Goal: Task Accomplishment & Management: Complete application form

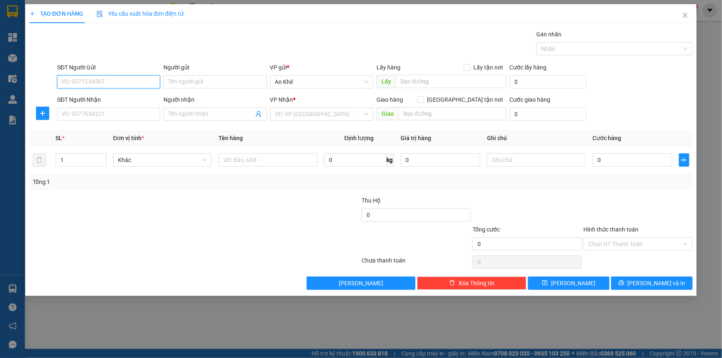
click at [124, 77] on input "SĐT Người Gửi" at bounding box center [108, 81] width 103 height 13
type input "0345270875"
click at [115, 101] on div "0345270875 - thành" at bounding box center [108, 98] width 93 height 9
type input "thành"
type input "0974222226"
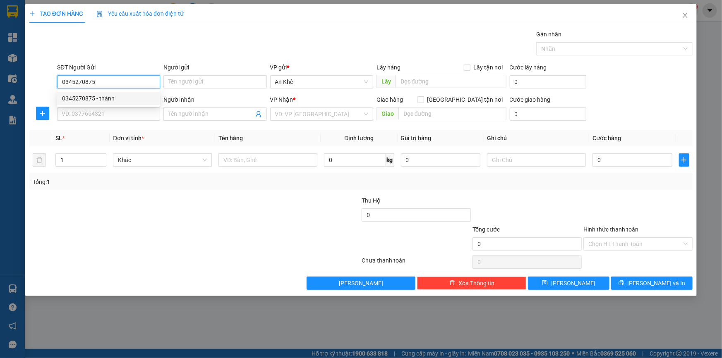
type input "hiền"
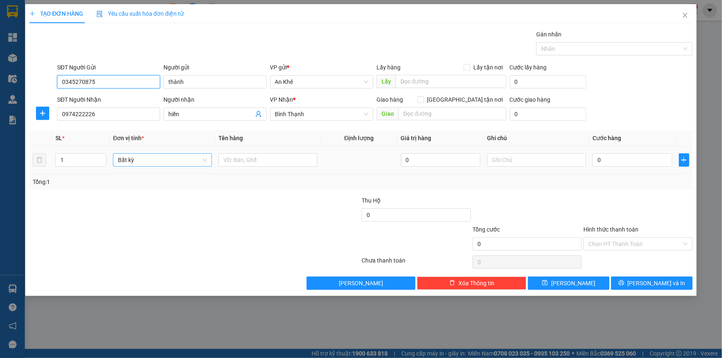
click at [200, 162] on span "Bất kỳ" at bounding box center [162, 160] width 89 height 12
type input "0345270875"
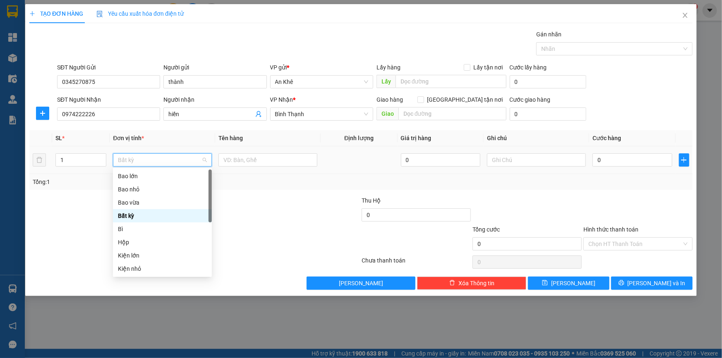
type input "b"
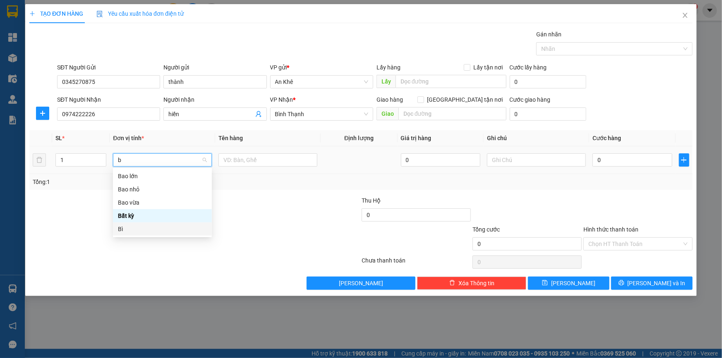
click at [145, 230] on div "Bì" at bounding box center [162, 229] width 89 height 9
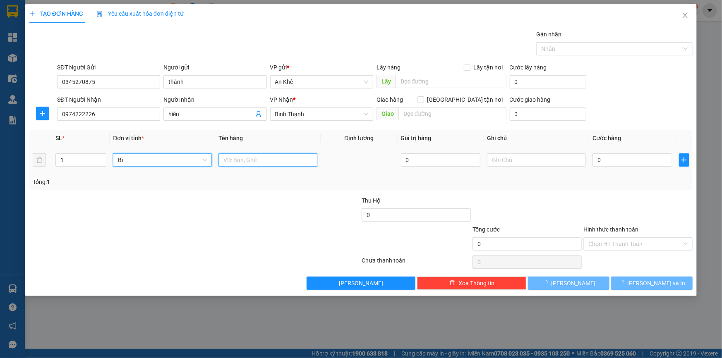
click at [251, 160] on input "text" at bounding box center [268, 160] width 99 height 13
type input "thuốc"
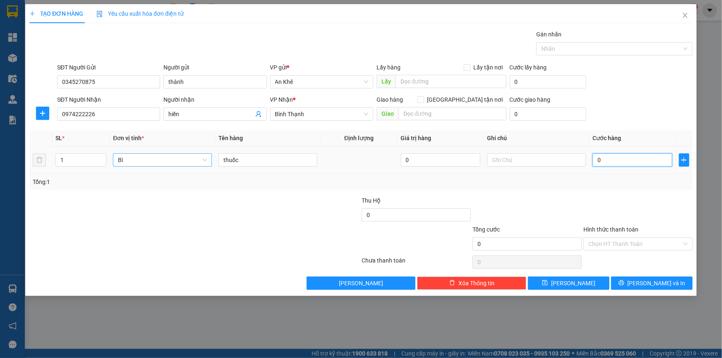
click at [616, 163] on input "0" at bounding box center [633, 160] width 80 height 13
type input "4"
type input "40"
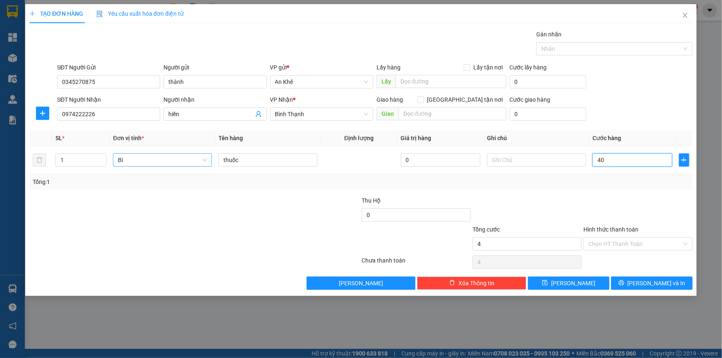
type input "40"
type input "400"
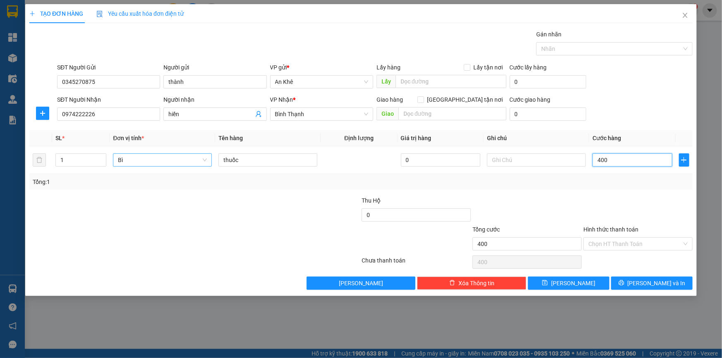
type input "4.000"
type input "40.000"
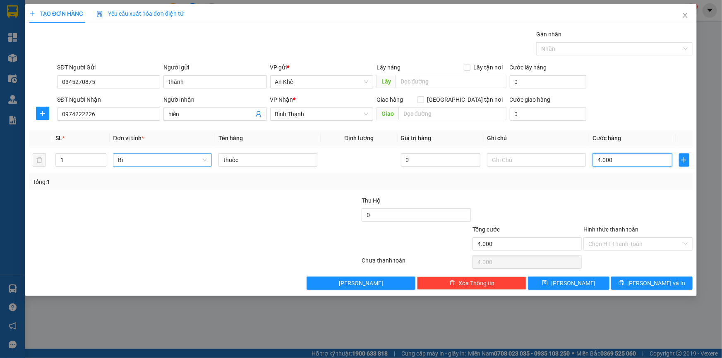
type input "40.000"
click at [596, 201] on div at bounding box center [638, 210] width 111 height 29
click at [660, 243] on input "Hình thức thanh toán" at bounding box center [636, 244] width 94 height 12
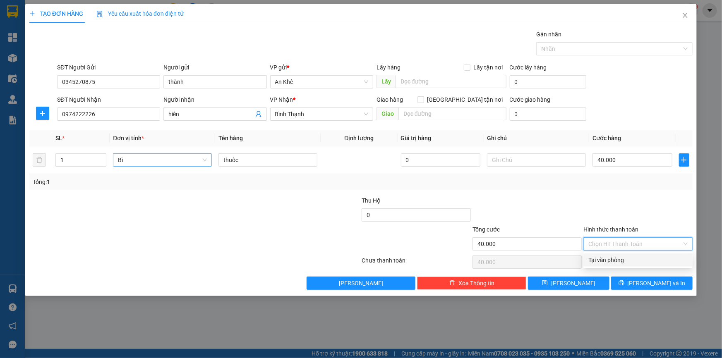
click at [652, 258] on div "Tại văn phòng" at bounding box center [638, 260] width 99 height 9
type input "0"
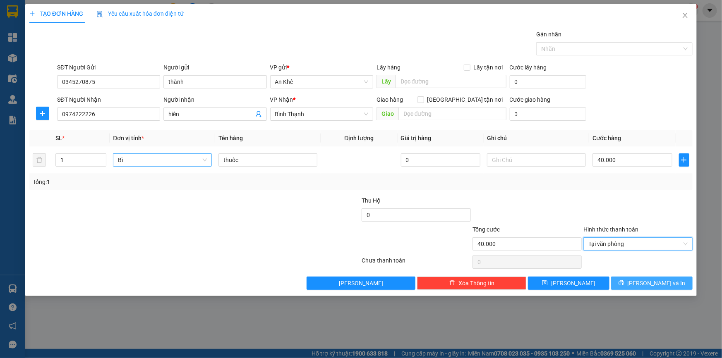
click at [653, 283] on span "Lưu và In" at bounding box center [657, 283] width 58 height 9
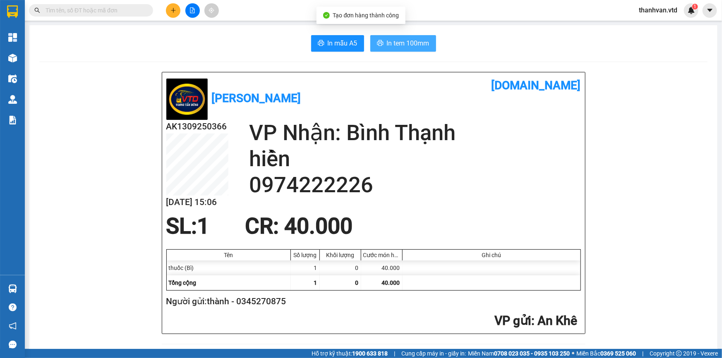
click at [403, 43] on span "In tem 100mm" at bounding box center [408, 43] width 43 height 10
click at [368, 199] on div "AK1309250366 13/09 15:06 VP Nhận: Bình Thạnh hiền 0974222226" at bounding box center [373, 167] width 415 height 94
click at [323, 155] on h2 "hiền" at bounding box center [415, 159] width 332 height 26
click at [172, 10] on icon "plus" at bounding box center [173, 10] width 5 height 0
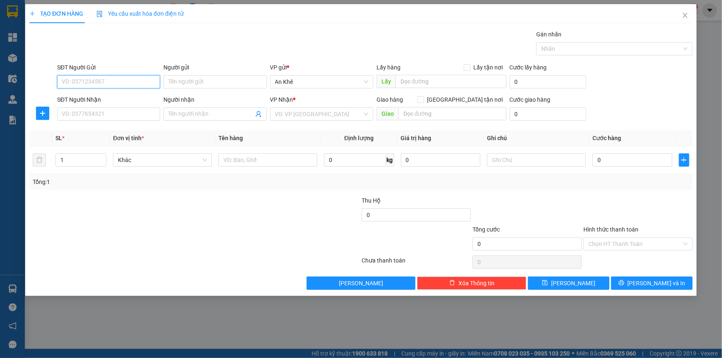
click at [127, 84] on input "SĐT Người Gửi" at bounding box center [108, 81] width 103 height 13
type input "0375896601"
click at [121, 100] on div "0375896601" at bounding box center [108, 98] width 93 height 9
type input "0898067008"
type input "Cẩm Ly"
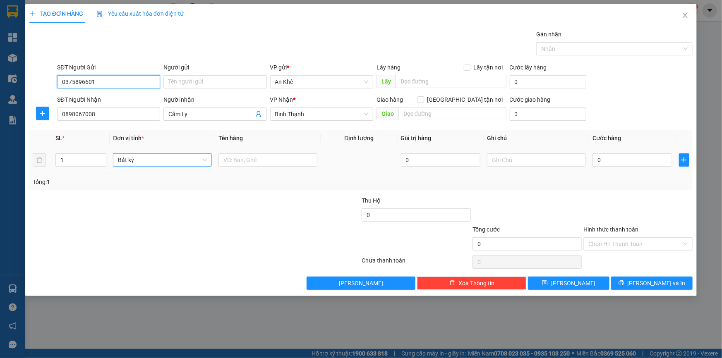
click at [205, 160] on span "Bất kỳ" at bounding box center [162, 160] width 89 height 12
type input "0375896601"
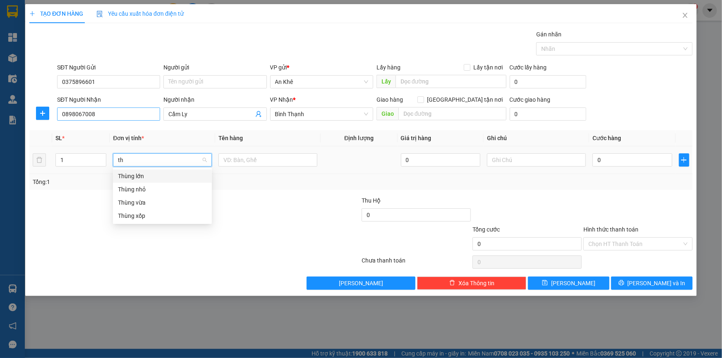
type input "th"
click at [61, 111] on input "0898067008" at bounding box center [108, 114] width 103 height 13
type input "0365896693"
click at [217, 114] on input "Cẩm Ly" at bounding box center [210, 114] width 85 height 9
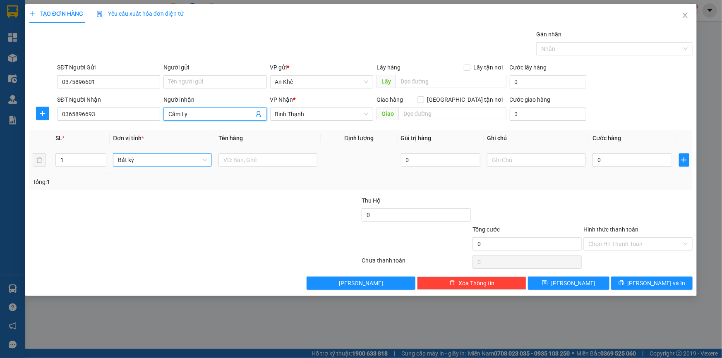
click at [205, 158] on span "Bất kỳ" at bounding box center [162, 160] width 89 height 12
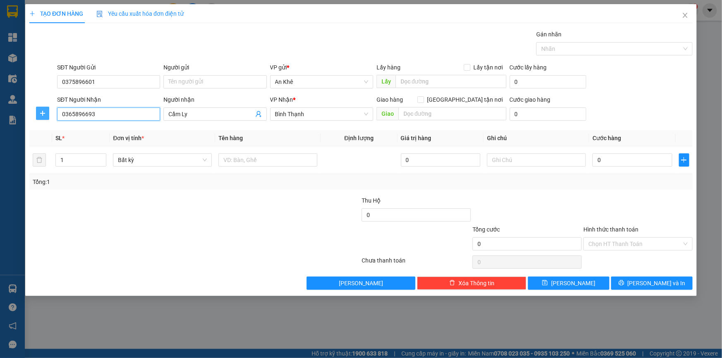
drag, startPoint x: 47, startPoint y: 110, endPoint x: 41, endPoint y: 111, distance: 5.9
click at [41, 111] on div "SĐT Người Nhận 0365896693 0365896693 Người nhận Cẩm Ly VP Nhận * Bình Thạnh Gia…" at bounding box center [361, 109] width 665 height 29
click at [201, 163] on span "Bất kỳ" at bounding box center [162, 160] width 89 height 12
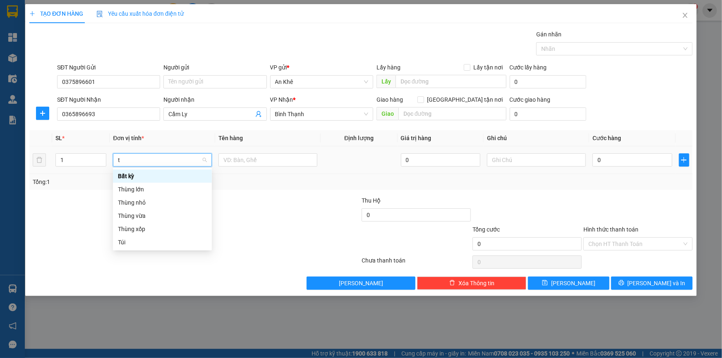
type input "th"
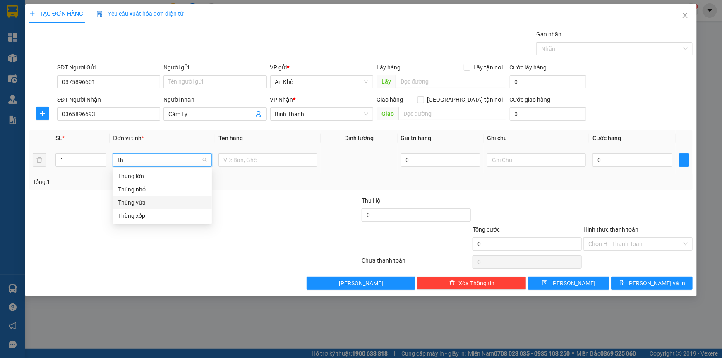
click at [152, 204] on div "Thùng vừa" at bounding box center [162, 202] width 89 height 9
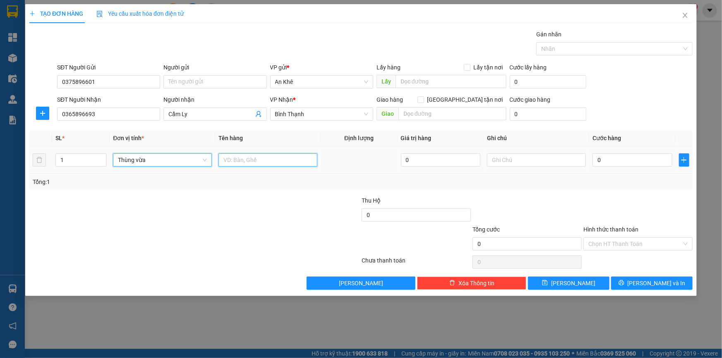
click at [249, 158] on input "text" at bounding box center [268, 160] width 99 height 13
type input "thuốc"
click at [616, 162] on input "0" at bounding box center [633, 160] width 80 height 13
type input "4"
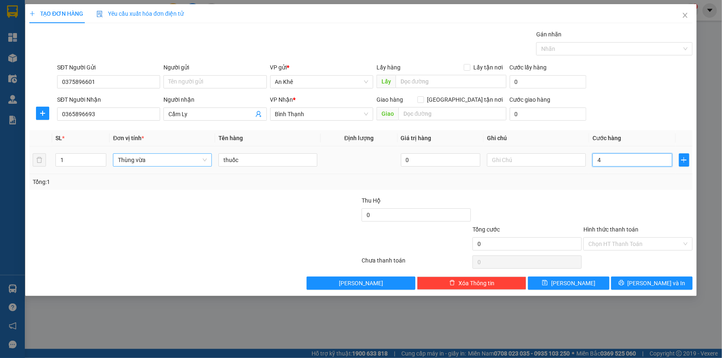
type input "4"
type input "40"
type input "400"
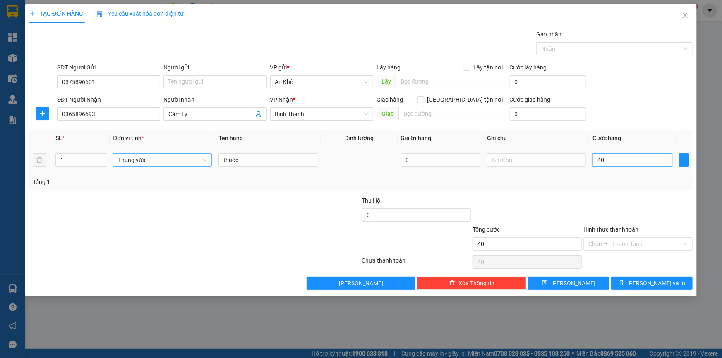
type input "400"
type input "4.000"
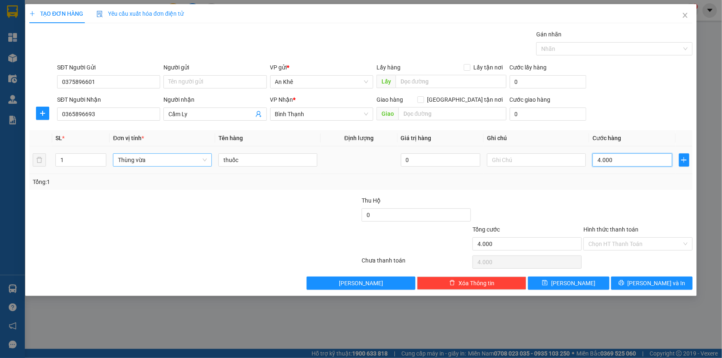
type input "40.000"
click at [635, 244] on input "Hình thức thanh toán" at bounding box center [636, 244] width 94 height 12
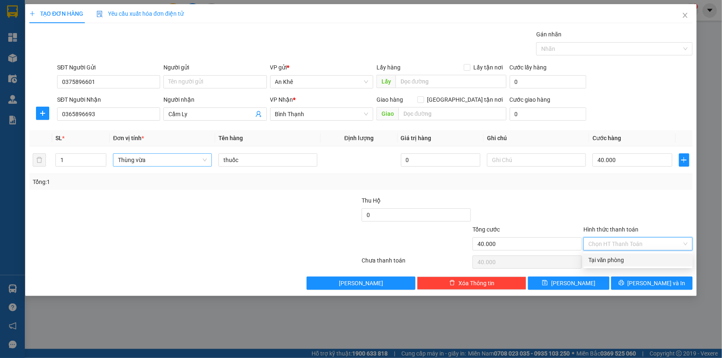
click at [622, 260] on div "Tại văn phòng" at bounding box center [638, 260] width 99 height 9
type input "0"
click at [234, 240] on div at bounding box center [140, 239] width 222 height 29
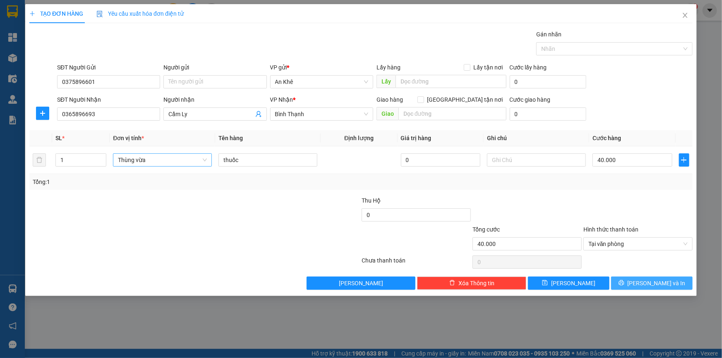
click at [660, 280] on span "Lưu và In" at bounding box center [657, 283] width 58 height 9
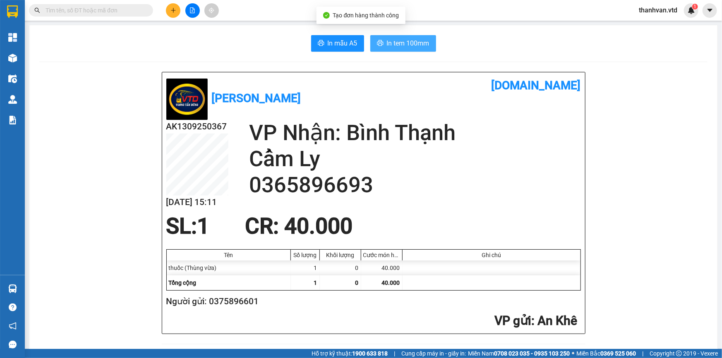
click at [401, 46] on span "In tem 100mm" at bounding box center [408, 43] width 43 height 10
click at [171, 12] on icon "plus" at bounding box center [174, 10] width 6 height 6
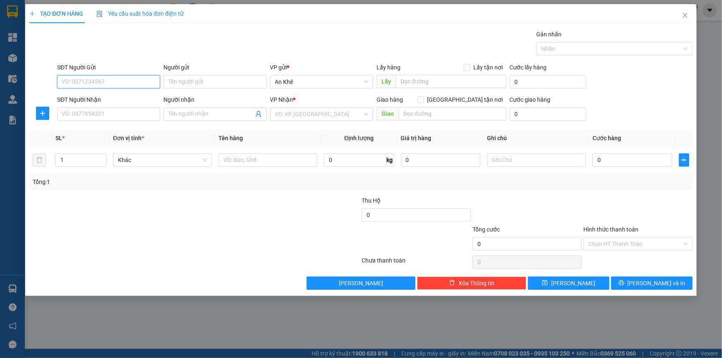
click at [134, 84] on input "SĐT Người Gửi" at bounding box center [108, 81] width 103 height 13
click at [145, 115] on input "SĐT Người Nhận" at bounding box center [108, 114] width 103 height 13
type input "0967391062"
click at [101, 82] on input "SĐT Người Gửi" at bounding box center [108, 81] width 103 height 13
type input "0708292897"
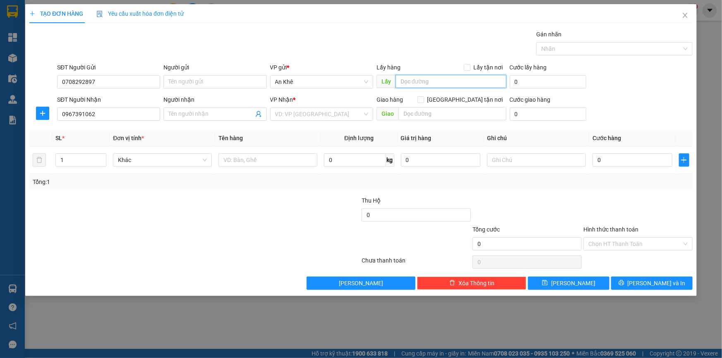
click at [418, 80] on input "text" at bounding box center [451, 81] width 111 height 13
type input "G"
type input "AGRIBANK CHÍ CÔNG"
click at [136, 116] on input "0967391062" at bounding box center [108, 114] width 103 height 13
drag, startPoint x: 96, startPoint y: 79, endPoint x: 0, endPoint y: 69, distance: 96.9
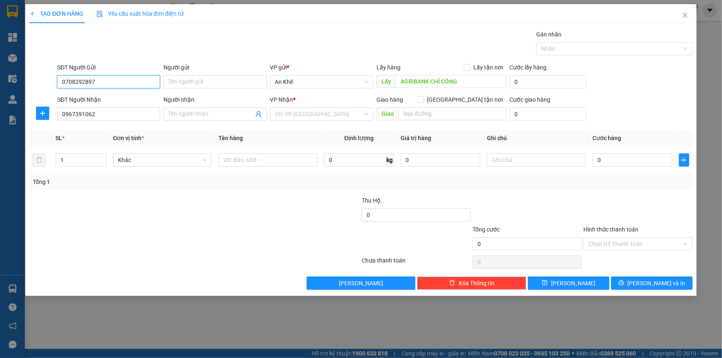
click at [0, 69] on div "TẠO ĐƠN HÀNG Yêu cầu xuất hóa đơn điện tử Transit Pickup Surcharge Ids Transit …" at bounding box center [361, 179] width 722 height 358
drag, startPoint x: 106, startPoint y: 110, endPoint x: 34, endPoint y: 113, distance: 72.5
click at [34, 113] on div "SĐT Người Nhận 0967391062 0967391062 Người nhận Tên người nhận VP Nhận * VD: VP…" at bounding box center [361, 109] width 665 height 29
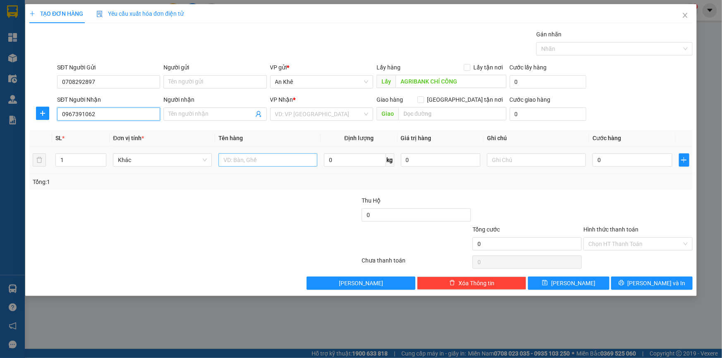
paste input "708292897"
type input "0708292897"
click at [128, 129] on div "0708292897 - Uyên" at bounding box center [108, 130] width 93 height 9
type input "Uyên"
click at [207, 160] on span "Bất kỳ" at bounding box center [162, 160] width 89 height 12
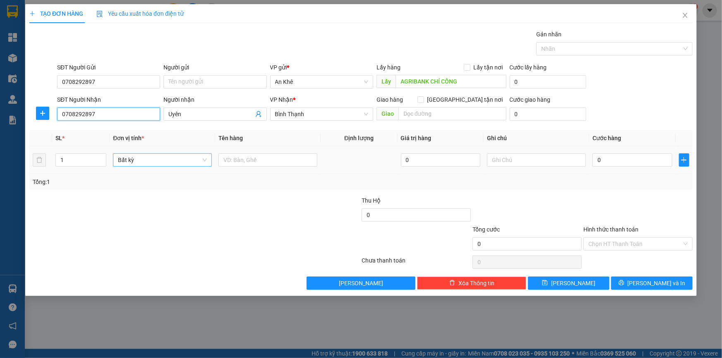
type input "0708292897"
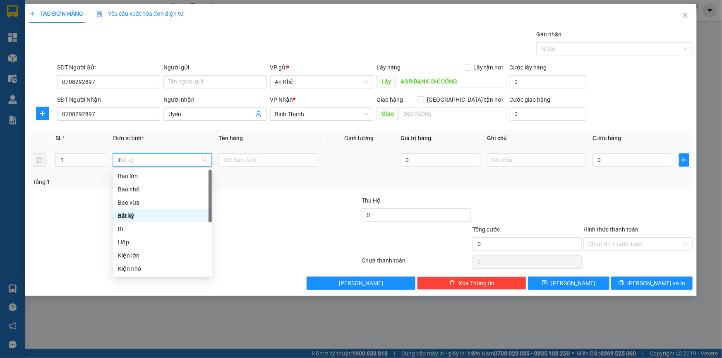
type input "TH"
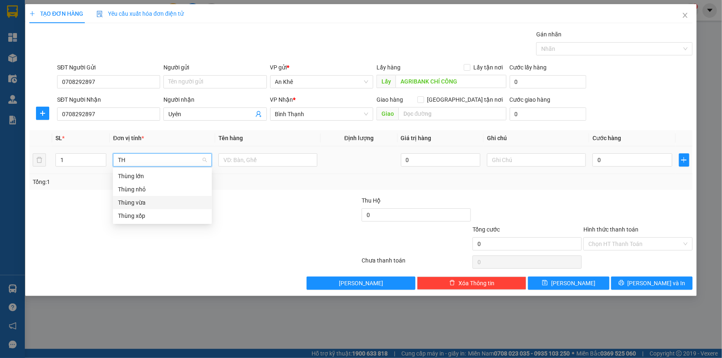
click at [178, 196] on div "Thùng vừa" at bounding box center [162, 202] width 99 height 13
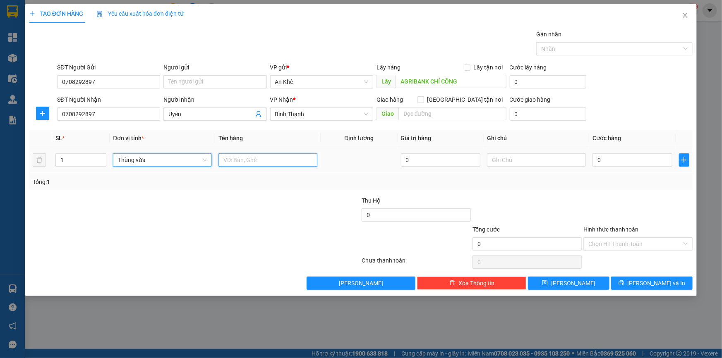
click at [248, 159] on input "text" at bounding box center [268, 160] width 99 height 13
type input "DO AN"
click at [616, 161] on input "0" at bounding box center [633, 160] width 80 height 13
type input "7"
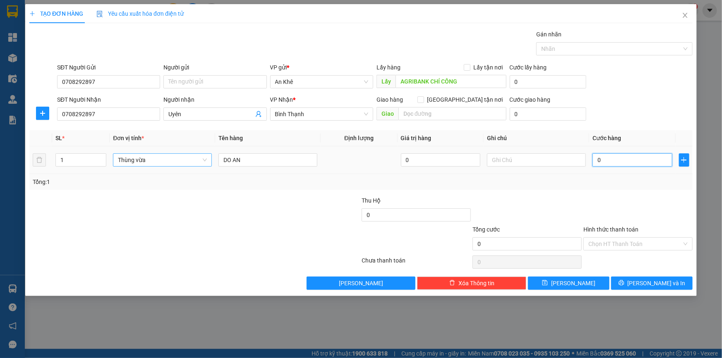
type input "7"
type input "70"
type input "700"
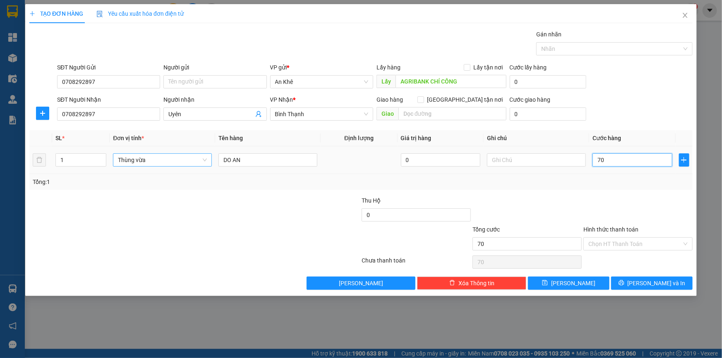
type input "700"
type input "7.000"
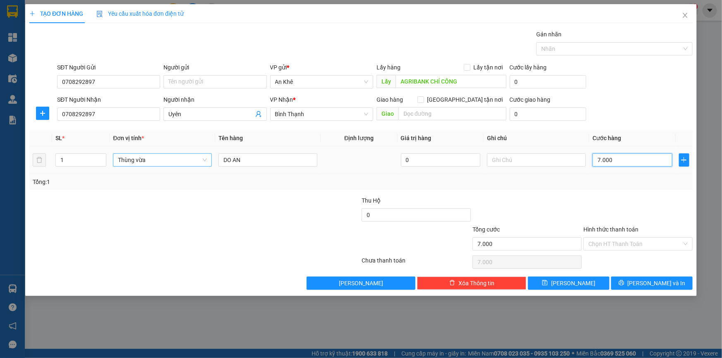
type input "70.000"
type input "700.000"
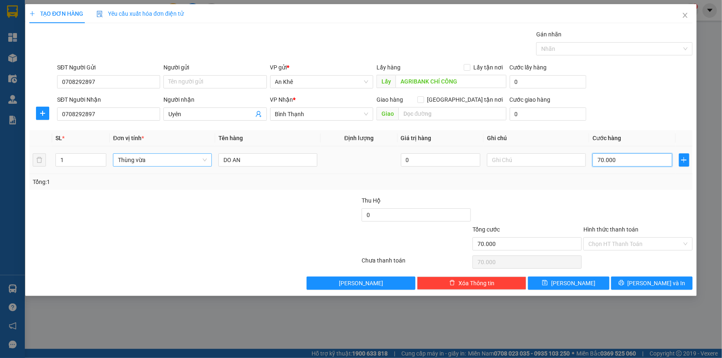
type input "700.000"
type input "70.000"
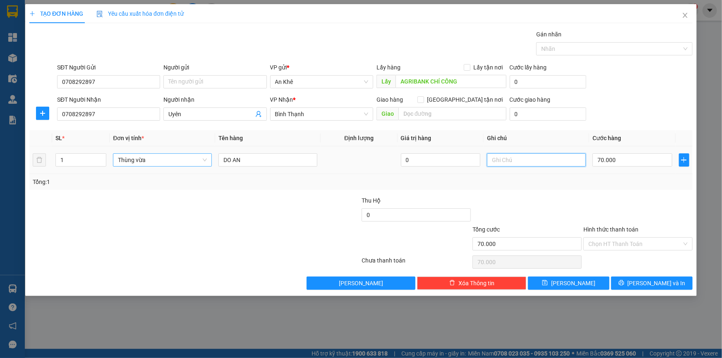
click at [522, 156] on input "text" at bounding box center [536, 160] width 99 height 13
type input "tam tinh"
click at [576, 288] on button "Lưu" at bounding box center [569, 283] width 82 height 13
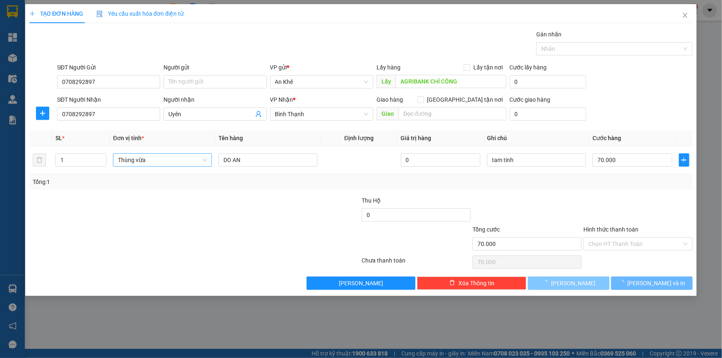
type input "0"
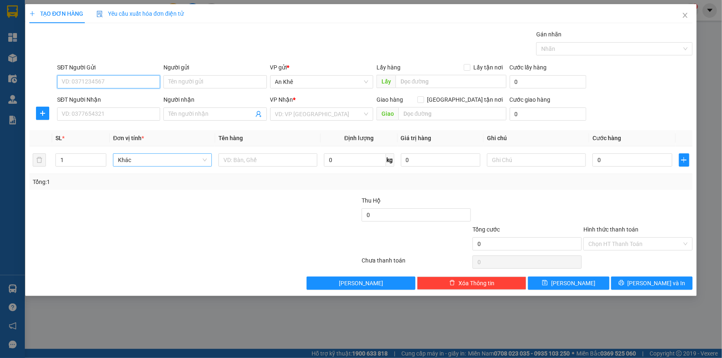
click at [94, 82] on input "SĐT Người Gửi" at bounding box center [108, 81] width 103 height 13
type input "0978495999"
click at [198, 82] on input "Người gửi" at bounding box center [215, 81] width 103 height 13
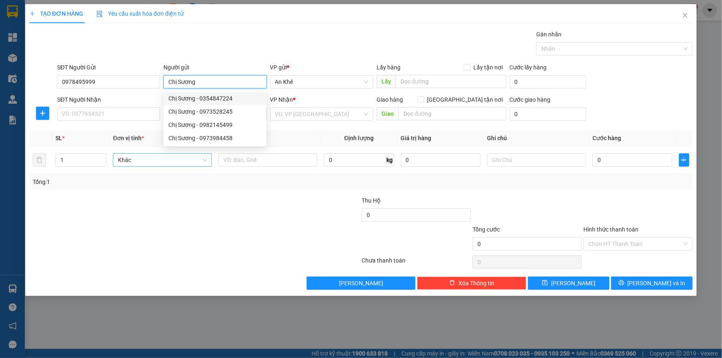
type input "Chị Sương"
click at [250, 49] on div "Gói vận chuyển * Tiêu chuẩn Gán nhãn Nhãn" at bounding box center [374, 44] width 639 height 29
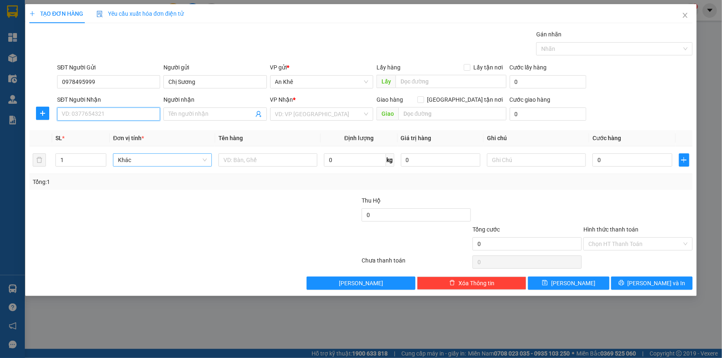
click at [111, 112] on input "SĐT Người Nhận" at bounding box center [108, 114] width 103 height 13
type input "0929990789"
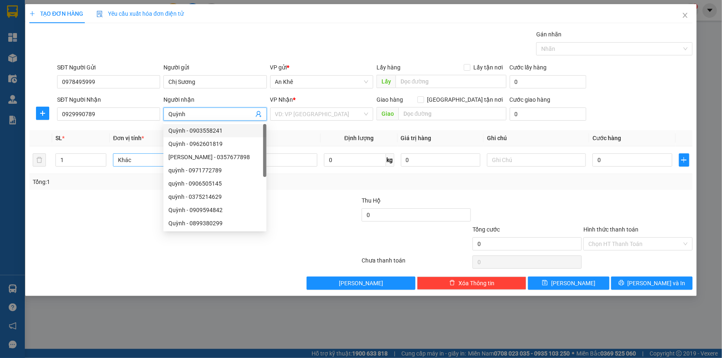
type input "Quỳnh"
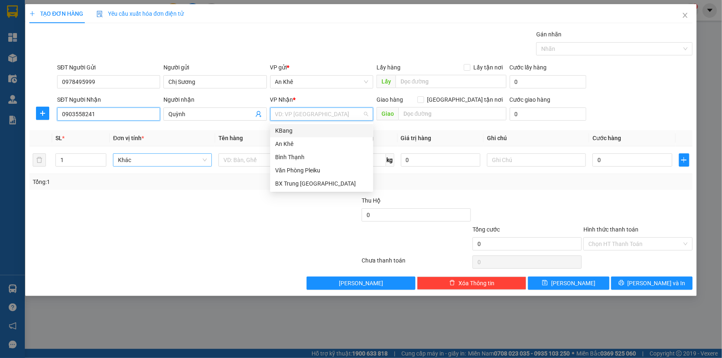
click at [141, 114] on input "0903558241" at bounding box center [108, 114] width 103 height 13
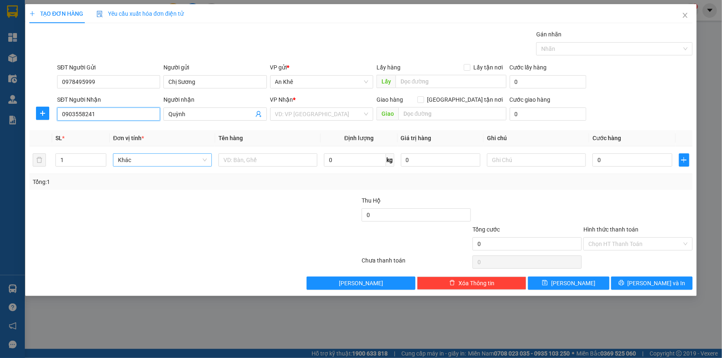
drag, startPoint x: 108, startPoint y: 114, endPoint x: 0, endPoint y: 101, distance: 108.3
click at [0, 101] on div "TẠO ĐƠN HÀNG Yêu cầu xuất hóa đơn điện tử Transit Pickup Surcharge Ids Transit …" at bounding box center [361, 179] width 722 height 358
type input "0929990789"
click at [169, 113] on input "Quỳnh" at bounding box center [210, 114] width 85 height 9
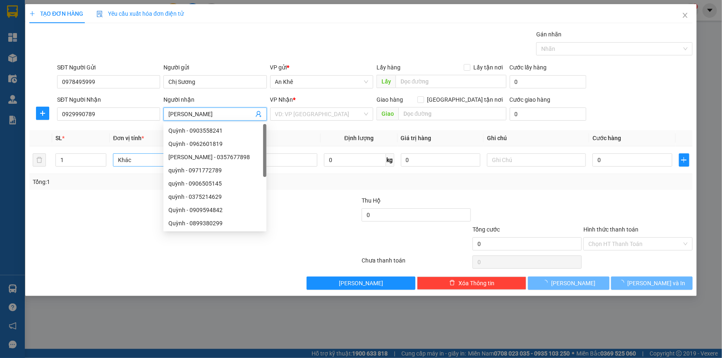
type input "Nhật Quỳnh"
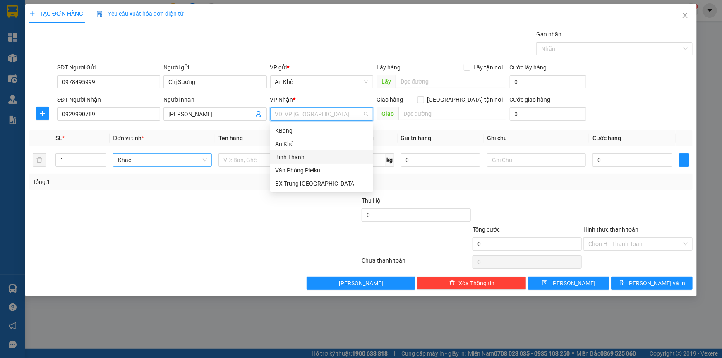
click at [299, 157] on div "Bình Thạnh" at bounding box center [321, 157] width 93 height 9
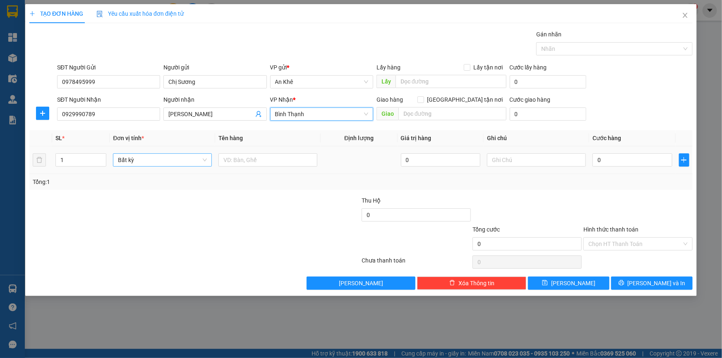
click at [202, 160] on span "Bất kỳ" at bounding box center [162, 160] width 89 height 12
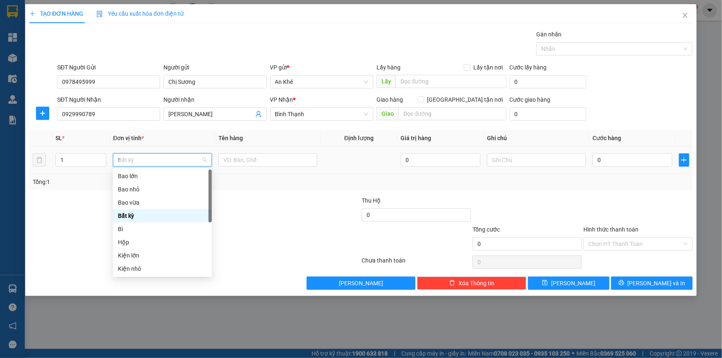
type input "th"
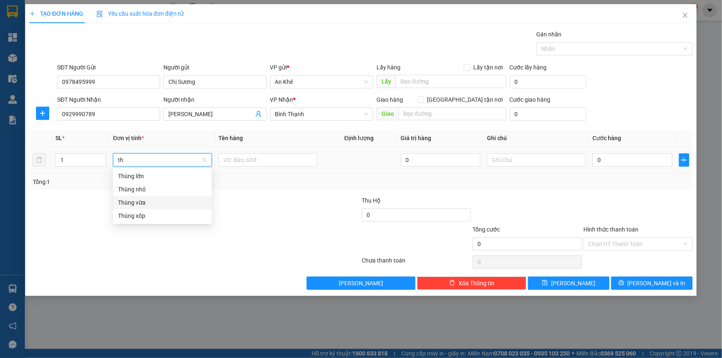
click at [159, 204] on div "Thùng vừa" at bounding box center [162, 202] width 89 height 9
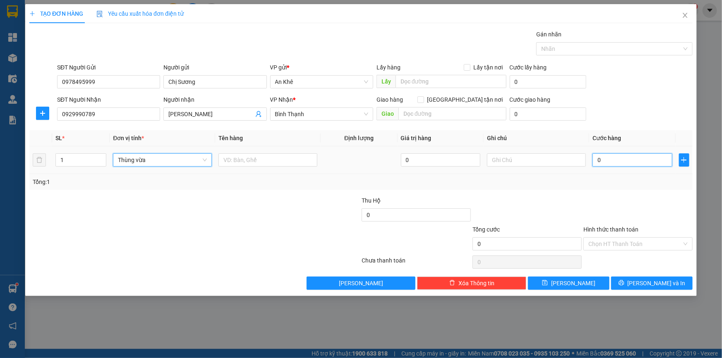
click at [630, 166] on input "0" at bounding box center [633, 160] width 80 height 13
type input "6"
type input "60"
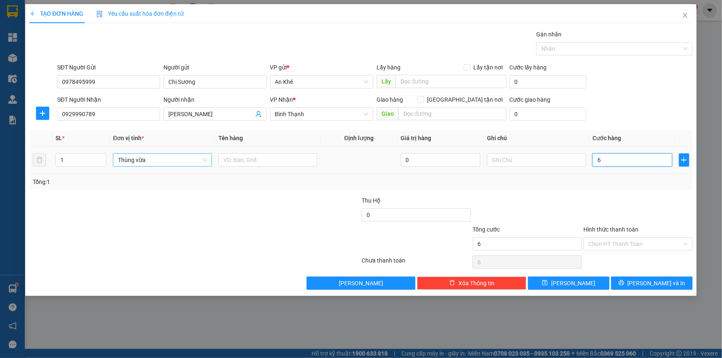
type input "60"
type input "600"
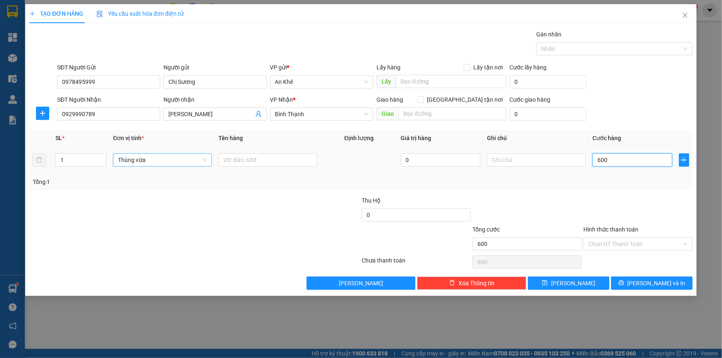
type input "6.000"
type input "60.000"
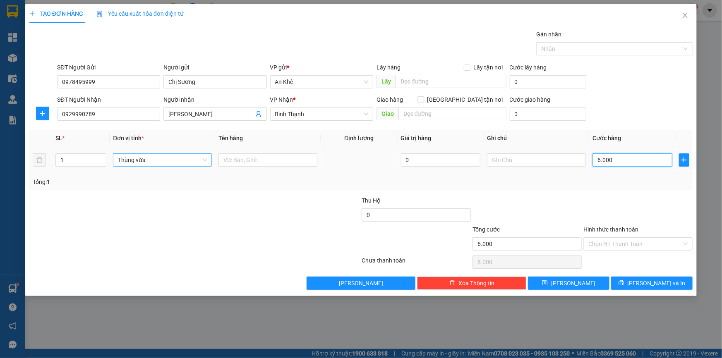
type input "60.000"
click at [647, 208] on div at bounding box center [638, 210] width 111 height 29
click at [630, 241] on input "Hình thức thanh toán" at bounding box center [636, 244] width 94 height 12
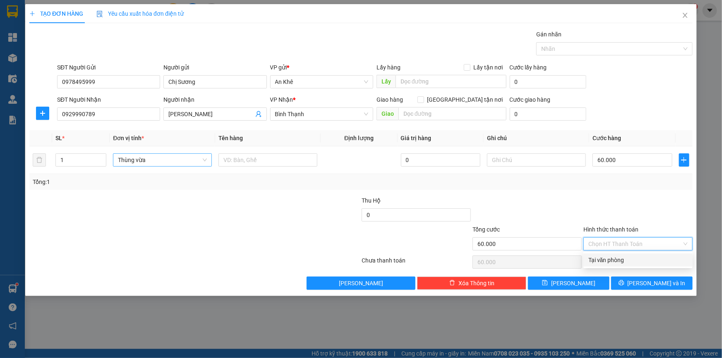
click at [609, 266] on div "Tại văn phòng" at bounding box center [638, 260] width 109 height 13
type input "0"
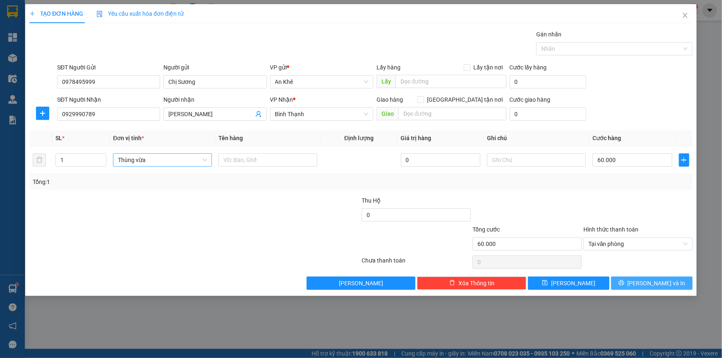
click at [657, 285] on span "Lưu và In" at bounding box center [657, 283] width 58 height 9
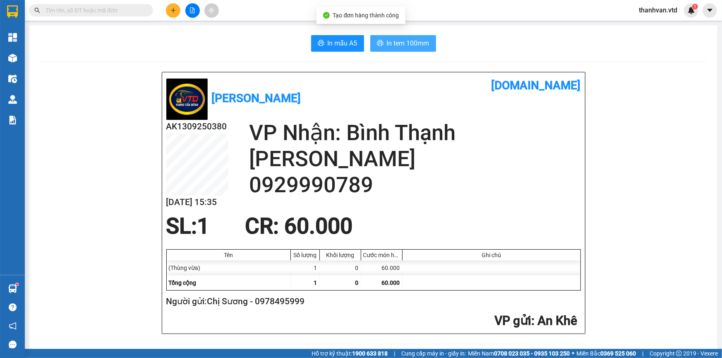
click at [389, 43] on span "In tem 100mm" at bounding box center [408, 43] width 43 height 10
click at [173, 6] on button at bounding box center [173, 10] width 14 height 14
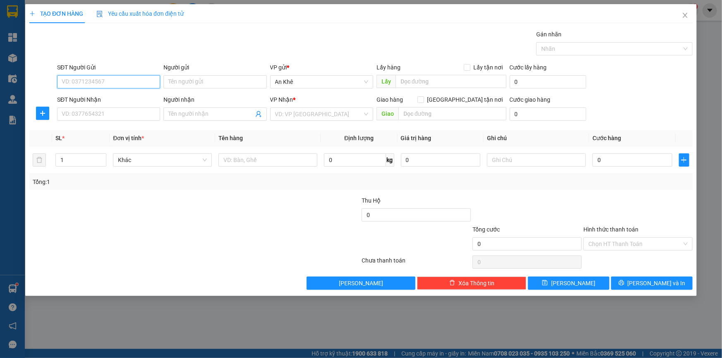
click at [145, 79] on input "SĐT Người Gửi" at bounding box center [108, 81] width 103 height 13
type input "0707963346"
click at [131, 99] on div "0707963346 - cô Dung" at bounding box center [108, 98] width 93 height 9
type input "cô Dung"
type input "0963604353"
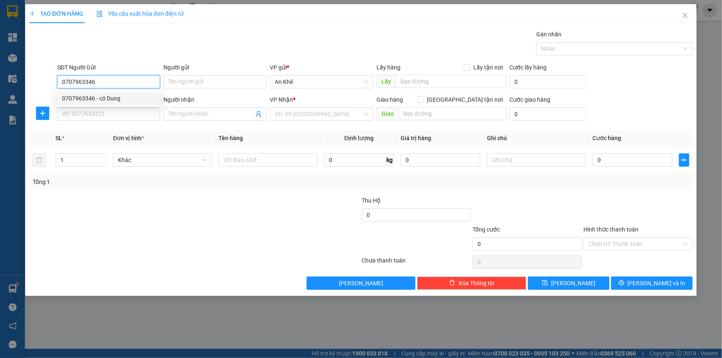
type input "Hoàng"
type input "0707963346"
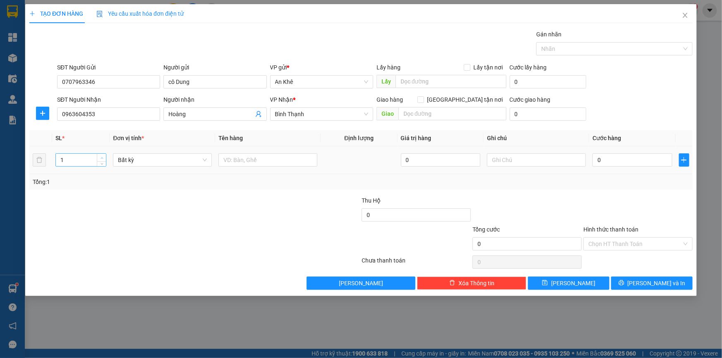
type input "2"
click at [102, 157] on icon "up" at bounding box center [102, 158] width 3 height 3
click at [206, 163] on span "Bất kỳ" at bounding box center [162, 160] width 89 height 12
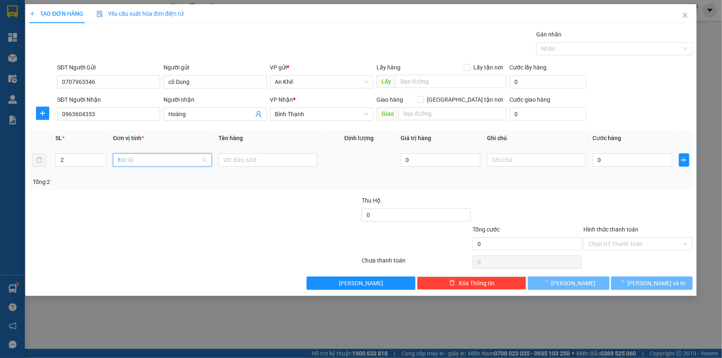
type input "th"
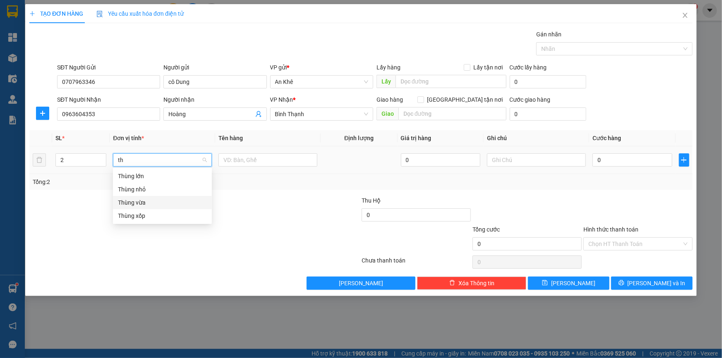
click at [150, 204] on div "Thùng vừa" at bounding box center [162, 202] width 89 height 9
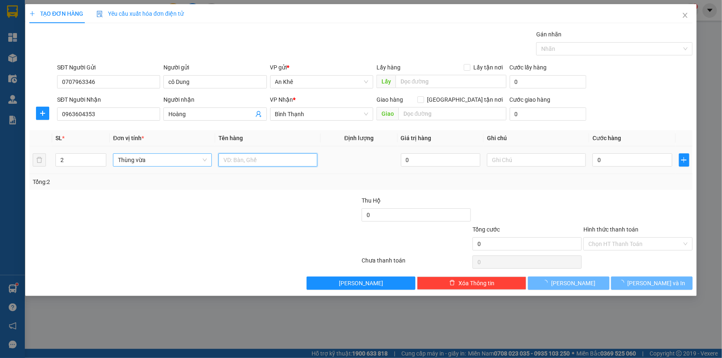
click at [264, 161] on input "text" at bounding box center [268, 160] width 99 height 13
type input "do an"
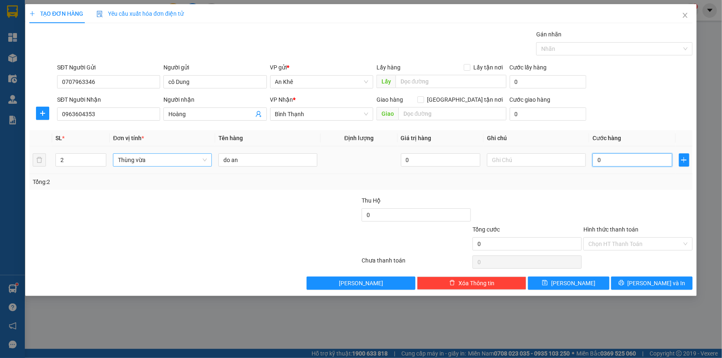
click at [642, 165] on input "0" at bounding box center [633, 160] width 80 height 13
type input "1"
type input "11"
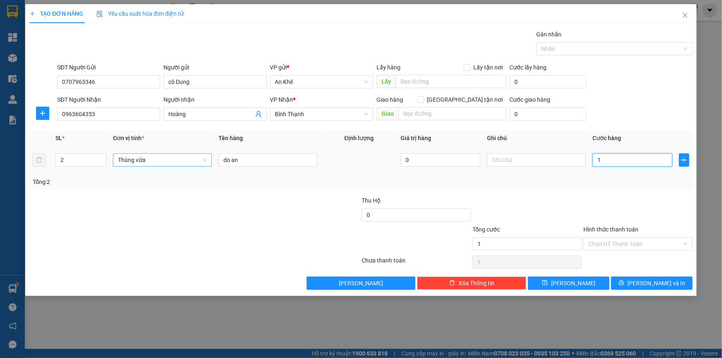
type input "11"
type input "110"
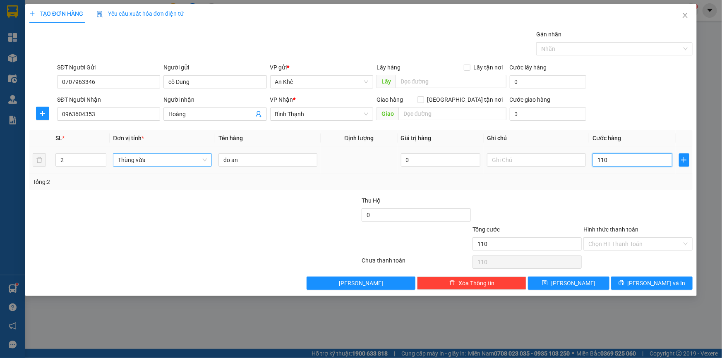
type input "1.100"
type input "11.000"
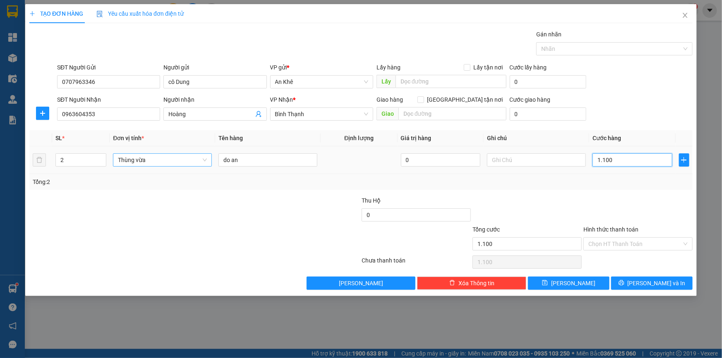
type input "11.000"
type input "110.000"
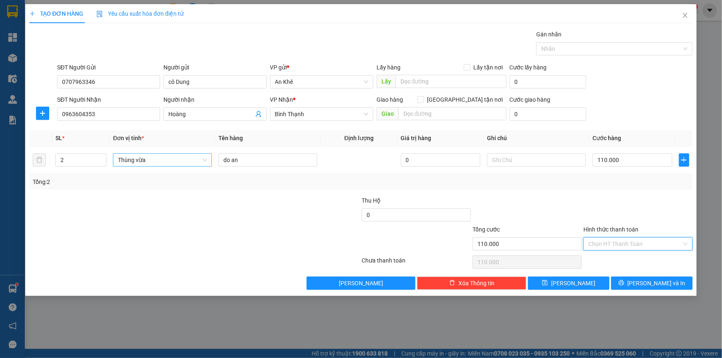
click at [637, 246] on input "Hình thức thanh toán" at bounding box center [636, 244] width 94 height 12
click at [649, 207] on div at bounding box center [638, 210] width 111 height 29
click at [650, 283] on span "Lưu và In" at bounding box center [657, 283] width 58 height 9
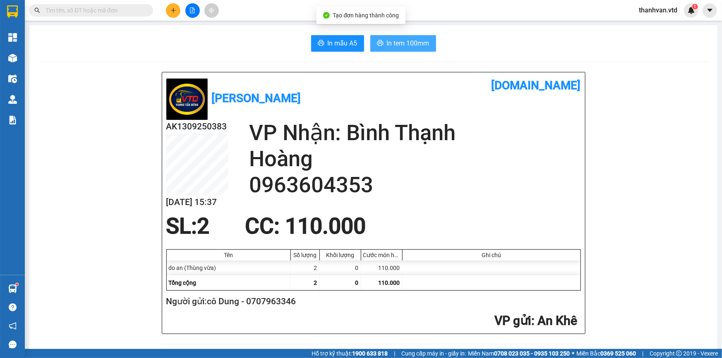
click at [398, 41] on span "In tem 100mm" at bounding box center [408, 43] width 43 height 10
click at [172, 10] on icon "plus" at bounding box center [173, 10] width 5 height 0
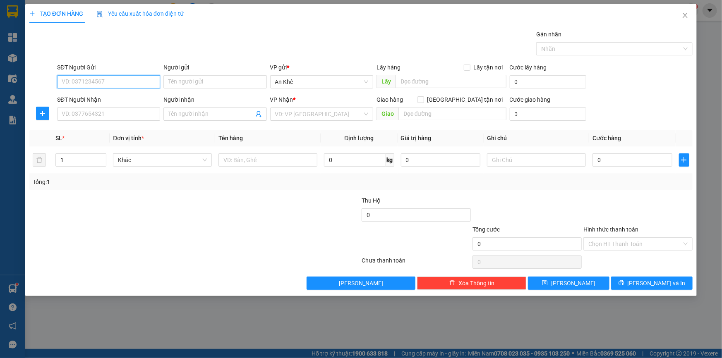
click at [132, 82] on input "SĐT Người Gửi" at bounding box center [108, 81] width 103 height 13
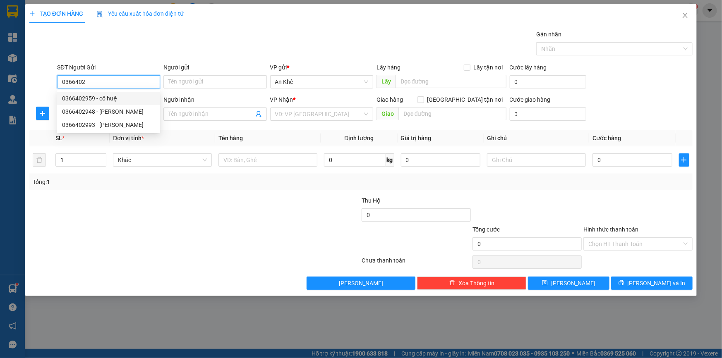
click at [108, 98] on div "0366402959 - cô huệ" at bounding box center [108, 98] width 93 height 9
type input "0366402959"
type input "cô huệ"
type input "0397749368"
type input "Nhân"
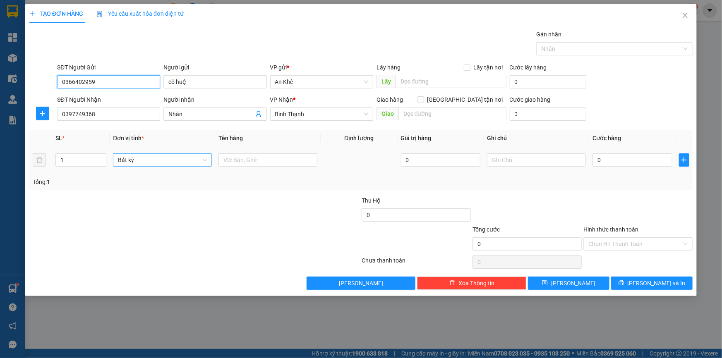
click at [202, 160] on span "Bất kỳ" at bounding box center [162, 160] width 89 height 12
type input "0366402959"
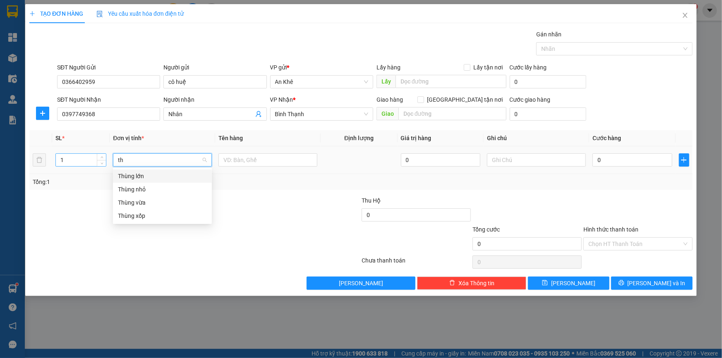
drag, startPoint x: 136, startPoint y: 162, endPoint x: 73, endPoint y: 161, distance: 63.3
click at [73, 161] on tr "1 th 0 0" at bounding box center [361, 161] width 664 height 28
type input "b"
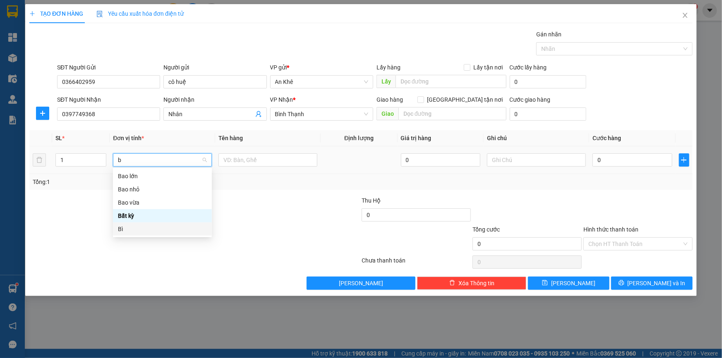
click at [142, 231] on div "Bì" at bounding box center [162, 229] width 89 height 9
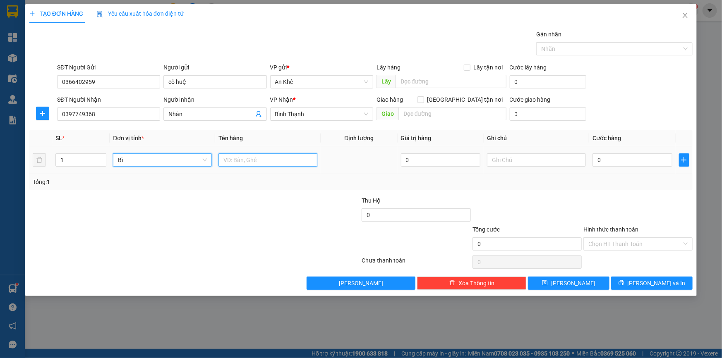
click at [242, 161] on input "text" at bounding box center [268, 160] width 99 height 13
type input "do an"
click at [609, 150] on td "0" at bounding box center [632, 161] width 87 height 28
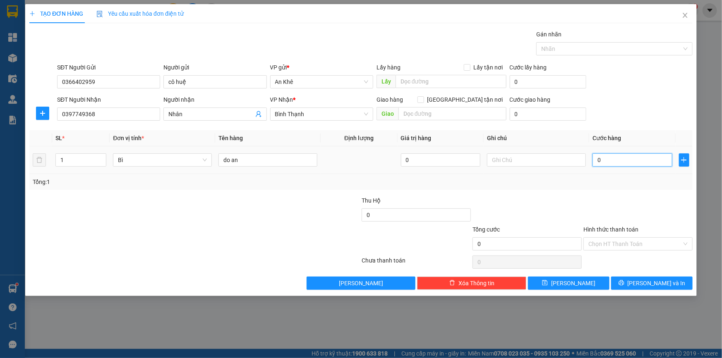
click at [606, 154] on input "0" at bounding box center [633, 160] width 80 height 13
type input "5"
type input "50"
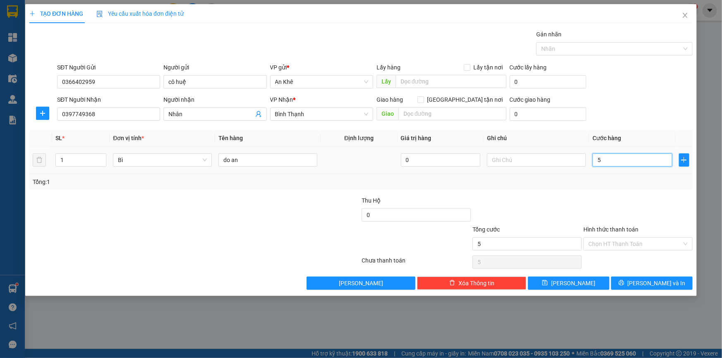
type input "50"
type input "500"
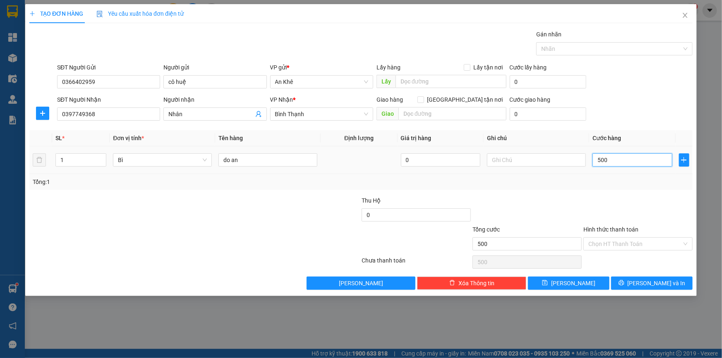
type input "5.000"
type input "50.000"
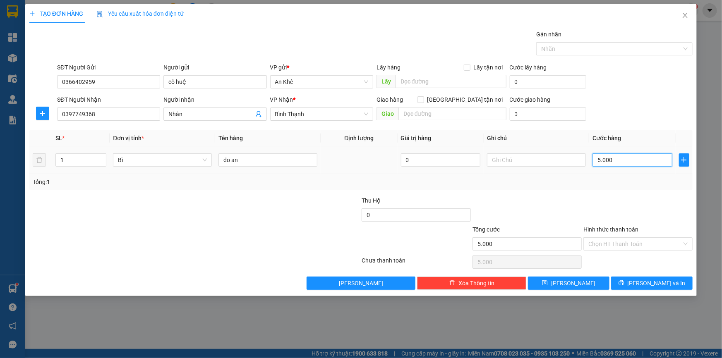
type input "50.000"
drag, startPoint x: 645, startPoint y: 238, endPoint x: 644, endPoint y: 248, distance: 10.8
click at [645, 238] on input "Hình thức thanh toán" at bounding box center [636, 244] width 94 height 12
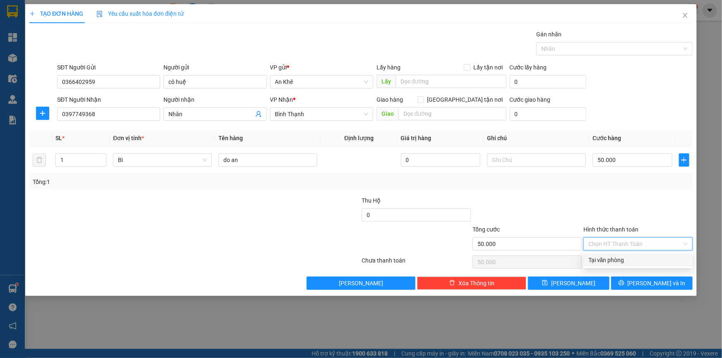
click at [638, 258] on div "Tại văn phòng" at bounding box center [638, 260] width 99 height 9
type input "0"
click at [645, 291] on div "TẠO ĐƠN HÀNG Yêu cầu xuất hóa đơn điện tử Transit Pickup Surcharge Ids Transit …" at bounding box center [361, 150] width 672 height 292
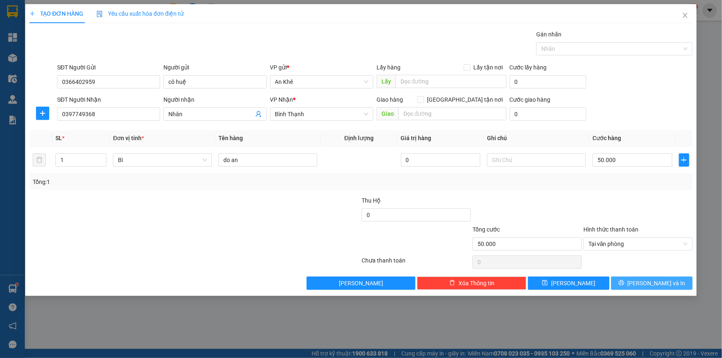
click at [656, 285] on span "Lưu và In" at bounding box center [657, 283] width 58 height 9
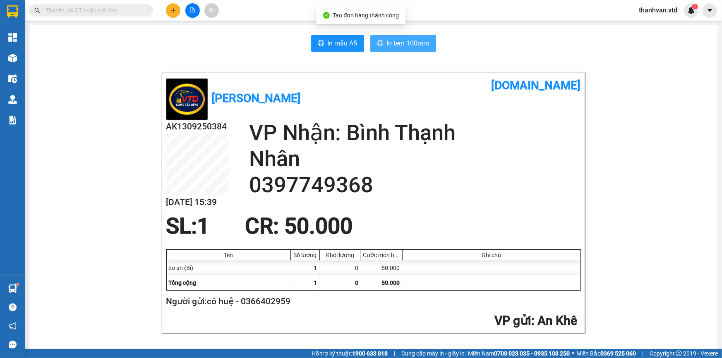
click at [399, 46] on span "In tem 100mm" at bounding box center [408, 43] width 43 height 10
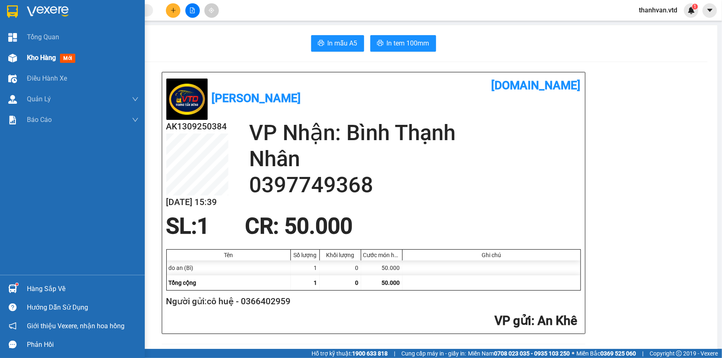
click at [27, 56] on span "Kho hàng" at bounding box center [41, 58] width 29 height 8
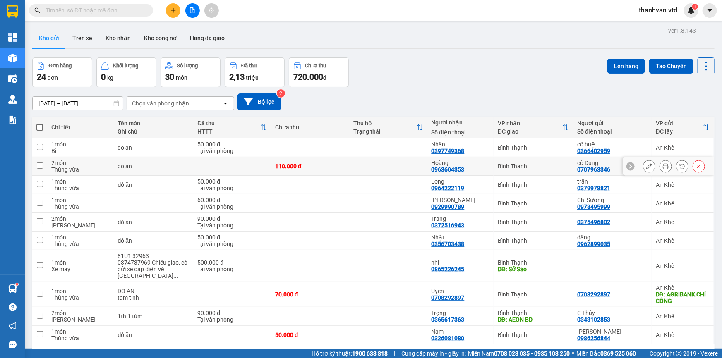
click at [663, 166] on icon at bounding box center [666, 167] width 6 height 6
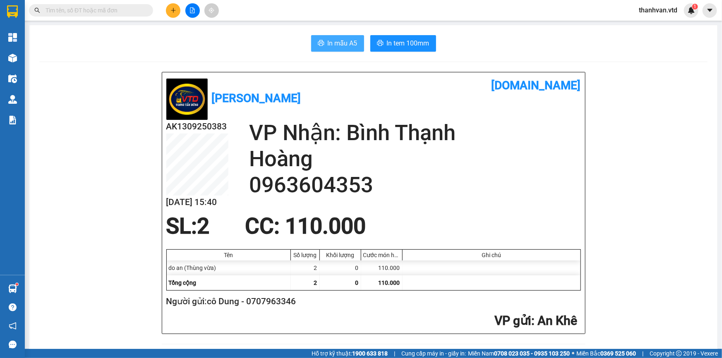
click at [328, 42] on span "In mẫu A5" at bounding box center [343, 43] width 30 height 10
click at [242, 35] on div "In mẫu A5 In tem 100mm" at bounding box center [373, 43] width 669 height 17
click at [413, 99] on div "Vương Tấn Dũng vexere.com" at bounding box center [373, 98] width 415 height 43
click at [175, 8] on icon "plus" at bounding box center [174, 10] width 6 height 6
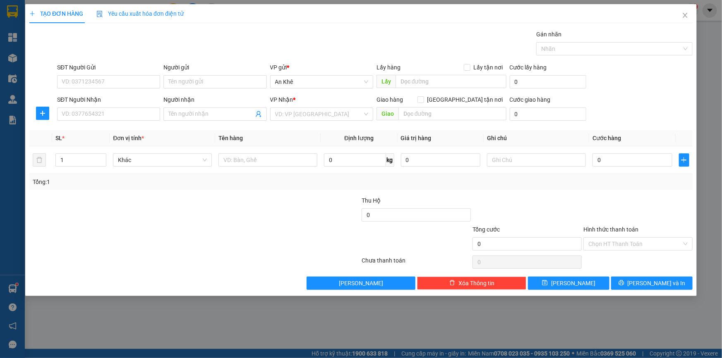
click at [180, 47] on div "Gói vận chuyển * Tiêu chuẩn Gán nhãn Nhãn" at bounding box center [374, 44] width 639 height 29
click at [90, 77] on input "SĐT Người Gửi" at bounding box center [108, 81] width 103 height 13
click at [125, 101] on div "0382177760 - CHÚ TOÀN" at bounding box center [108, 98] width 93 height 9
type input "0382177760"
type input "CHÚ TOÀN"
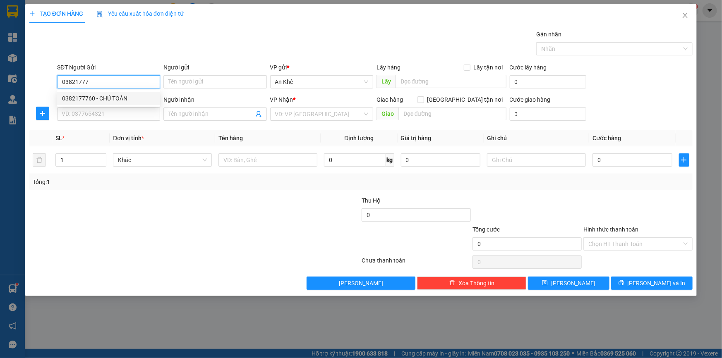
type input "0909825489"
type input "Thắng"
type input "0382177760"
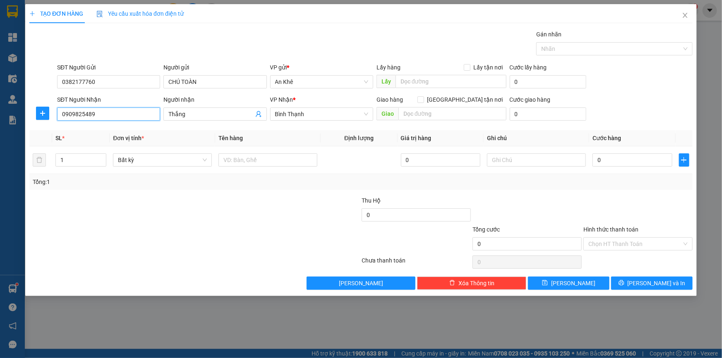
drag, startPoint x: 121, startPoint y: 118, endPoint x: 0, endPoint y: 116, distance: 120.9
click at [0, 116] on div "TẠO ĐƠN HÀNG Yêu cầu xuất hóa đơn điện tử Transit Pickup Surcharge Ids Transit …" at bounding box center [361, 179] width 722 height 358
click at [109, 142] on div "0974378799 - THỦY" at bounding box center [108, 144] width 93 height 9
type input "0974378799"
type input "THỦY"
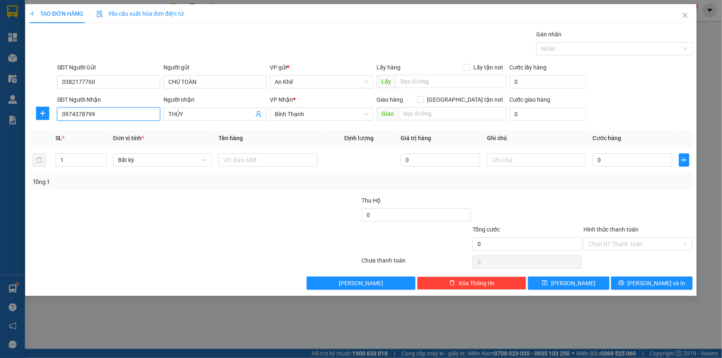
type input "0974378799"
drag, startPoint x: 170, startPoint y: 226, endPoint x: 76, endPoint y: 161, distance: 114.4
click at [170, 226] on div at bounding box center [140, 239] width 222 height 29
type input "2"
click at [101, 157] on icon "up" at bounding box center [102, 158] width 3 height 3
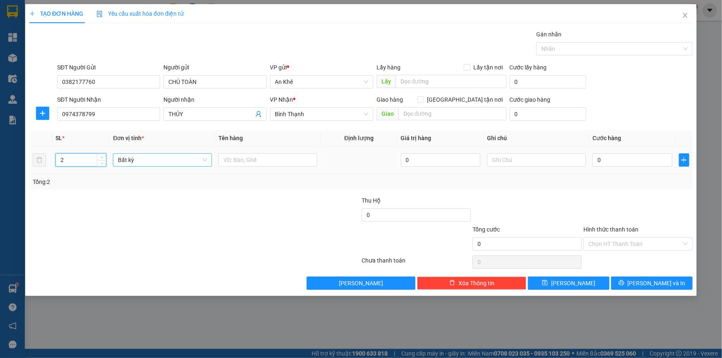
click at [207, 158] on div "Bất kỳ" at bounding box center [162, 160] width 99 height 13
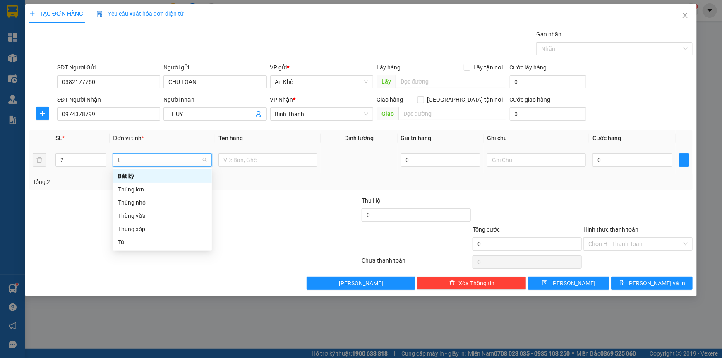
type input "th"
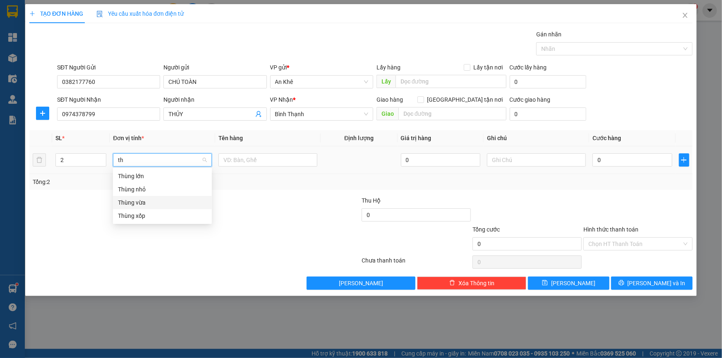
click at [137, 205] on div "Thùng vừa" at bounding box center [162, 202] width 89 height 9
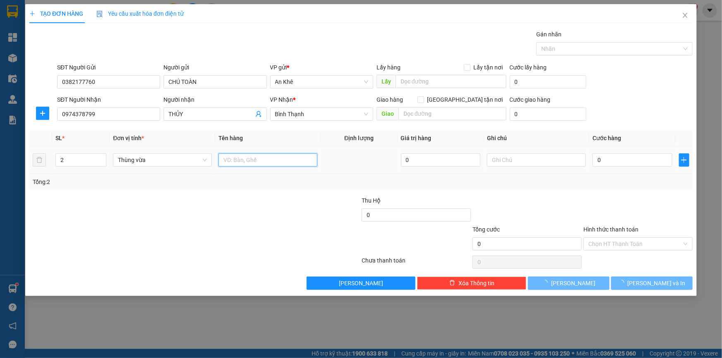
click at [258, 161] on input "text" at bounding box center [268, 160] width 99 height 13
type input "do an"
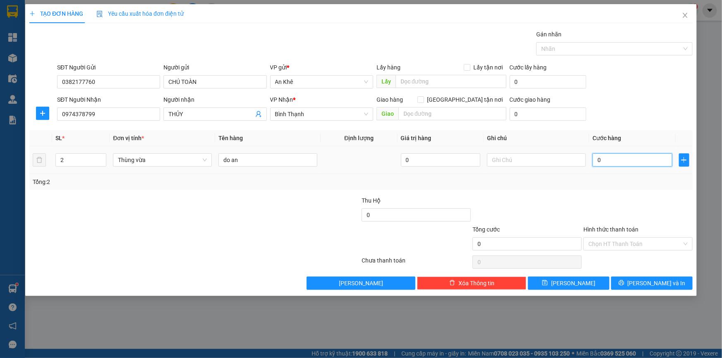
click at [614, 159] on input "0" at bounding box center [633, 160] width 80 height 13
type input "9"
type input "90"
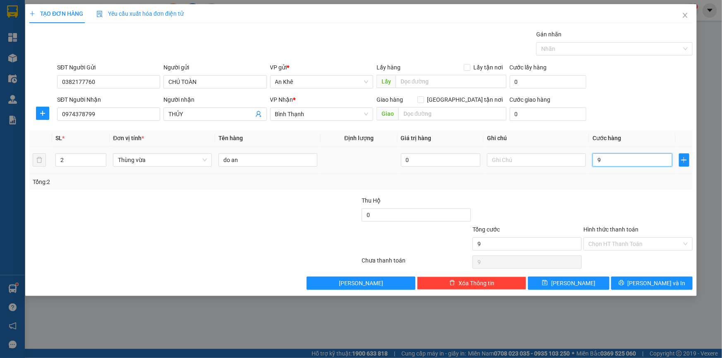
type input "90"
type input "900"
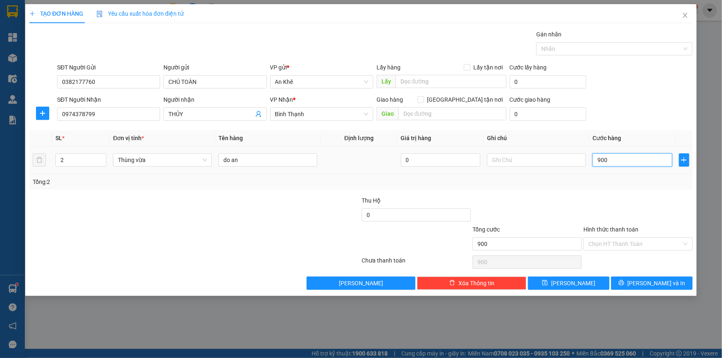
type input "9.000"
type input "90.000"
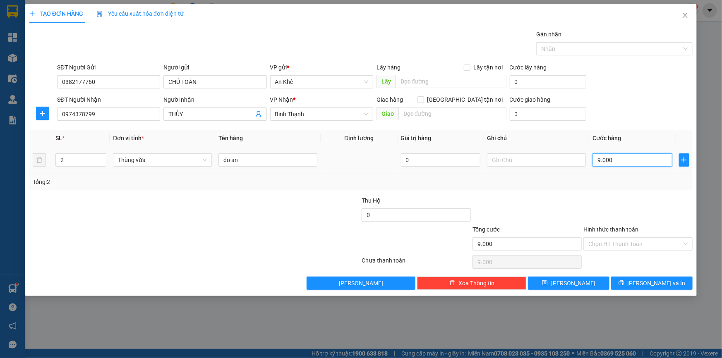
type input "90.000"
click at [609, 249] on input "Hình thức thanh toán" at bounding box center [636, 244] width 94 height 12
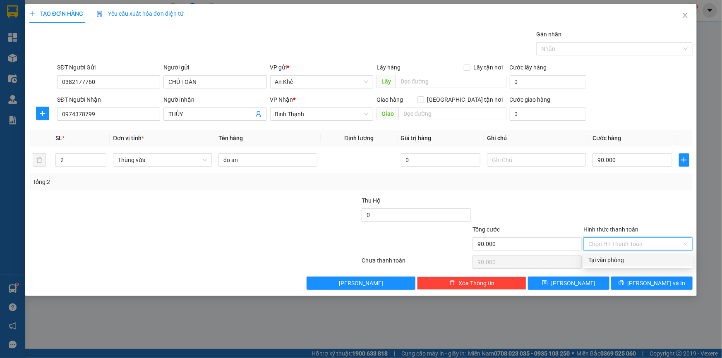
click at [609, 264] on div "Tại văn phòng" at bounding box center [638, 260] width 99 height 9
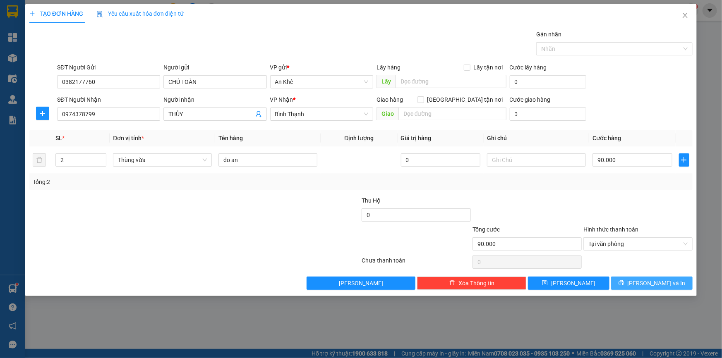
click at [650, 286] on span "Lưu và In" at bounding box center [657, 283] width 58 height 9
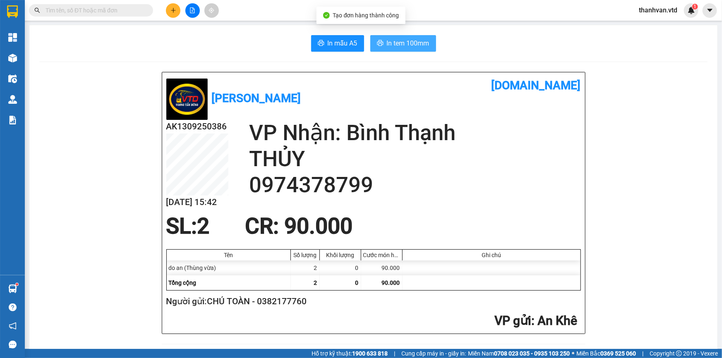
click at [407, 47] on span "In tem 100mm" at bounding box center [408, 43] width 43 height 10
click at [178, 9] on button at bounding box center [173, 10] width 14 height 14
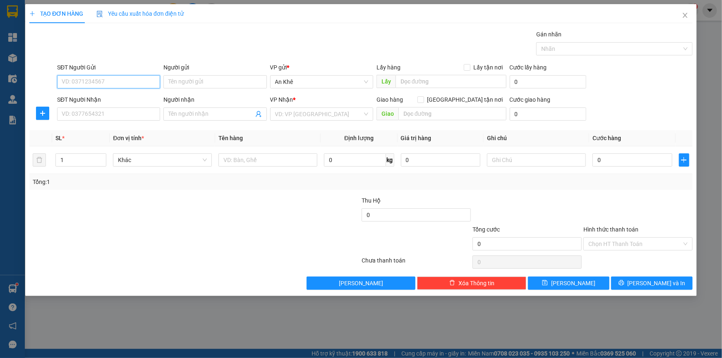
click at [141, 86] on input "SĐT Người Gửi" at bounding box center [108, 81] width 103 height 13
click at [195, 82] on input "Người gửi" at bounding box center [215, 81] width 103 height 13
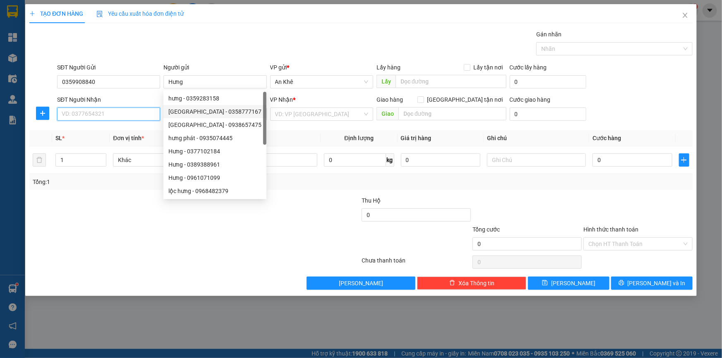
click at [107, 118] on input "SĐT Người Nhận" at bounding box center [108, 114] width 103 height 13
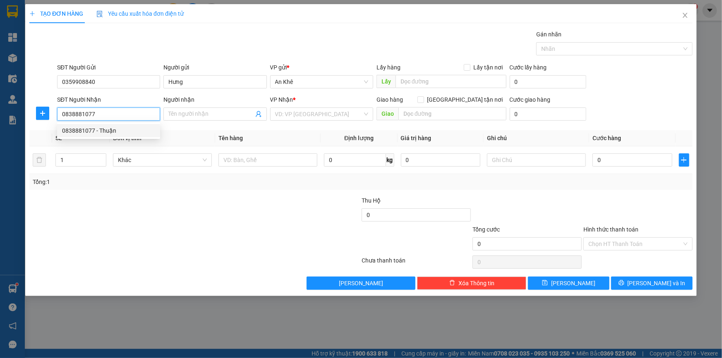
click at [112, 125] on div "0838881077 - Thuận" at bounding box center [108, 130] width 103 height 13
click at [203, 160] on span "Bất kỳ" at bounding box center [162, 160] width 89 height 12
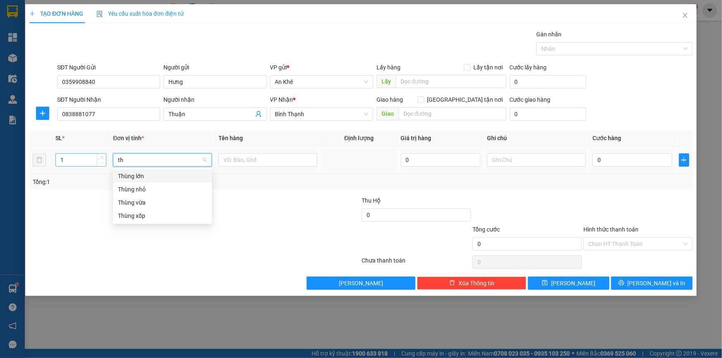
drag, startPoint x: 128, startPoint y: 161, endPoint x: 106, endPoint y: 161, distance: 21.5
click at [106, 161] on tr "1 th 0 0" at bounding box center [361, 161] width 664 height 28
click at [136, 190] on div "Xe ga" at bounding box center [162, 189] width 89 height 9
drag, startPoint x: 136, startPoint y: 162, endPoint x: 124, endPoint y: 162, distance: 11.6
click at [124, 162] on span "Xe ga" at bounding box center [162, 160] width 89 height 12
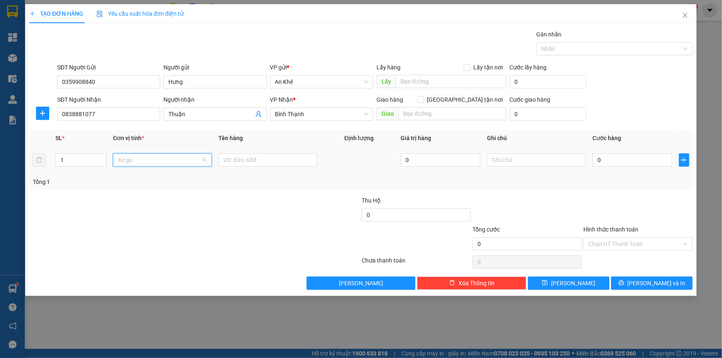
scroll to position [106, 0]
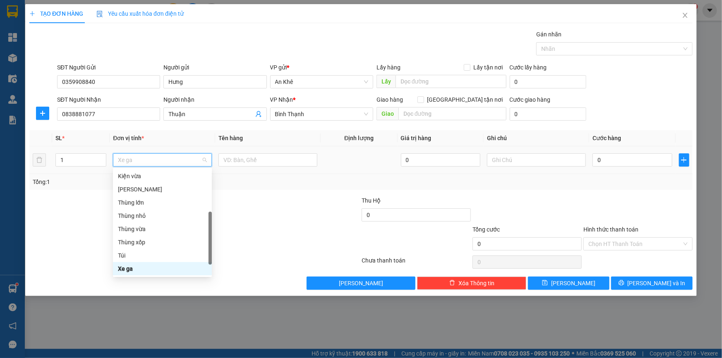
click at [128, 158] on span "Xe ga" at bounding box center [162, 160] width 89 height 12
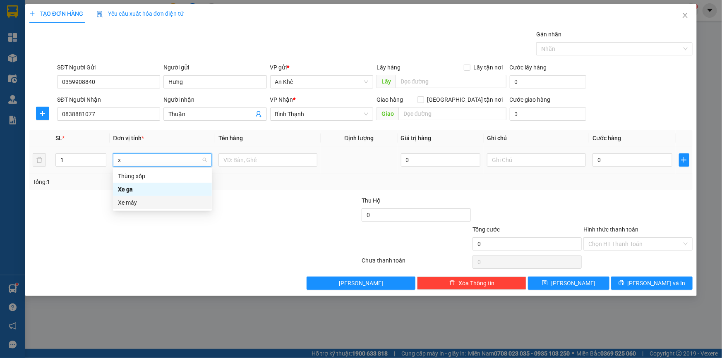
click at [139, 202] on div "Xe máy" at bounding box center [162, 202] width 89 height 9
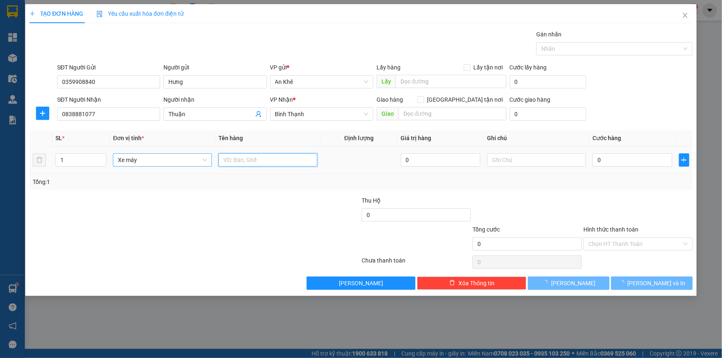
click at [244, 161] on input "text" at bounding box center [268, 160] width 99 height 13
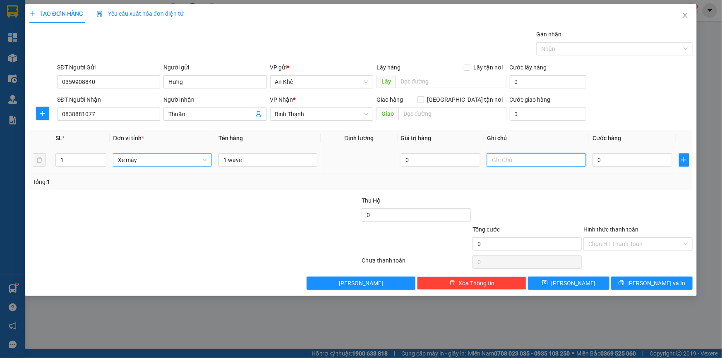
click at [524, 163] on input "text" at bounding box center [536, 160] width 99 height 13
click at [609, 161] on input "0" at bounding box center [633, 160] width 80 height 13
click at [573, 209] on div at bounding box center [527, 210] width 111 height 29
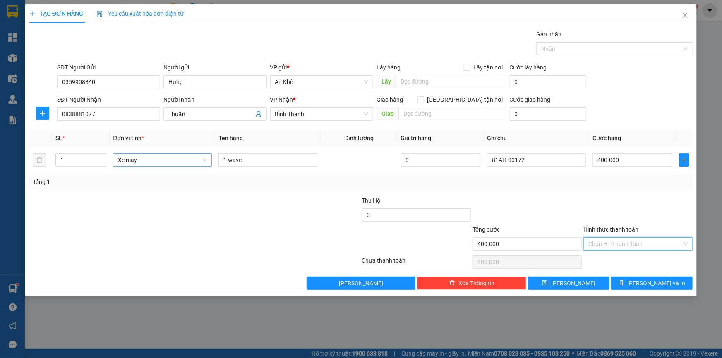
click at [659, 242] on input "Hình thức thanh toán" at bounding box center [636, 244] width 94 height 12
click at [631, 264] on div "Tại văn phòng" at bounding box center [638, 260] width 99 height 9
click at [647, 281] on span "Lưu và In" at bounding box center [657, 283] width 58 height 9
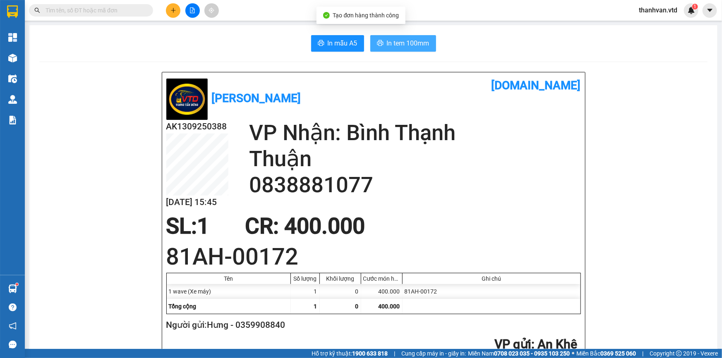
click at [394, 39] on span "In tem 100mm" at bounding box center [408, 43] width 43 height 10
click at [176, 12] on icon "plus" at bounding box center [174, 10] width 6 height 6
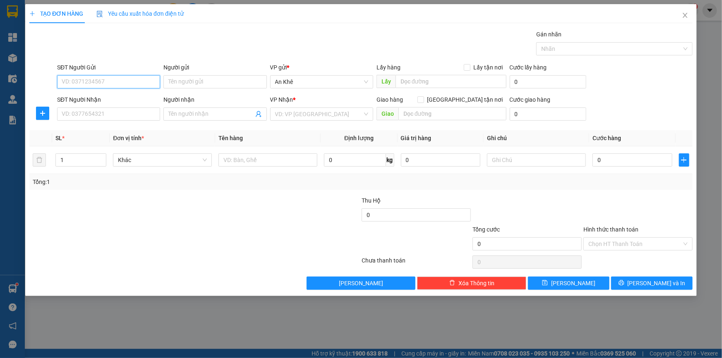
click at [128, 85] on input "SĐT Người Gửi" at bounding box center [108, 81] width 103 height 13
click at [115, 116] on input "SĐT Người Nhận" at bounding box center [108, 114] width 103 height 13
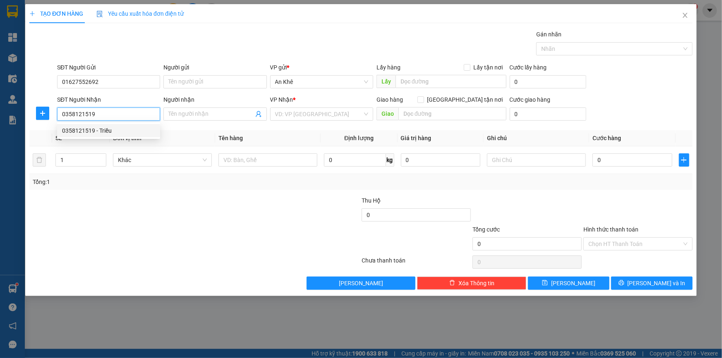
click at [113, 132] on div "0358121519 - Triều" at bounding box center [108, 130] width 93 height 9
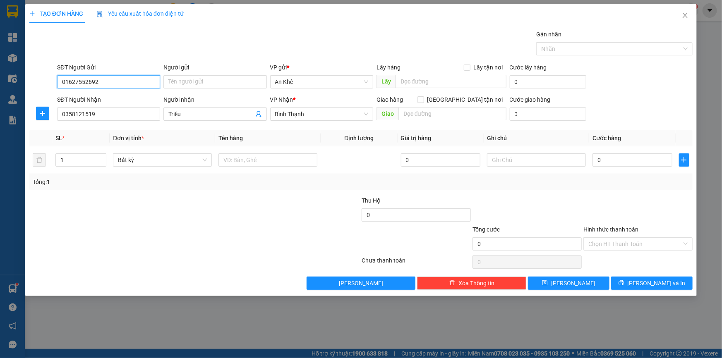
click at [113, 79] on input "01627552692" at bounding box center [108, 81] width 103 height 13
click at [194, 224] on div at bounding box center [140, 210] width 222 height 29
click at [192, 83] on input "Người gửi" at bounding box center [215, 81] width 103 height 13
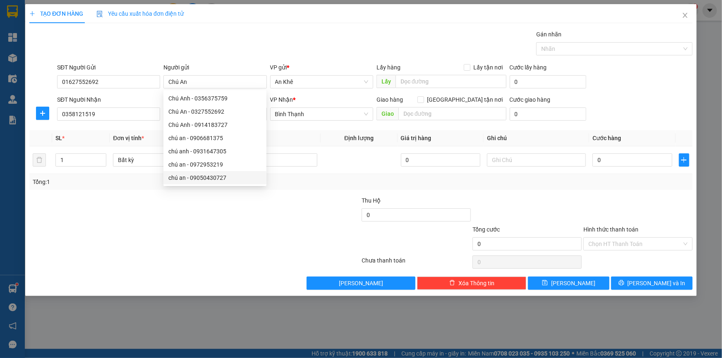
click at [198, 245] on div at bounding box center [140, 239] width 222 height 29
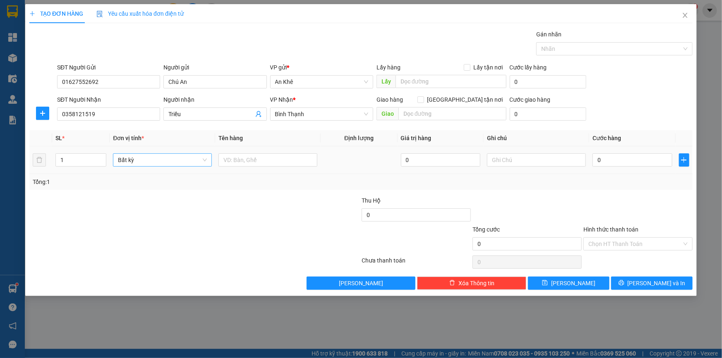
click at [202, 158] on span "Bất kỳ" at bounding box center [162, 160] width 89 height 12
click at [151, 201] on div "Thùng vừa" at bounding box center [162, 202] width 89 height 9
click at [256, 162] on input "text" at bounding box center [268, 160] width 99 height 13
click at [611, 159] on input "0" at bounding box center [633, 160] width 80 height 13
click at [614, 245] on input "Hình thức thanh toán" at bounding box center [636, 244] width 94 height 12
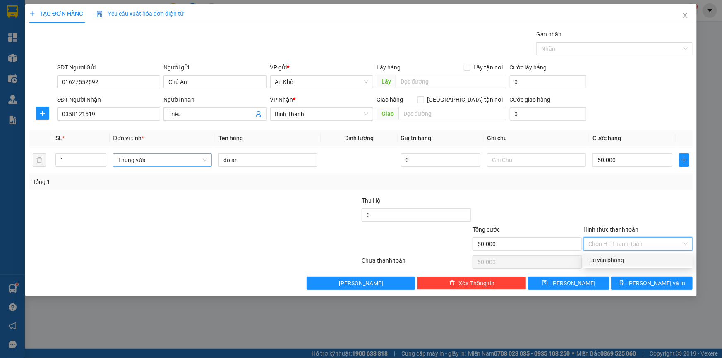
click at [633, 261] on div "Tại văn phòng" at bounding box center [638, 260] width 99 height 9
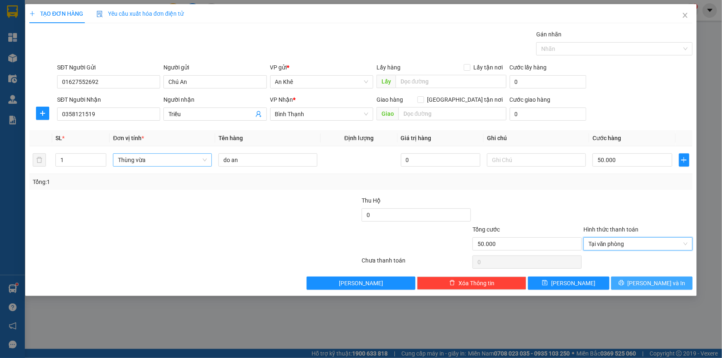
click at [642, 280] on button "Lưu và In" at bounding box center [652, 283] width 82 height 13
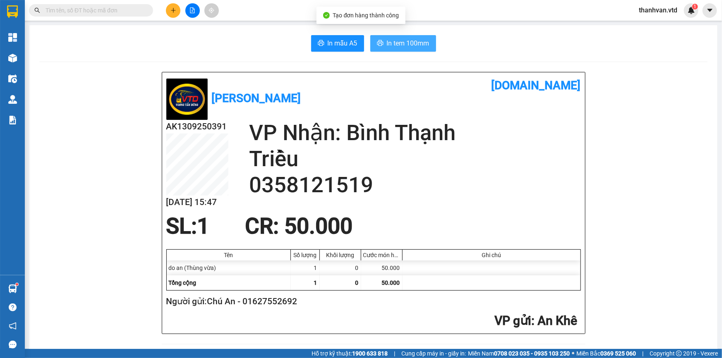
click at [392, 41] on span "In tem 100mm" at bounding box center [408, 43] width 43 height 10
click at [173, 11] on icon "plus" at bounding box center [173, 10] width 0 height 5
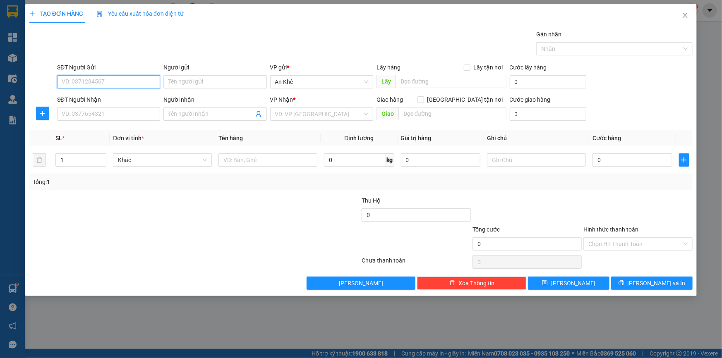
click at [131, 80] on input "SĐT Người Gửi" at bounding box center [108, 81] width 103 height 13
click at [119, 99] on div "0974981319 - C Thắng" at bounding box center [108, 98] width 93 height 9
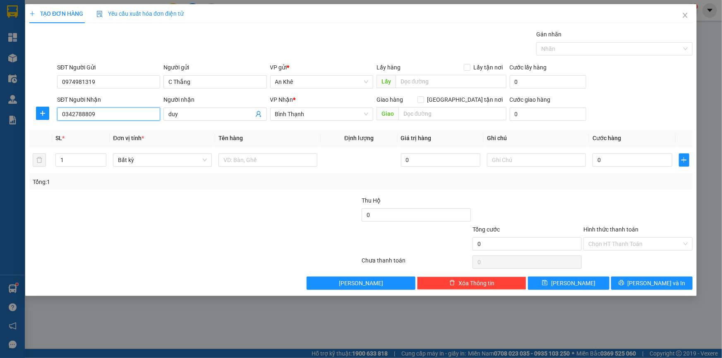
drag, startPoint x: 120, startPoint y: 118, endPoint x: 0, endPoint y: 115, distance: 120.1
click at [0, 115] on div "TẠO ĐƠN HÀNG Yêu cầu xuất hóa đơn điện tử Transit Pickup Surcharge Ids Transit …" at bounding box center [361, 179] width 722 height 358
click at [127, 144] on div "0357433064 - Viết Cường" at bounding box center [108, 144] width 93 height 9
click at [201, 162] on span "Bất kỳ" at bounding box center [162, 160] width 89 height 12
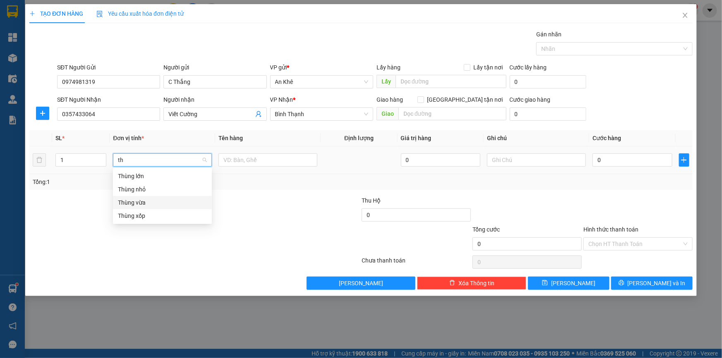
click at [156, 202] on div "Thùng vừa" at bounding box center [162, 202] width 89 height 9
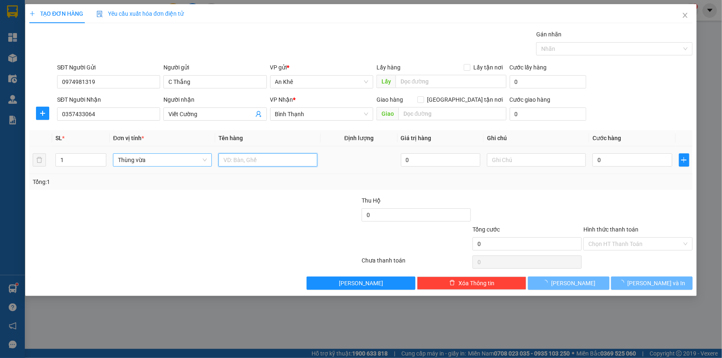
click at [248, 161] on input "text" at bounding box center [268, 160] width 99 height 13
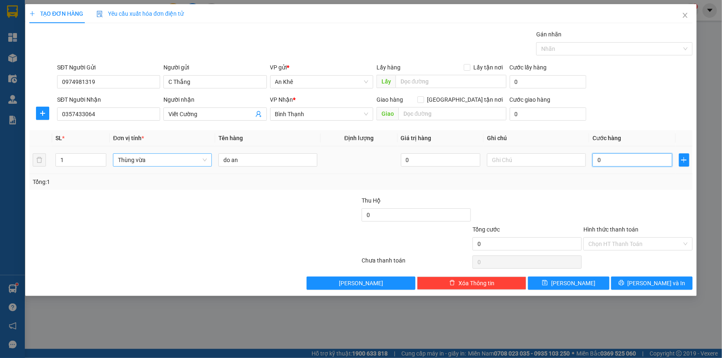
click at [606, 162] on input "0" at bounding box center [633, 160] width 80 height 13
click at [650, 241] on input "Hình thức thanh toán" at bounding box center [636, 244] width 94 height 12
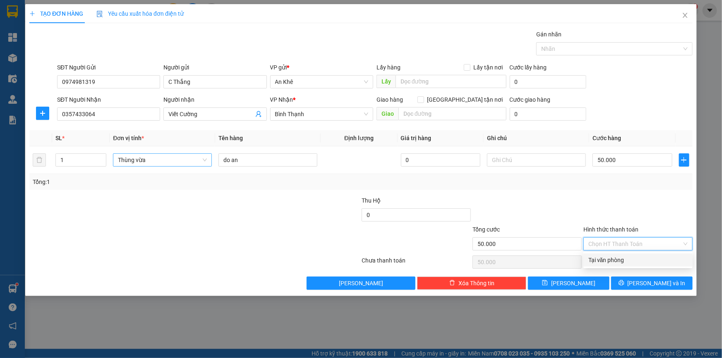
click at [636, 257] on div "Tại văn phòng" at bounding box center [638, 260] width 99 height 9
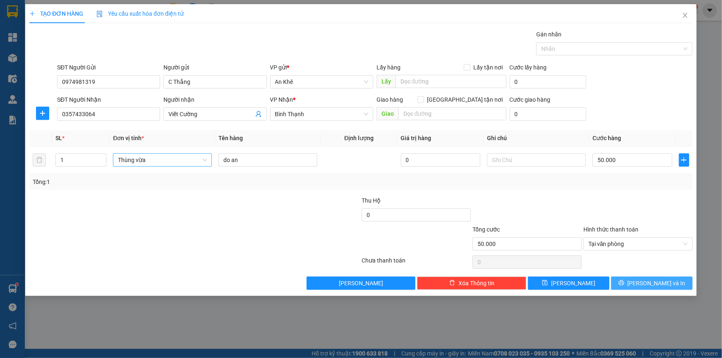
click at [651, 281] on span "Lưu và In" at bounding box center [657, 283] width 58 height 9
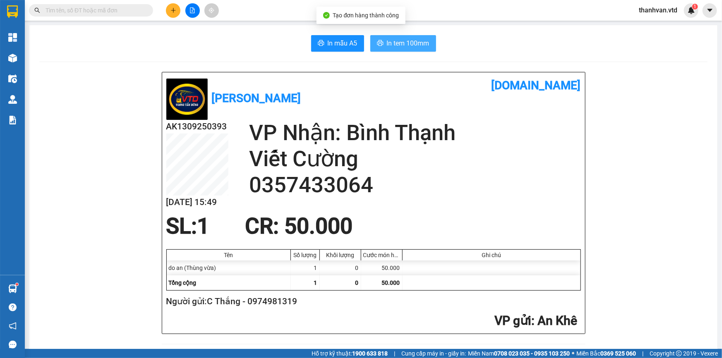
click at [387, 44] on span "In tem 100mm" at bounding box center [408, 43] width 43 height 10
click at [390, 95] on div "Vương Tấn Dũng vexere.com" at bounding box center [373, 98] width 415 height 43
click at [389, 106] on div "Vương Tấn Dũng vexere.com" at bounding box center [373, 98] width 415 height 43
click at [431, 135] on h2 "VP Nhận: Bình Thạnh" at bounding box center [415, 133] width 332 height 26
click at [173, 8] on icon "plus" at bounding box center [173, 10] width 0 height 5
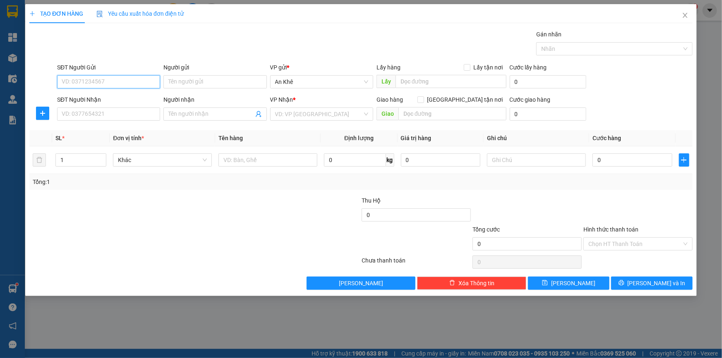
click at [122, 75] on input "SĐT Người Gửi" at bounding box center [108, 81] width 103 height 13
click at [122, 95] on div "0382806850 - Yến" at bounding box center [108, 98] width 93 height 9
click at [205, 164] on span "Bất kỳ" at bounding box center [162, 160] width 89 height 12
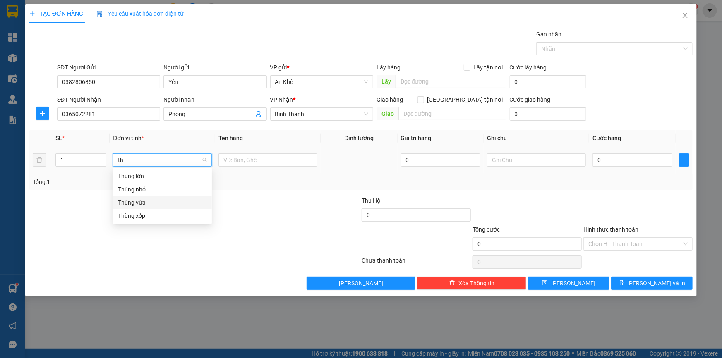
click at [149, 204] on div "Thùng vừa" at bounding box center [162, 202] width 89 height 9
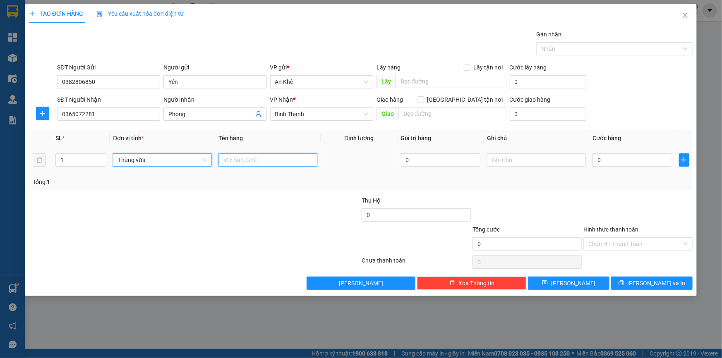
click at [236, 161] on input "text" at bounding box center [268, 160] width 99 height 13
click at [617, 159] on input "0" at bounding box center [633, 160] width 80 height 13
click at [621, 243] on input "Hình thức thanh toán" at bounding box center [636, 244] width 94 height 12
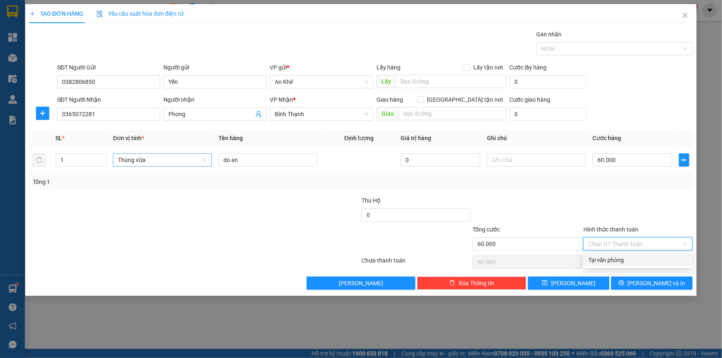
click at [623, 260] on div "Tại văn phòng" at bounding box center [638, 260] width 99 height 9
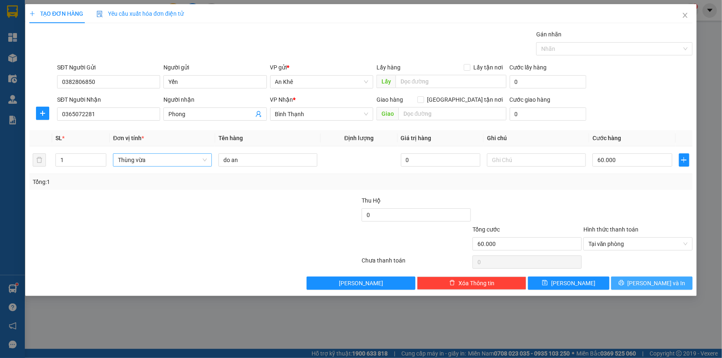
click at [657, 284] on span "Lưu và In" at bounding box center [657, 283] width 58 height 9
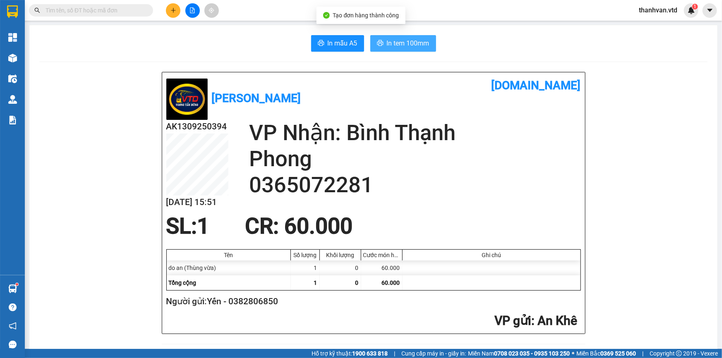
click at [399, 47] on span "In tem 100mm" at bounding box center [408, 43] width 43 height 10
click at [468, 150] on h2 "Phong" at bounding box center [415, 159] width 332 height 26
click at [170, 12] on button at bounding box center [173, 10] width 14 height 14
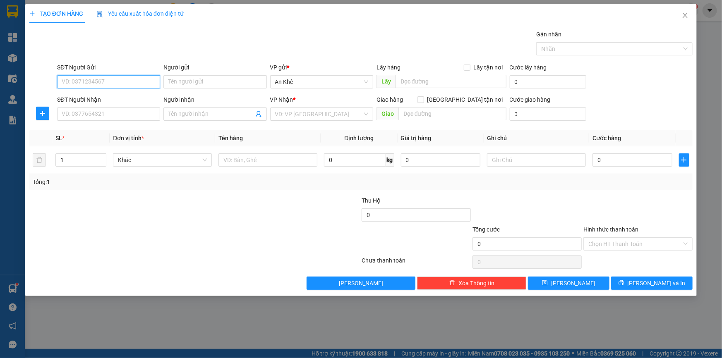
click at [105, 85] on input "SĐT Người Gửi" at bounding box center [108, 81] width 103 height 13
click at [112, 114] on input "SĐT Người Nhận" at bounding box center [108, 114] width 103 height 13
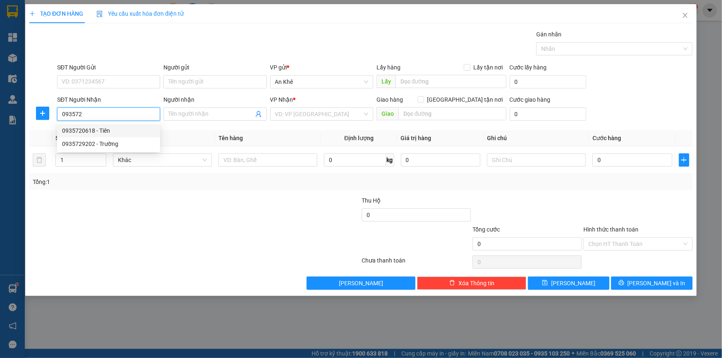
click at [128, 132] on div "0935720618 - Tiên" at bounding box center [108, 130] width 93 height 9
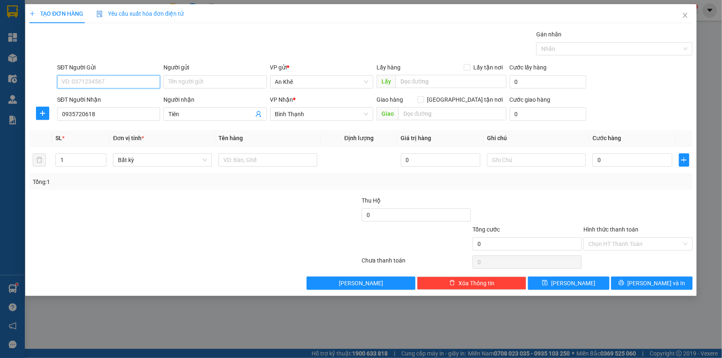
click at [120, 79] on input "SĐT Người Gửi" at bounding box center [108, 81] width 103 height 13
click at [122, 96] on div "0782769402 - Chị Dung" at bounding box center [108, 98] width 93 height 9
click at [231, 235] on div at bounding box center [140, 239] width 222 height 29
click at [206, 159] on span "Bất kỳ" at bounding box center [162, 160] width 89 height 12
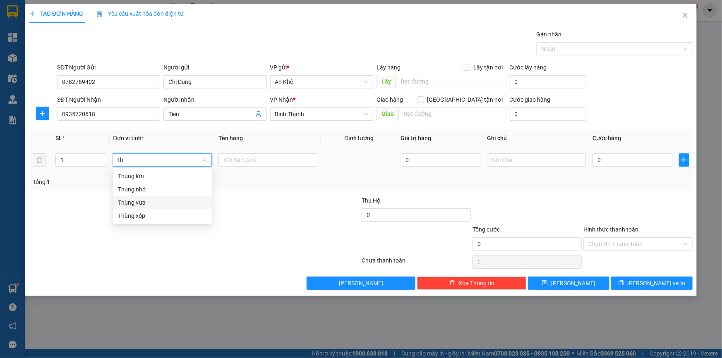
click at [145, 200] on div "Thùng vừa" at bounding box center [162, 202] width 89 height 9
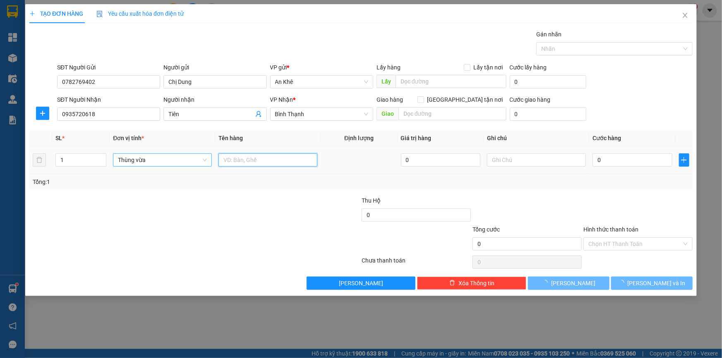
click at [253, 163] on input "text" at bounding box center [268, 160] width 99 height 13
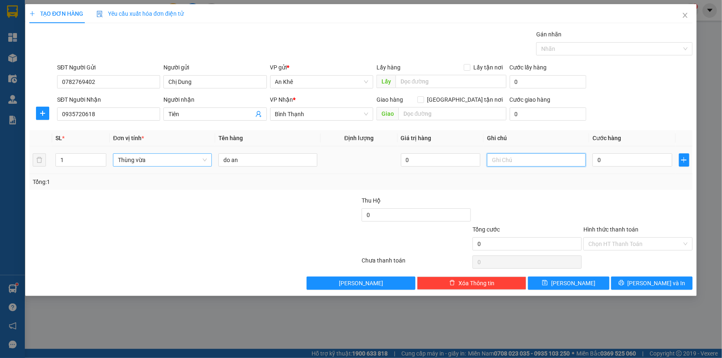
click at [522, 163] on input "text" at bounding box center [536, 160] width 99 height 13
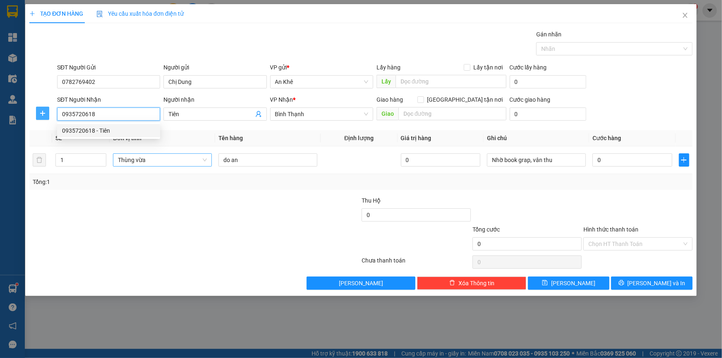
drag, startPoint x: 98, startPoint y: 114, endPoint x: 40, endPoint y: 113, distance: 58.0
click at [40, 113] on div "SĐT Người Nhận 0935720618 Người nhận Tiên VP Nhận * Bình Thạnh Giao hàng Giao t…" at bounding box center [361, 109] width 665 height 29
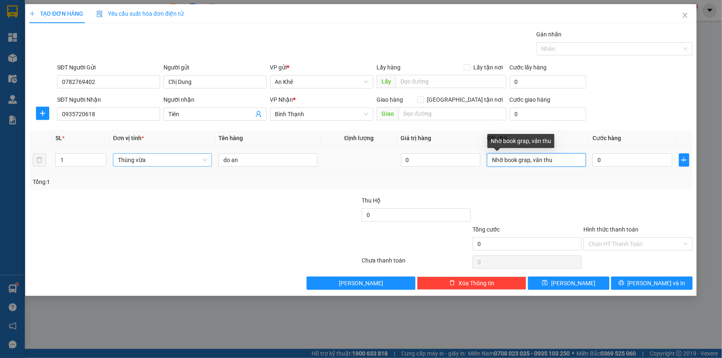
click at [565, 160] on input "Nhờ book grap, vân thu" at bounding box center [536, 160] width 99 height 13
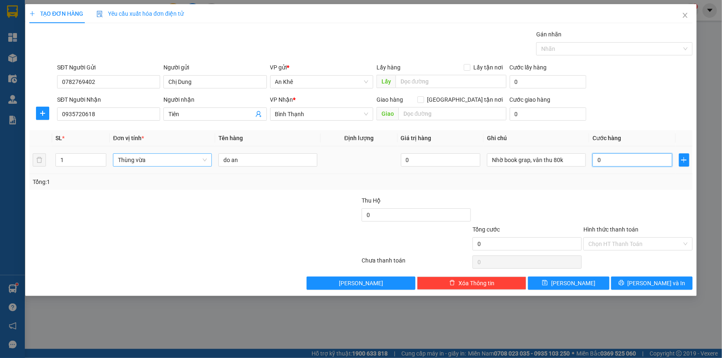
click at [610, 161] on input "0" at bounding box center [633, 160] width 80 height 13
click at [586, 208] on div at bounding box center [638, 210] width 111 height 29
click at [619, 244] on input "Hình thức thanh toán" at bounding box center [636, 244] width 94 height 12
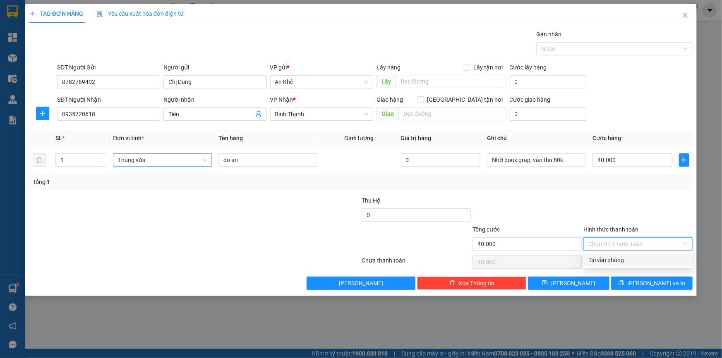
click at [617, 261] on div "Tại văn phòng" at bounding box center [638, 260] width 99 height 9
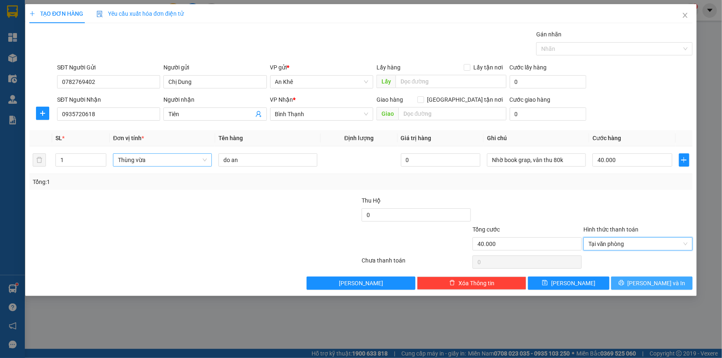
click at [650, 284] on span "Lưu và In" at bounding box center [657, 283] width 58 height 9
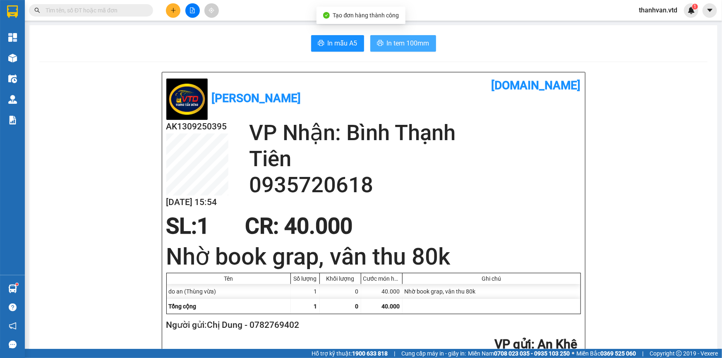
click at [411, 43] on span "In tem 100mm" at bounding box center [408, 43] width 43 height 10
click at [176, 10] on icon "plus" at bounding box center [174, 10] width 6 height 6
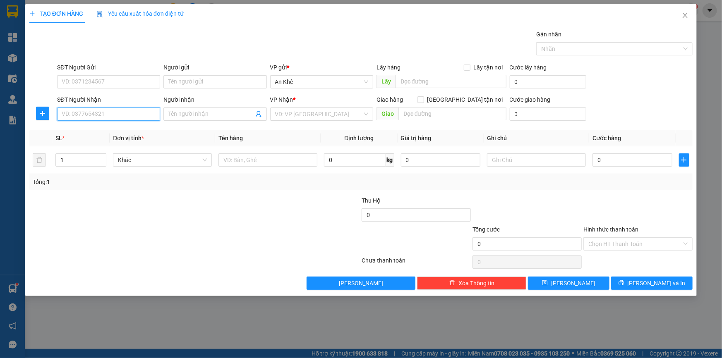
click at [99, 117] on input "SĐT Người Nhận" at bounding box center [108, 114] width 103 height 13
click at [144, 49] on div "Gói vận chuyển * Tiêu chuẩn Gán nhãn Nhãn" at bounding box center [374, 44] width 639 height 29
click at [109, 115] on input "SĐT Người Nhận" at bounding box center [108, 114] width 103 height 13
click at [97, 82] on input "SĐT Người Gửi" at bounding box center [108, 81] width 103 height 13
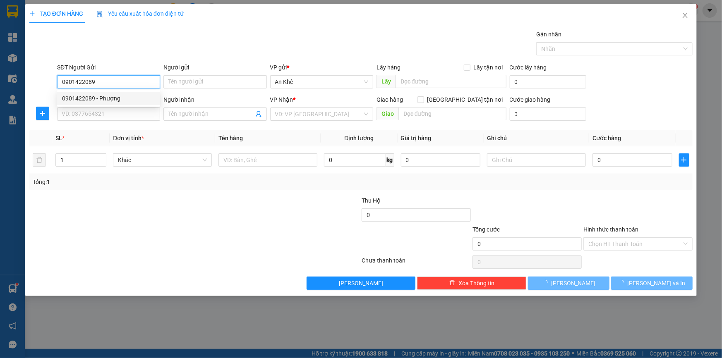
click at [107, 98] on div "0901422089 - Phượng" at bounding box center [108, 98] width 93 height 9
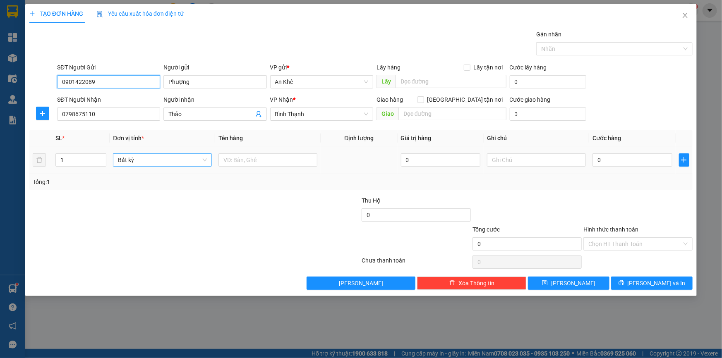
click at [204, 160] on span "Bất kỳ" at bounding box center [162, 160] width 89 height 12
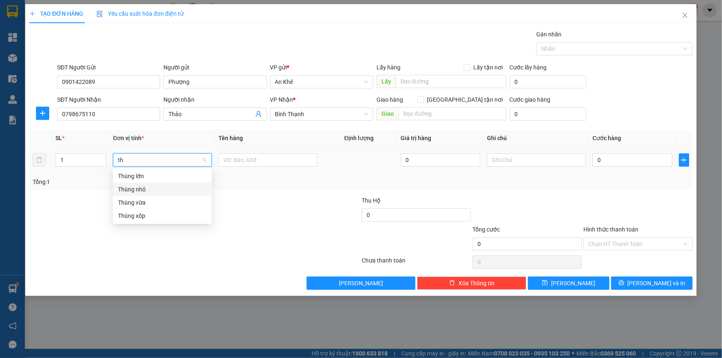
drag, startPoint x: 155, startPoint y: 190, endPoint x: 160, endPoint y: 188, distance: 5.1
click at [157, 189] on div "Thùng nhỏ" at bounding box center [162, 189] width 89 height 9
click at [161, 162] on span "Thùng nhỏ" at bounding box center [162, 160] width 89 height 12
click at [151, 204] on div "Thùng vừa" at bounding box center [162, 202] width 89 height 9
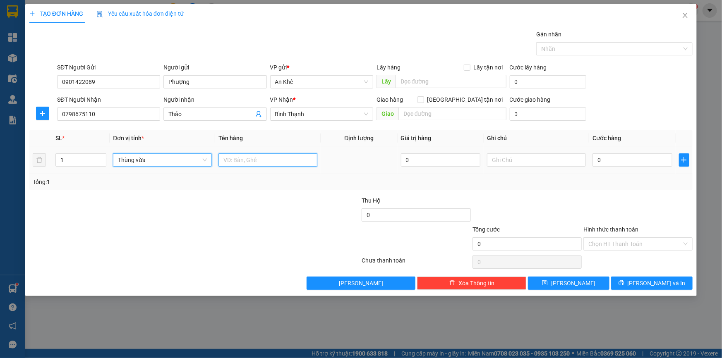
click at [239, 164] on input "text" at bounding box center [268, 160] width 99 height 13
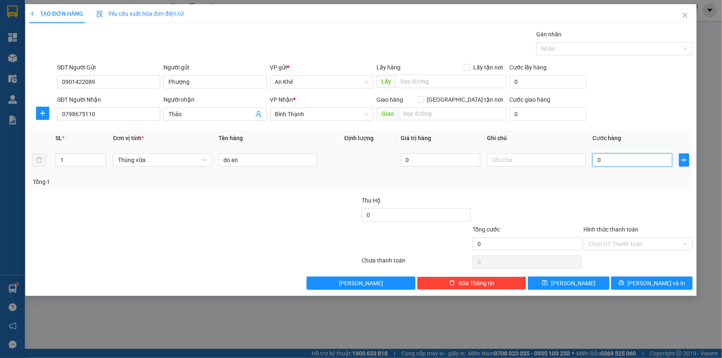
click at [619, 163] on input "0" at bounding box center [633, 160] width 80 height 13
click at [659, 239] on input "Hình thức thanh toán" at bounding box center [636, 244] width 94 height 12
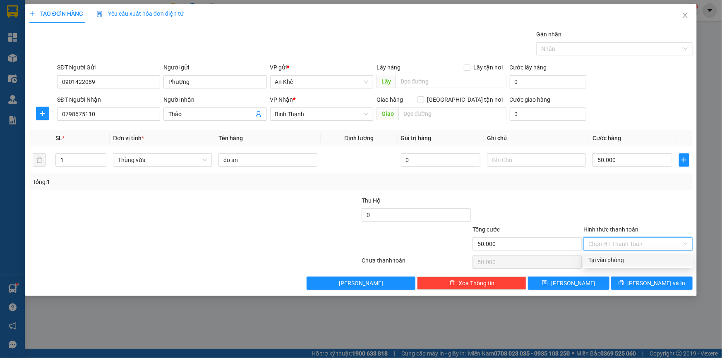
click at [640, 262] on div "Tại văn phòng" at bounding box center [638, 260] width 99 height 9
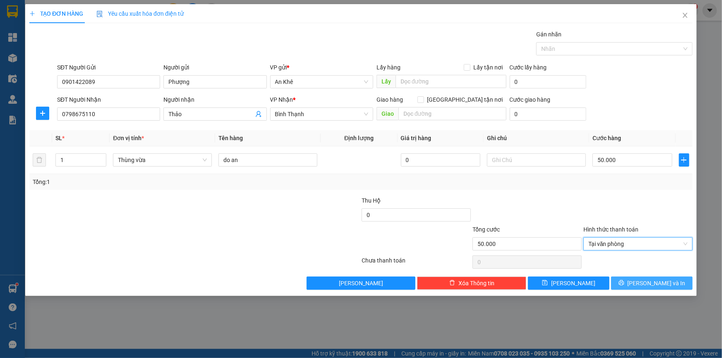
click at [663, 286] on span "Lưu và In" at bounding box center [657, 283] width 58 height 9
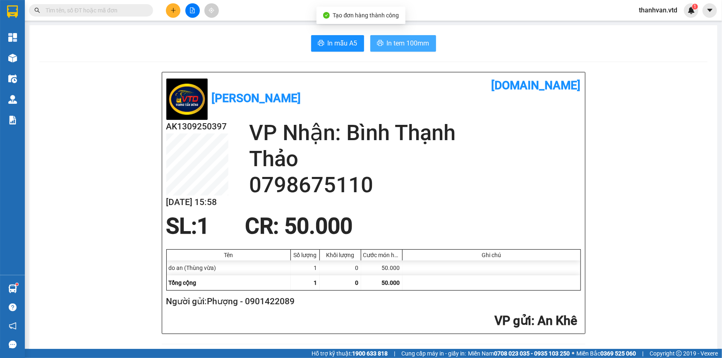
click at [398, 43] on span "In tem 100mm" at bounding box center [408, 43] width 43 height 10
click at [257, 195] on h2 "0798675110" at bounding box center [415, 185] width 332 height 26
click at [510, 197] on h2 "0798675110" at bounding box center [415, 185] width 332 height 26
click at [174, 12] on icon "plus" at bounding box center [174, 10] width 6 height 6
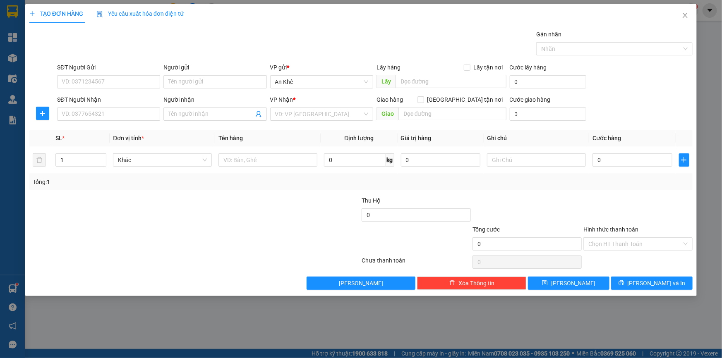
click at [120, 74] on div "SĐT Người Gửi" at bounding box center [108, 69] width 103 height 12
click at [126, 79] on input "SĐT Người Gửi" at bounding box center [108, 81] width 103 height 13
click at [119, 100] on div "0905509733" at bounding box center [108, 98] width 93 height 9
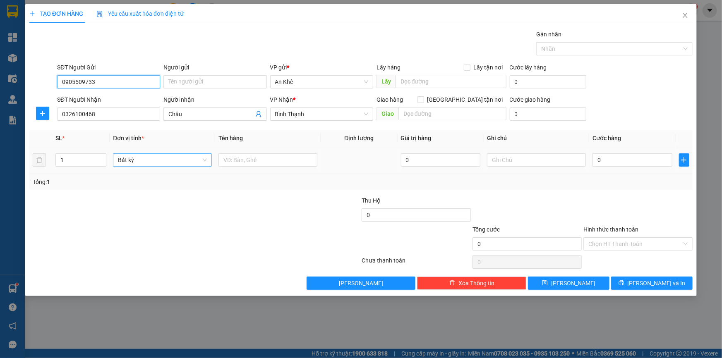
click at [203, 163] on span "Bất kỳ" at bounding box center [162, 160] width 89 height 12
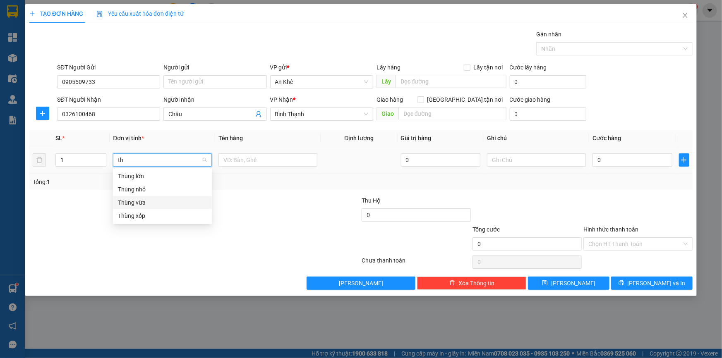
drag, startPoint x: 157, startPoint y: 206, endPoint x: 164, endPoint y: 202, distance: 7.0
click at [157, 205] on div "Thùng vừa" at bounding box center [162, 202] width 89 height 9
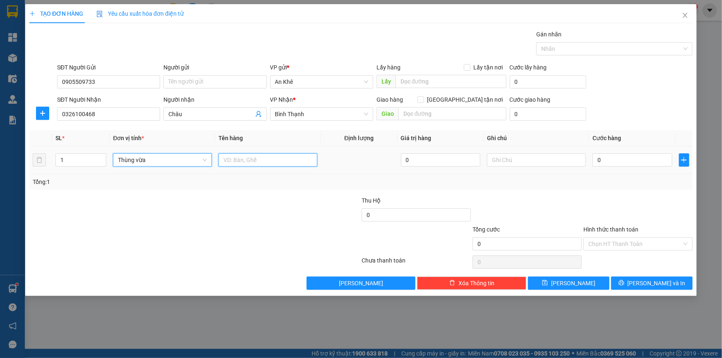
click at [238, 161] on input "text" at bounding box center [268, 160] width 99 height 13
click at [615, 161] on input "0" at bounding box center [633, 160] width 80 height 13
click at [668, 208] on div at bounding box center [638, 210] width 111 height 29
drag, startPoint x: 606, startPoint y: 251, endPoint x: 614, endPoint y: 240, distance: 13.4
click at [611, 242] on div "Hình thức thanh toán Chọn HT Thanh Toán" at bounding box center [638, 239] width 109 height 29
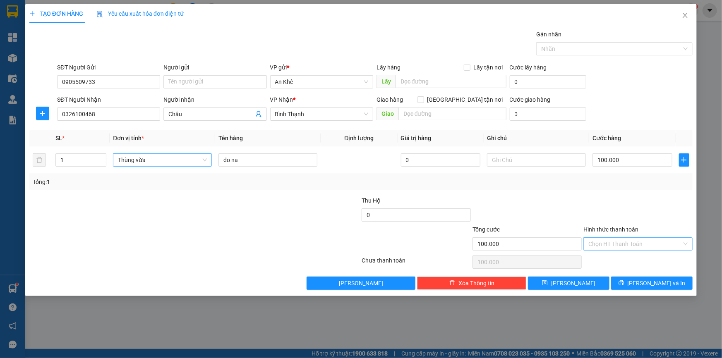
click at [654, 243] on input "Hình thức thanh toán" at bounding box center [636, 244] width 94 height 12
click at [644, 256] on div "Tại văn phòng" at bounding box center [638, 260] width 99 height 9
click at [652, 281] on span "Lưu và In" at bounding box center [657, 283] width 58 height 9
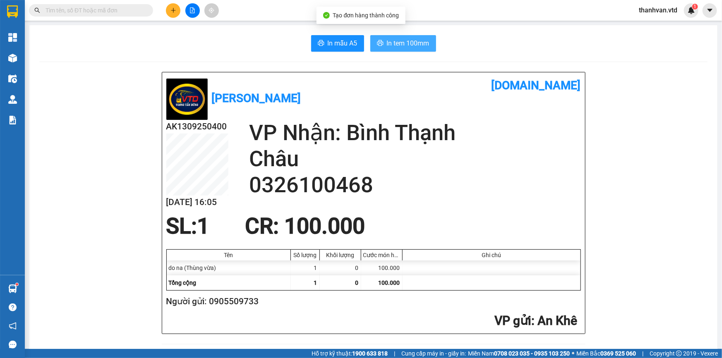
click at [407, 43] on span "In tem 100mm" at bounding box center [408, 43] width 43 height 10
click at [457, 159] on h2 "Châu" at bounding box center [415, 159] width 332 height 26
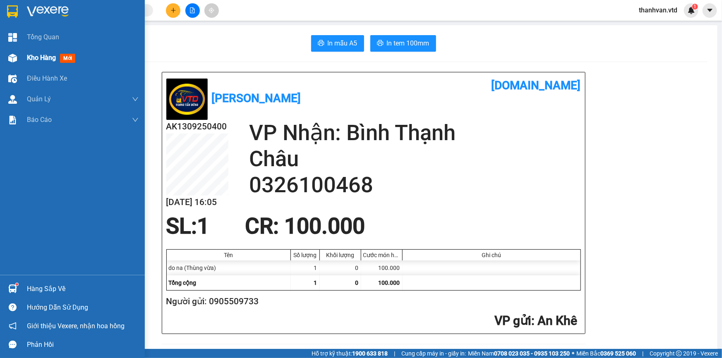
click at [13, 59] on img at bounding box center [12, 58] width 9 height 9
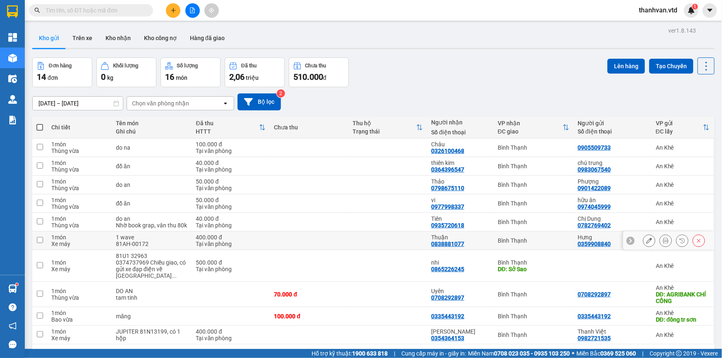
click at [259, 241] on div "Tại văn phòng" at bounding box center [231, 244] width 70 height 7
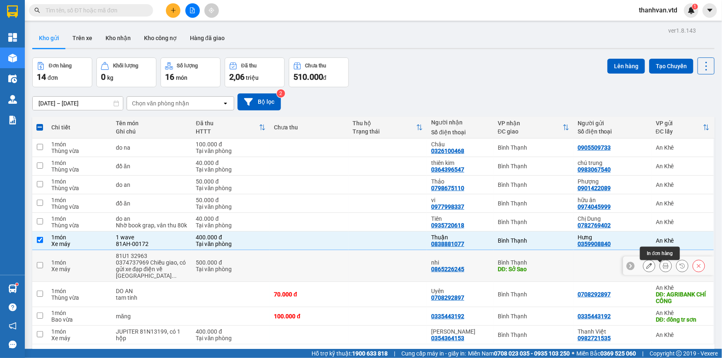
click at [663, 263] on icon at bounding box center [666, 266] width 6 height 6
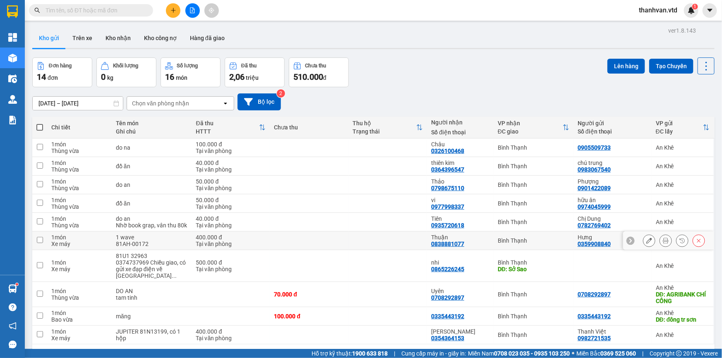
click at [317, 232] on td at bounding box center [309, 241] width 79 height 19
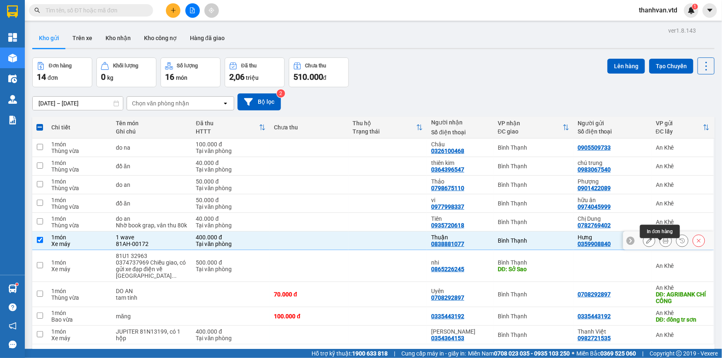
click at [663, 238] on icon at bounding box center [666, 241] width 6 height 6
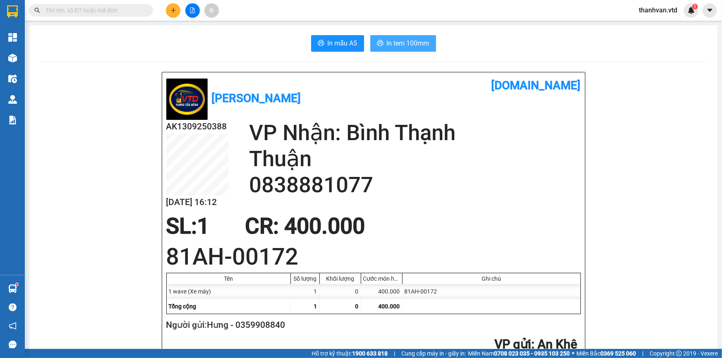
click at [401, 47] on span "In tem 100mm" at bounding box center [408, 43] width 43 height 10
click at [514, 188] on h2 "0838881077" at bounding box center [415, 185] width 332 height 26
click at [404, 229] on div "SL: 1 CR : 400.000" at bounding box center [368, 226] width 415 height 25
click at [362, 236] on span "CR : 400.000" at bounding box center [305, 227] width 120 height 26
drag, startPoint x: 526, startPoint y: 200, endPoint x: 522, endPoint y: 166, distance: 34.6
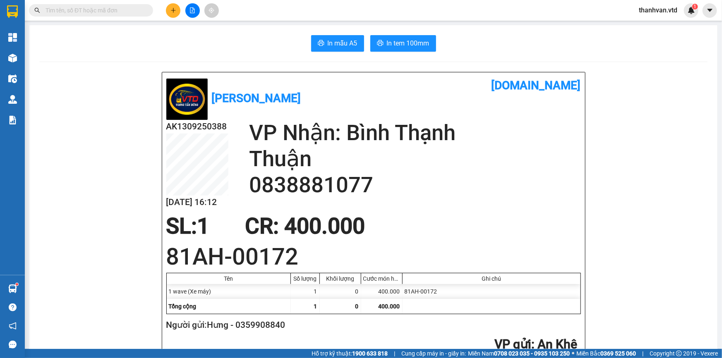
click at [526, 199] on div "AK1309250388 13/09 16:12 VP Nhận: Bình Thạnh Thuận 0838881077" at bounding box center [373, 167] width 415 height 94
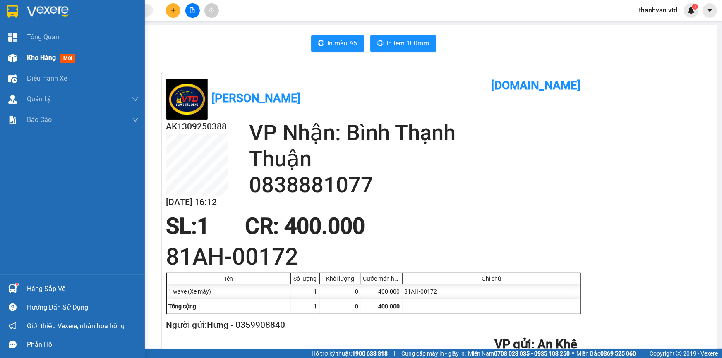
click at [25, 58] on div "Kho hàng mới" at bounding box center [72, 58] width 145 height 21
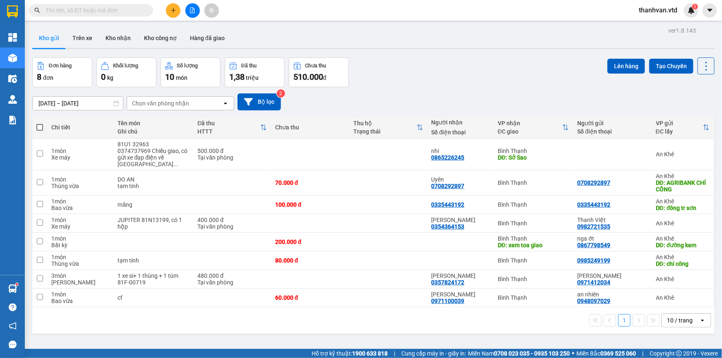
click at [501, 88] on div "08/09/2025 – 13/09/2025 Press the down arrow key to interact with the calendar …" at bounding box center [373, 101] width 683 height 29
click at [371, 81] on div "Đơn hàng 8 đơn Khối lượng 0 kg Số lượng 10 món Đã thu 1,38 triệu Chưa thu 510.0…" at bounding box center [373, 73] width 683 height 30
click at [700, 318] on icon "open" at bounding box center [703, 321] width 7 height 7
click at [683, 299] on span "100 / trang" at bounding box center [678, 295] width 30 height 8
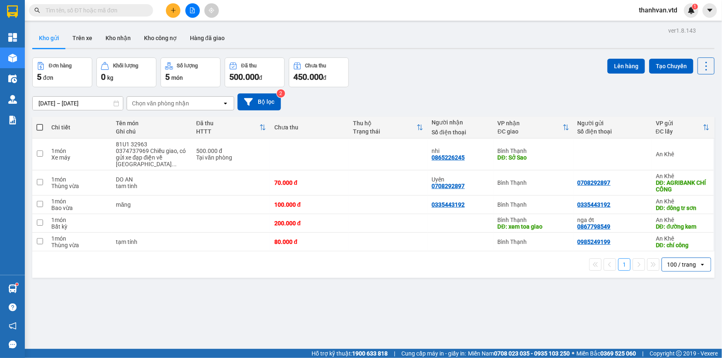
drag, startPoint x: 475, startPoint y: 70, endPoint x: 476, endPoint y: 75, distance: 5.4
click at [476, 75] on div "Đơn hàng 5 đơn Khối lượng 0 kg Số lượng 5 món Đã thu 500.000 đ Chưa thu 450.000…" at bounding box center [373, 73] width 683 height 30
click at [420, 89] on div "08/09/2025 – 13/09/2025 Press the down arrow key to interact with the calendar …" at bounding box center [373, 101] width 683 height 29
click at [544, 85] on div "Đơn hàng 5 đơn Khối lượng 0 kg Số lượng 5 món Đã thu 500.000 đ Chưa thu 450.000…" at bounding box center [373, 73] width 683 height 30
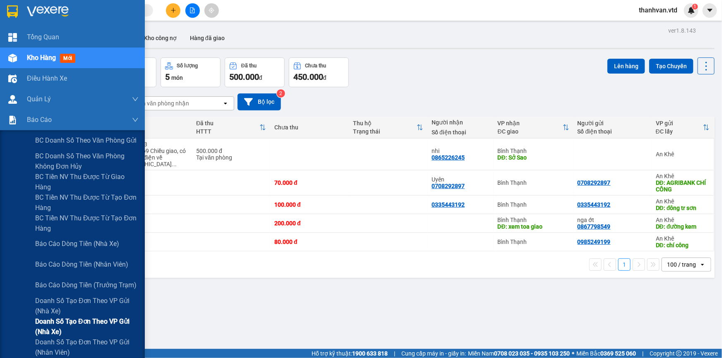
click at [90, 317] on span "Doanh số tạo đơn theo VP gửi (nhà xe)" at bounding box center [86, 327] width 103 height 21
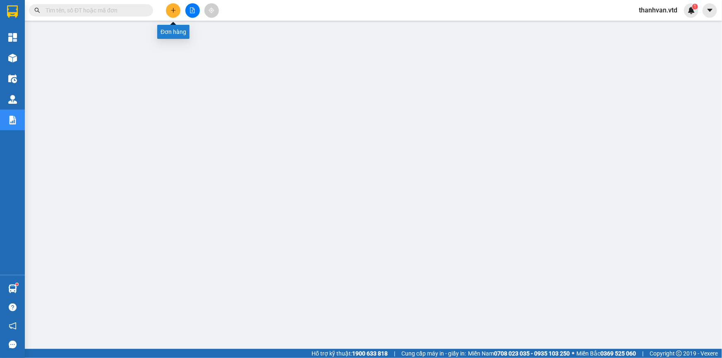
click at [172, 9] on icon "plus" at bounding box center [174, 10] width 6 height 6
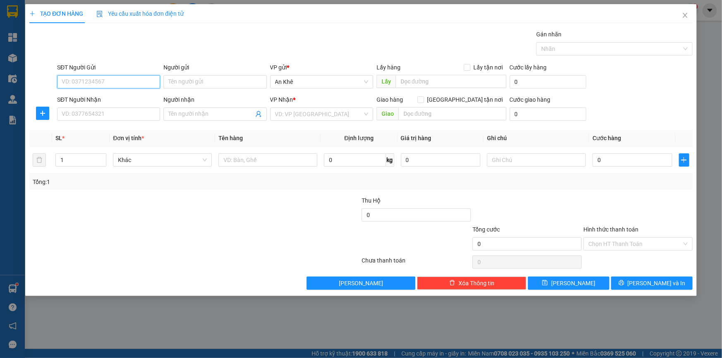
click at [131, 83] on input "SĐT Người Gửi" at bounding box center [108, 81] width 103 height 13
click at [113, 94] on div "0782533529" at bounding box center [108, 98] width 93 height 9
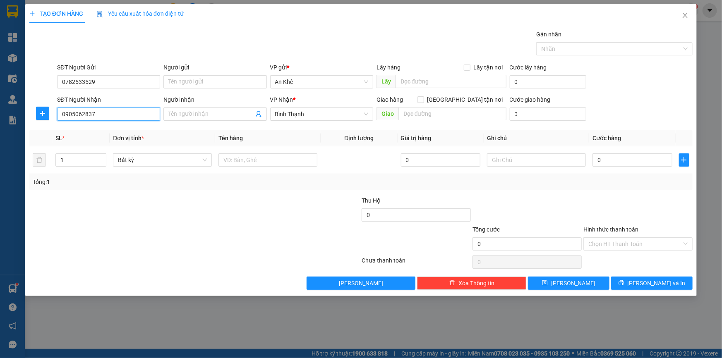
click at [128, 118] on input "0905062837" at bounding box center [108, 114] width 103 height 13
click at [118, 131] on div "0905062837" at bounding box center [108, 130] width 93 height 9
click at [122, 82] on input "0782533529" at bounding box center [108, 81] width 103 height 13
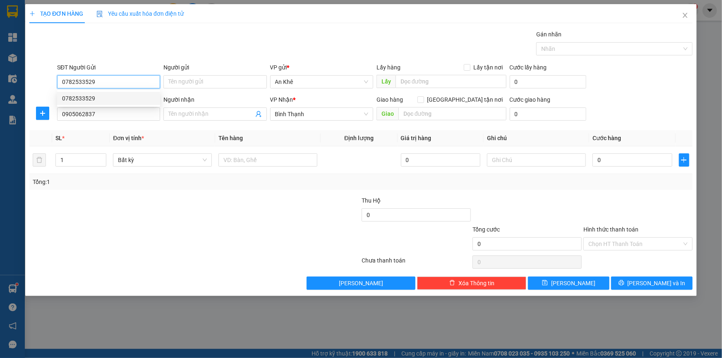
drag, startPoint x: 120, startPoint y: 101, endPoint x: 124, endPoint y: 101, distance: 4.2
click at [120, 101] on div "0782533529" at bounding box center [108, 98] width 93 height 9
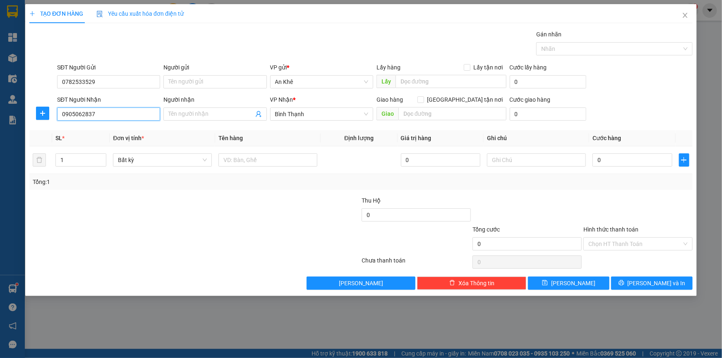
click at [128, 113] on input "0905062837" at bounding box center [108, 114] width 103 height 13
click at [114, 135] on div "0905062837" at bounding box center [108, 130] width 93 height 9
click at [207, 158] on div "Bất kỳ" at bounding box center [162, 160] width 99 height 13
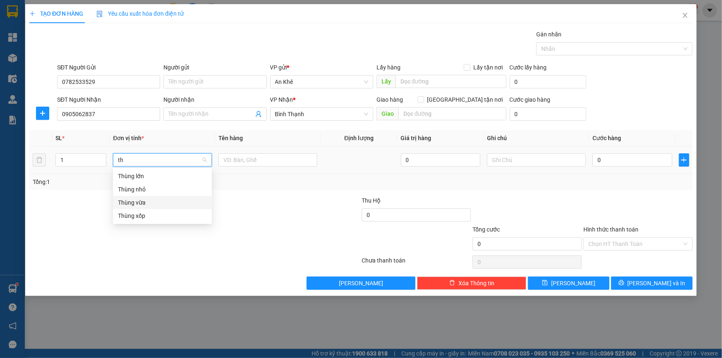
click at [154, 201] on div "Thùng vừa" at bounding box center [162, 202] width 89 height 9
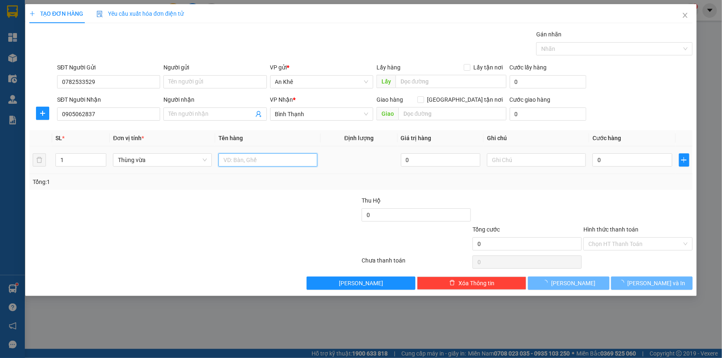
click at [262, 156] on input "text" at bounding box center [268, 160] width 99 height 13
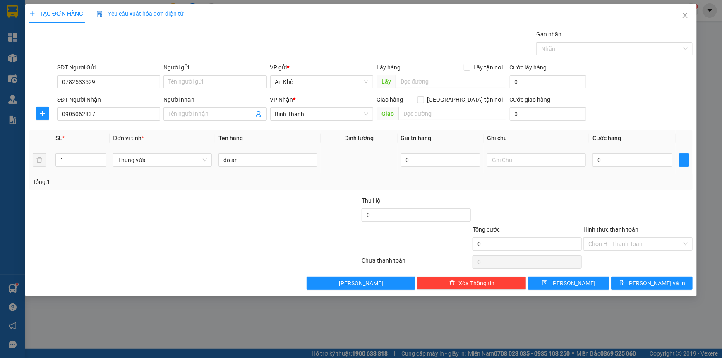
click at [606, 150] on td "0" at bounding box center [632, 161] width 87 height 28
click at [606, 163] on input "0" at bounding box center [633, 160] width 80 height 13
click at [633, 212] on div at bounding box center [638, 210] width 111 height 29
click at [642, 242] on input "Hình thức thanh toán" at bounding box center [636, 244] width 94 height 12
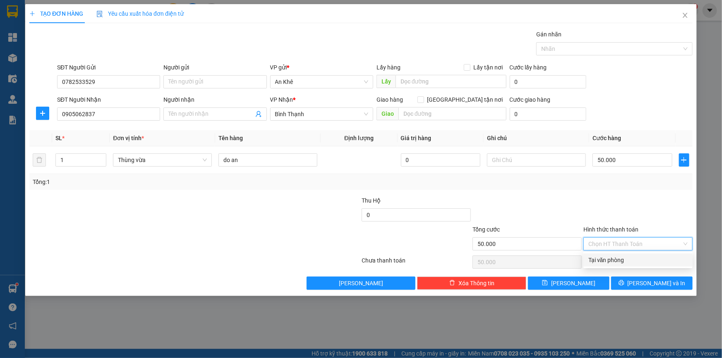
click at [635, 257] on div "Tại văn phòng" at bounding box center [638, 260] width 99 height 9
click at [511, 200] on div at bounding box center [527, 210] width 111 height 29
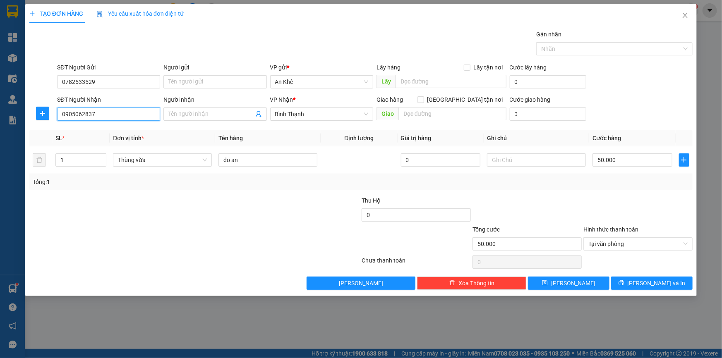
drag, startPoint x: 95, startPoint y: 112, endPoint x: 0, endPoint y: 108, distance: 94.9
click at [0, 108] on div "TẠO ĐƠN HÀNG Yêu cầu xuất hóa đơn điện tử Transit Pickup Surcharge Ids Transit …" at bounding box center [361, 179] width 722 height 358
click at [91, 128] on div "0935878942 - trọng" at bounding box center [108, 130] width 93 height 9
click at [231, 228] on div at bounding box center [140, 239] width 222 height 29
click at [648, 286] on span "Lưu và In" at bounding box center [657, 283] width 58 height 9
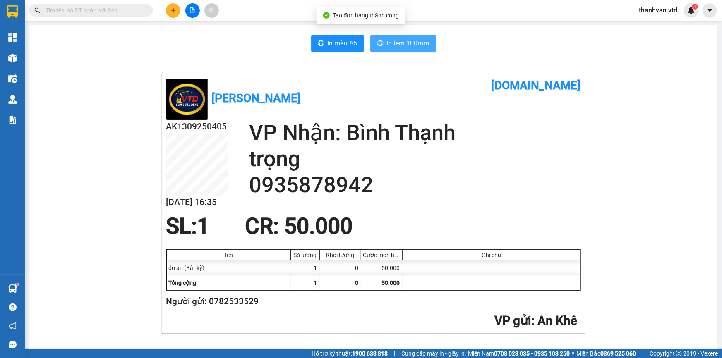
click at [406, 46] on span "In tem 100mm" at bounding box center [408, 43] width 43 height 10
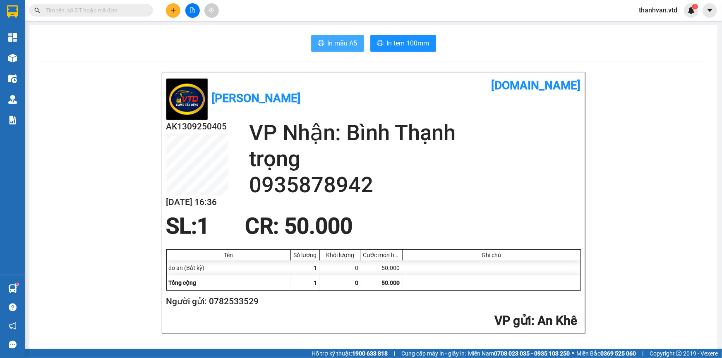
click at [342, 41] on span "In mẫu A5" at bounding box center [343, 43] width 30 height 10
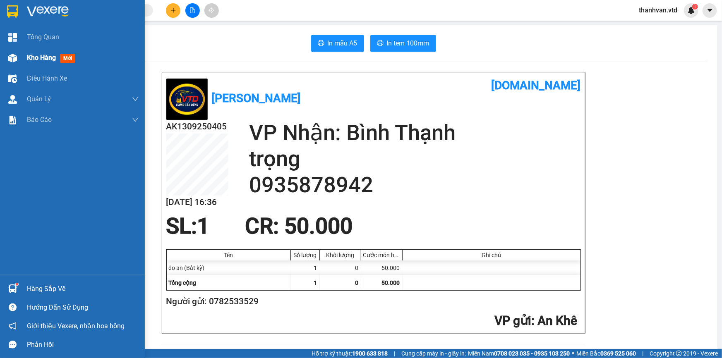
click at [33, 58] on span "Kho hàng" at bounding box center [41, 58] width 29 height 8
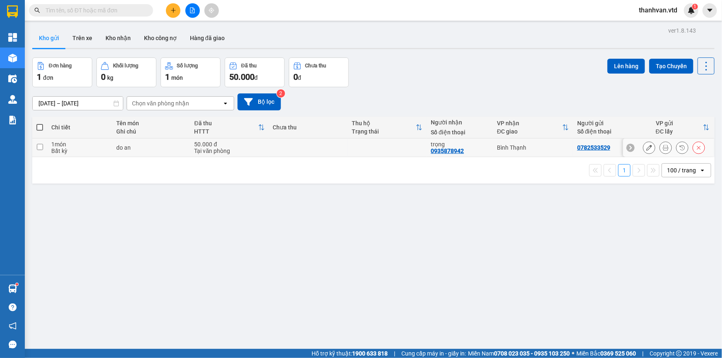
click at [37, 147] on input "checkbox" at bounding box center [40, 147] width 6 height 6
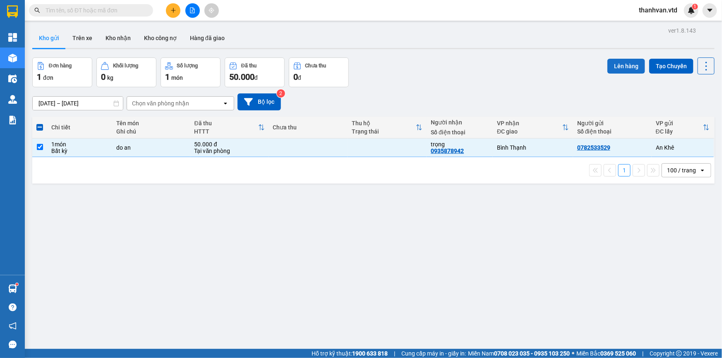
click at [629, 66] on button "Lên hàng" at bounding box center [627, 66] width 38 height 15
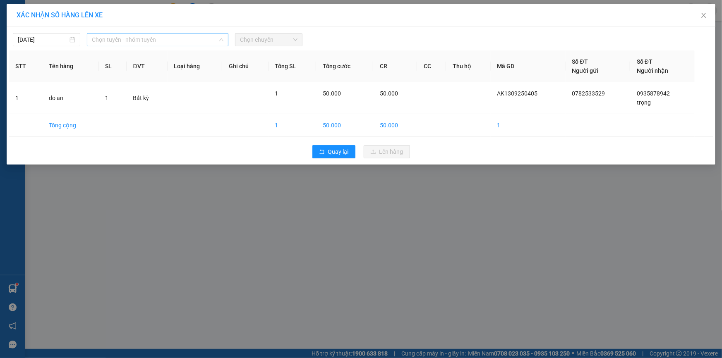
click at [151, 41] on span "Chọn tuyến - nhóm tuyến" at bounding box center [158, 40] width 132 height 12
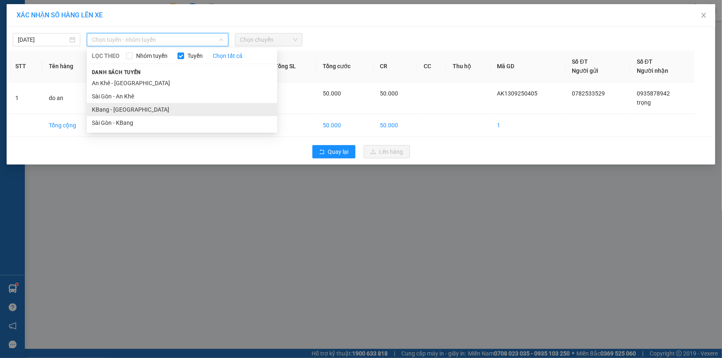
click at [145, 111] on li "KBang - Sài Gòn" at bounding box center [182, 109] width 190 height 13
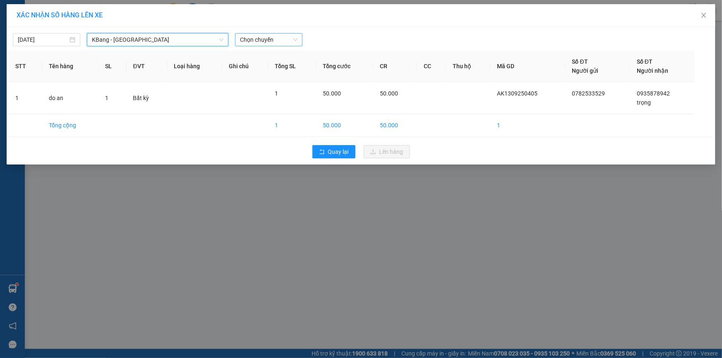
click at [296, 38] on span "Chọn chuyến" at bounding box center [269, 40] width 58 height 12
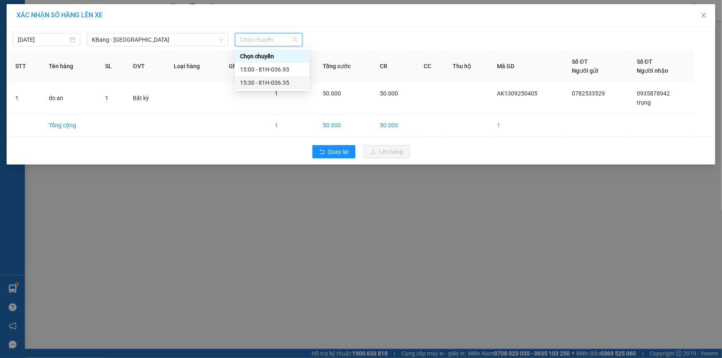
click at [285, 86] on div "15:30 - 81H-036.35" at bounding box center [272, 82] width 65 height 9
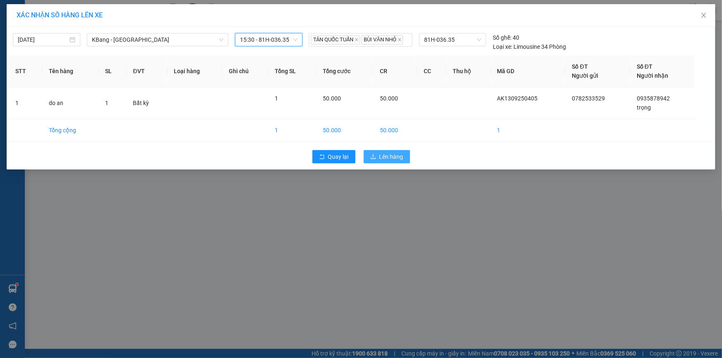
click at [397, 157] on span "Lên hàng" at bounding box center [392, 156] width 24 height 9
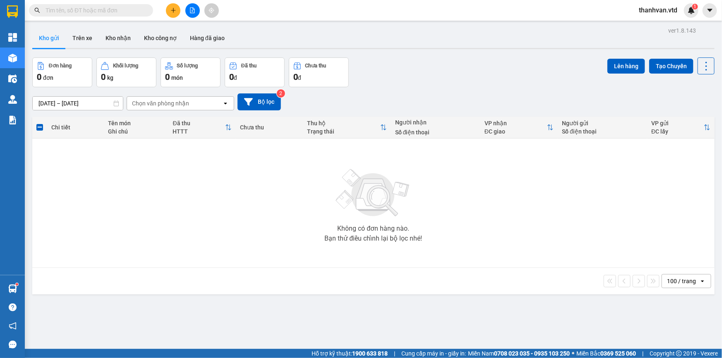
click at [196, 12] on button at bounding box center [192, 10] width 14 height 14
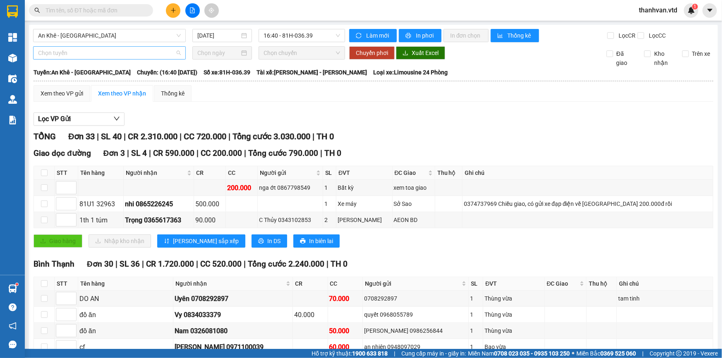
click at [117, 53] on span "Chọn tuyến" at bounding box center [109, 53] width 143 height 12
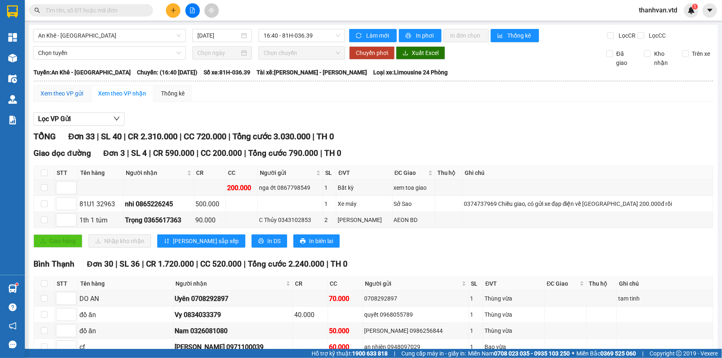
click at [65, 95] on div "Xem theo VP gửi" at bounding box center [62, 93] width 43 height 9
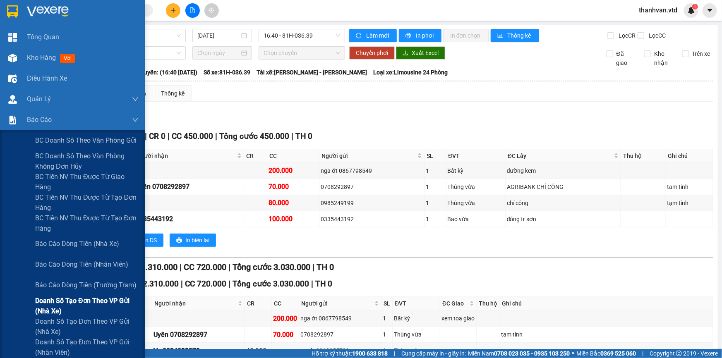
click at [94, 301] on span "Doanh số tạo đơn theo VP gửi (nhà xe)" at bounding box center [86, 306] width 103 height 21
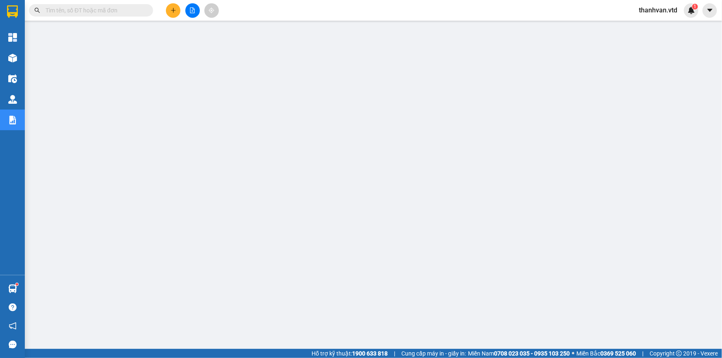
click at [174, 8] on icon "plus" at bounding box center [174, 10] width 6 height 6
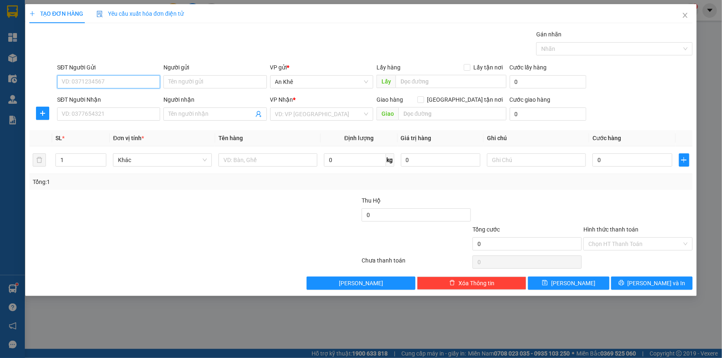
click at [124, 80] on input "SĐT Người Gửi" at bounding box center [108, 81] width 103 height 13
click at [96, 81] on input "0" at bounding box center [108, 81] width 103 height 13
drag, startPoint x: 96, startPoint y: 81, endPoint x: 16, endPoint y: 86, distance: 80.1
click at [16, 86] on div "TẠO ĐƠN HÀNG Yêu cầu xuất hóa đơn điện tử Transit Pickup Surcharge Ids Transit …" at bounding box center [361, 179] width 722 height 358
paste input "933492146"
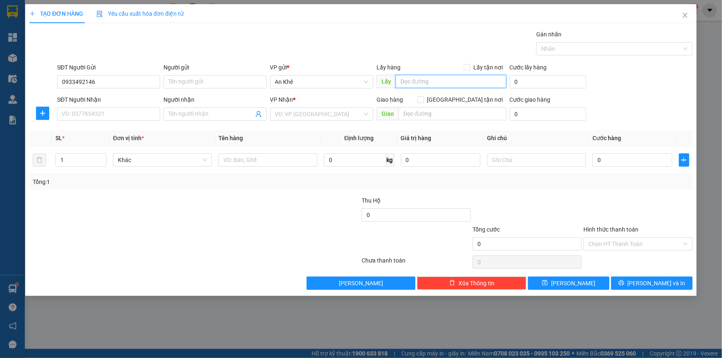
click at [474, 83] on input "text" at bounding box center [451, 81] width 111 height 13
drag, startPoint x: 80, startPoint y: 84, endPoint x: 33, endPoint y: 93, distance: 47.6
click at [33, 93] on form "SĐT Người Gửi 0933492146 0933492146 Người gửi Tên người gửi VP gửi * An Khê Lấy…" at bounding box center [361, 93] width 664 height 61
click at [119, 111] on input "SĐT Người Nhận" at bounding box center [108, 114] width 103 height 13
paste input "0933492146"
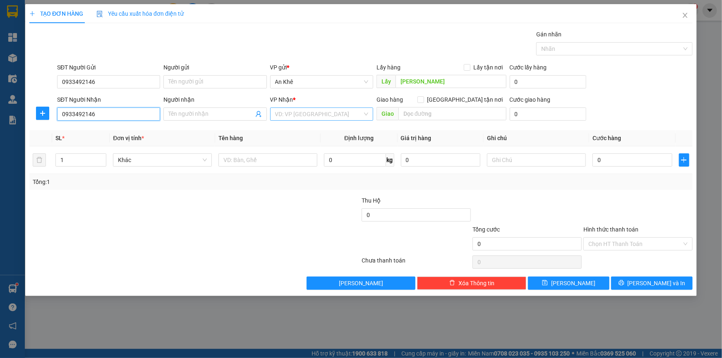
click at [364, 115] on div "VD: VP Sài Gòn" at bounding box center [321, 114] width 103 height 13
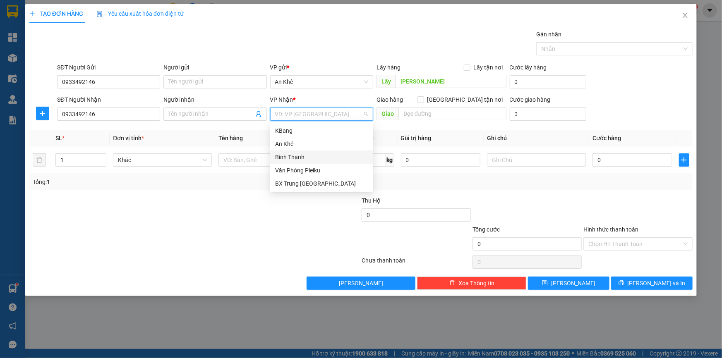
click at [303, 154] on div "Bình Thạnh" at bounding box center [321, 157] width 93 height 9
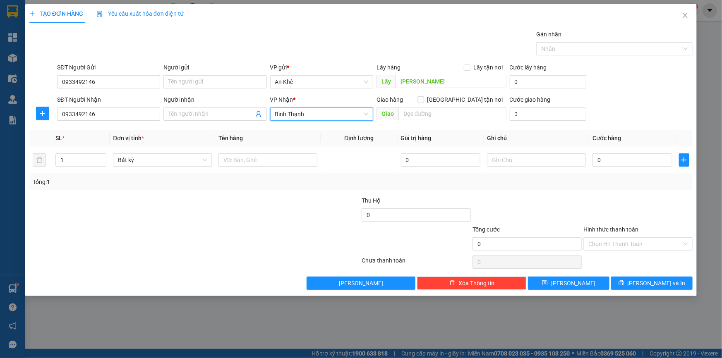
click at [132, 204] on div at bounding box center [140, 210] width 222 height 29
click at [214, 158] on td "Bất kỳ" at bounding box center [163, 161] width 106 height 28
click at [200, 155] on span "Bất kỳ" at bounding box center [162, 160] width 89 height 12
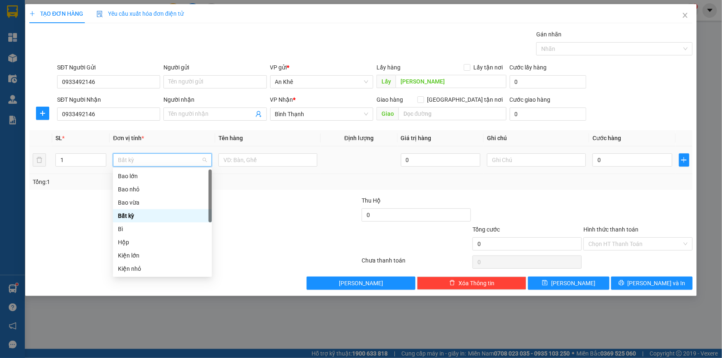
click at [202, 159] on span "Bất kỳ" at bounding box center [162, 160] width 89 height 12
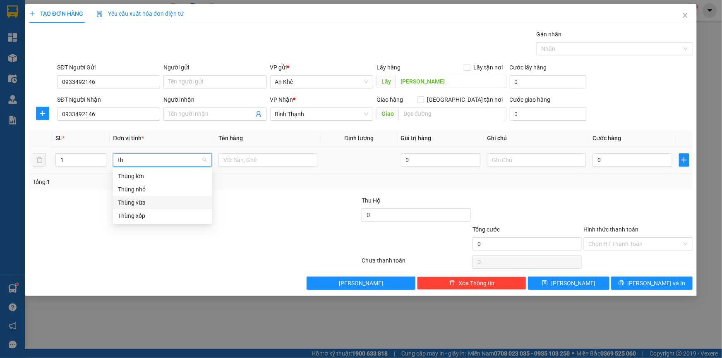
click at [146, 207] on div "Thùng vừa" at bounding box center [162, 202] width 89 height 9
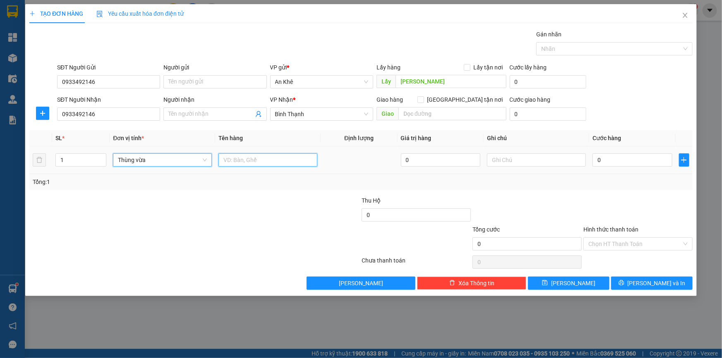
click at [265, 163] on input "text" at bounding box center [268, 160] width 99 height 13
click at [615, 164] on input "0" at bounding box center [633, 160] width 80 height 13
click at [642, 246] on input "Hình thức thanh toán" at bounding box center [636, 244] width 94 height 12
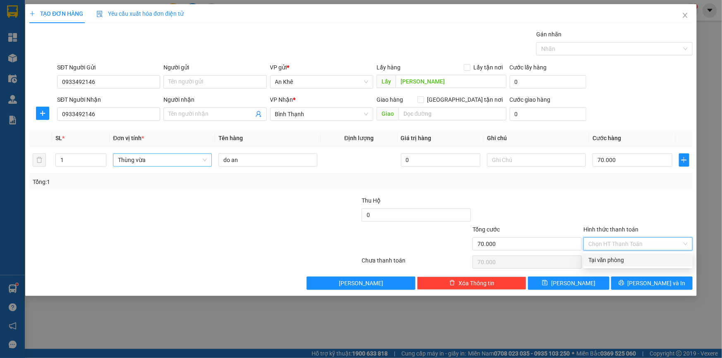
click at [631, 211] on div at bounding box center [638, 210] width 111 height 29
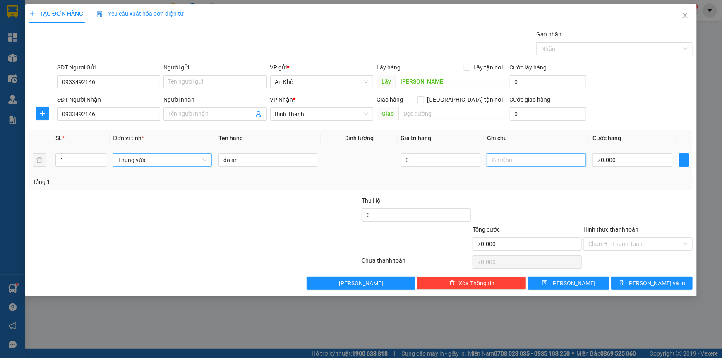
click at [539, 162] on input "text" at bounding box center [536, 160] width 99 height 13
click at [289, 232] on div at bounding box center [305, 239] width 111 height 29
click at [579, 281] on button "Lưu" at bounding box center [569, 283] width 82 height 13
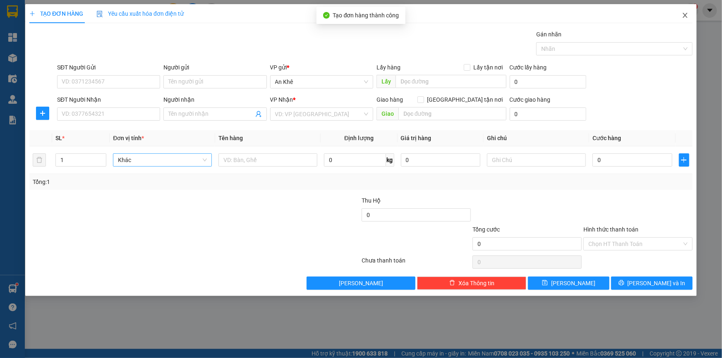
click at [688, 9] on span "Close" at bounding box center [685, 15] width 23 height 23
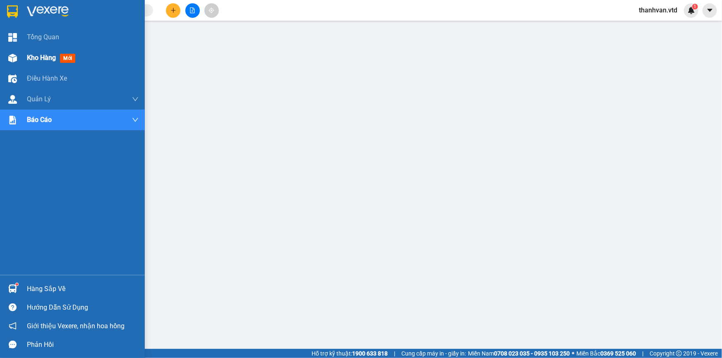
click at [12, 58] on img at bounding box center [12, 58] width 9 height 9
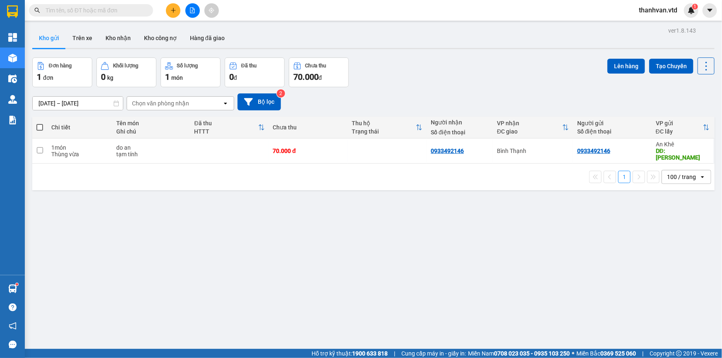
click at [293, 196] on div "ver 1.8.143 Kho gửi Trên xe Kho nhận Kho công nợ Hàng đã giao Đơn hàng 1 đơn Kh…" at bounding box center [373, 204] width 689 height 358
click at [274, 250] on div "ver 1.8.143 Kho gửi Trên xe Kho nhận Kho công nợ Hàng đã giao Đơn hàng 1 đơn Kh…" at bounding box center [373, 204] width 689 height 358
click at [401, 63] on div "Đơn hàng 1 đơn Khối lượng 0 kg Số lượng 1 món Đã thu 0 đ Chưa thu 70.000 đ Lên …" at bounding box center [373, 73] width 683 height 30
click at [454, 77] on div "Đơn hàng 1 đơn Khối lượng 0 kg Số lượng 1 món Đã thu 0 đ Chưa thu 70.000 đ Lên …" at bounding box center [373, 73] width 683 height 30
click at [447, 66] on div "Đơn hàng 1 đơn Khối lượng 0 kg Số lượng 1 món Đã thu 0 đ Chưa thu 70.000 đ Lên …" at bounding box center [373, 73] width 683 height 30
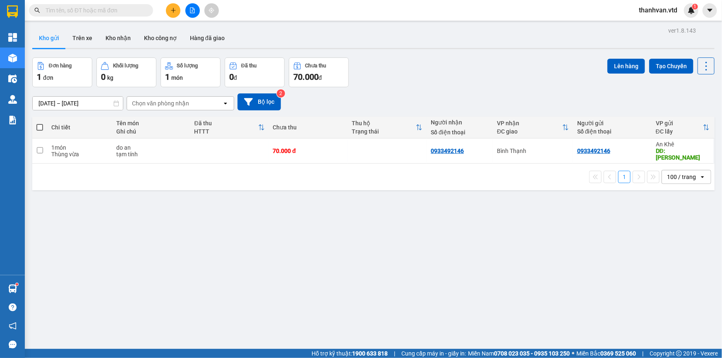
click at [452, 83] on div "Đơn hàng 1 đơn Khối lượng 0 kg Số lượng 1 món Đã thu 0 đ Chưa thu 70.000 đ Lên …" at bounding box center [373, 73] width 683 height 30
click at [307, 266] on div "ver 1.8.143 Kho gửi Trên xe Kho nhận Kho công nợ Hàng đã giao Đơn hàng 1 đơn Kh…" at bounding box center [373, 204] width 689 height 358
click at [426, 89] on div "08/09/2025 – 13/09/2025 Press the down arrow key to interact with the calendar …" at bounding box center [373, 101] width 683 height 29
click at [322, 232] on div "ver 1.8.143 Kho gửi Trên xe Kho nhận Kho công nợ Hàng đã giao Đơn hàng 1 đơn Kh…" at bounding box center [373, 204] width 689 height 358
click at [262, 240] on div "ver 1.8.143 Kho gửi Trên xe Kho nhận Kho công nợ Hàng đã giao Đơn hàng 1 đơn Kh…" at bounding box center [373, 204] width 689 height 358
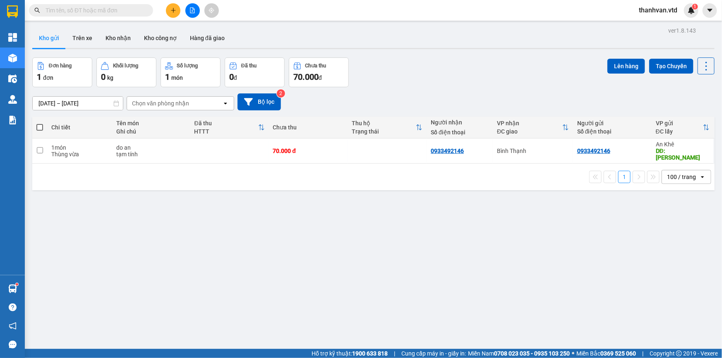
drag, startPoint x: 320, startPoint y: 102, endPoint x: 113, endPoint y: 0, distance: 230.5
click at [319, 101] on div "08/09/2025 – 13/09/2025 Press the down arrow key to interact with the calendar …" at bounding box center [373, 102] width 683 height 17
click at [658, 12] on span "thanhvan.vtd" at bounding box center [659, 10] width 52 height 10
click at [665, 24] on span "Đăng xuất" at bounding box center [662, 25] width 35 height 9
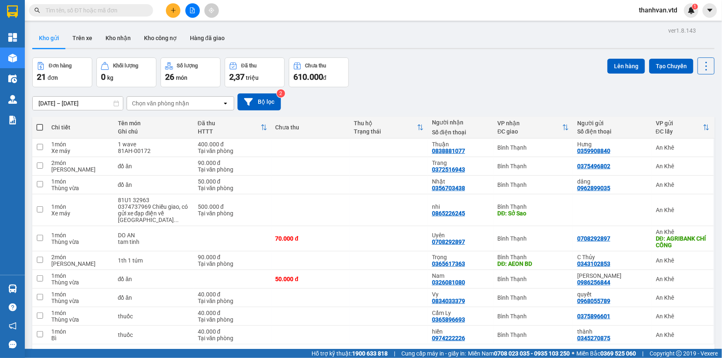
click at [75, 11] on input "text" at bounding box center [95, 10] width 98 height 9
paste input "0935720618"
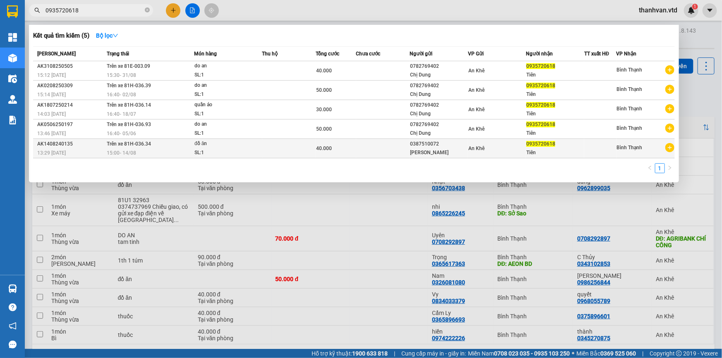
type input "0935720618"
click at [507, 146] on div "An Khê" at bounding box center [498, 148] width 58 height 9
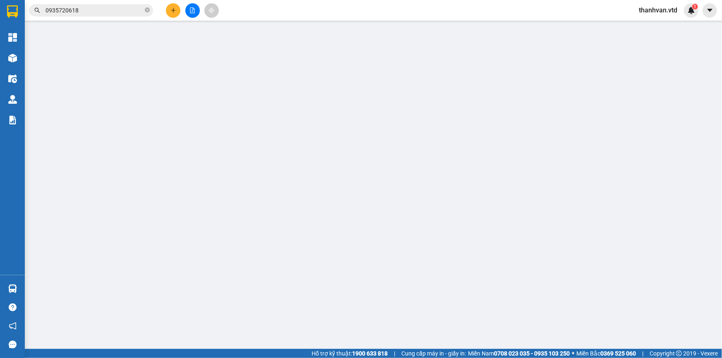
type input "0387510072"
type input "Linh"
type input "0935720618"
type input "Tiên"
type input "40.000"
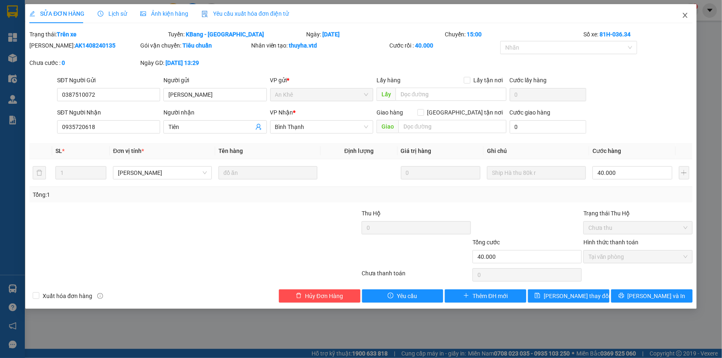
click at [685, 17] on icon "close" at bounding box center [685, 15] width 7 height 7
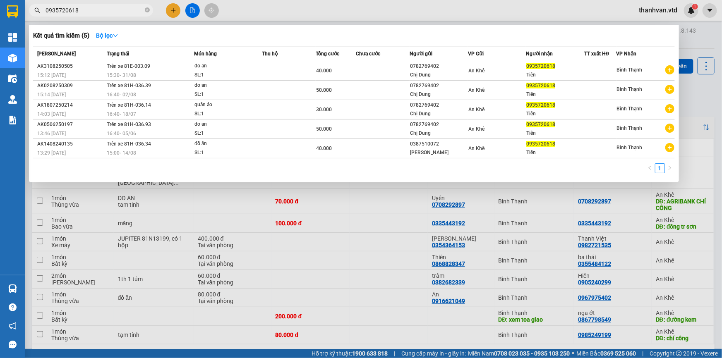
click at [88, 8] on input "0935720618" at bounding box center [95, 10] width 98 height 9
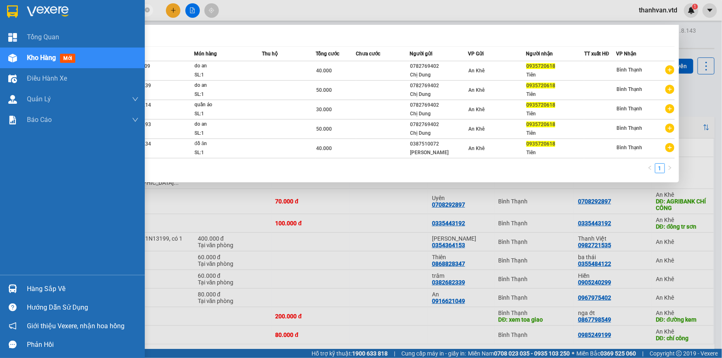
drag, startPoint x: 88, startPoint y: 8, endPoint x: 0, endPoint y: 8, distance: 88.2
click at [0, 8] on section "Kết quả tìm kiếm ( 5 ) Bộ lọc Mã ĐH Trạng thái Món hàng Thu hộ Tổng cước Chưa c…" at bounding box center [361, 179] width 722 height 358
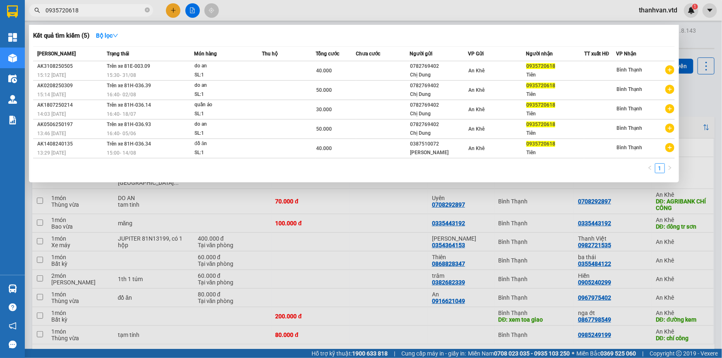
click at [87, 7] on input "0935720618" at bounding box center [95, 10] width 98 height 9
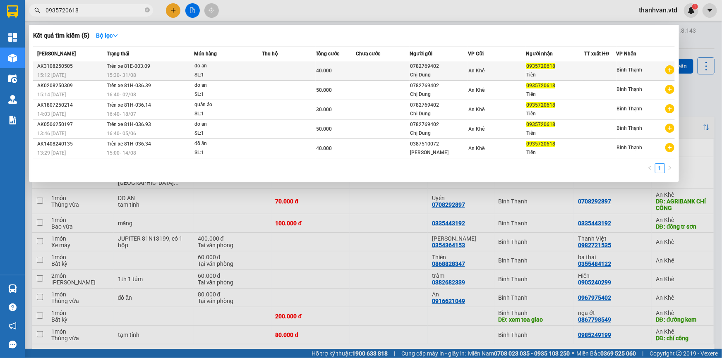
click at [469, 75] on div "An Khê" at bounding box center [498, 70] width 58 height 9
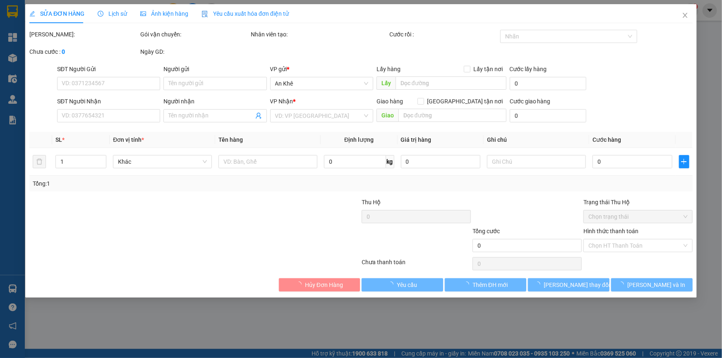
type input "0782769402"
type input "Chị Dung"
type input "0935720618"
type input "Tiên"
type input "40.000"
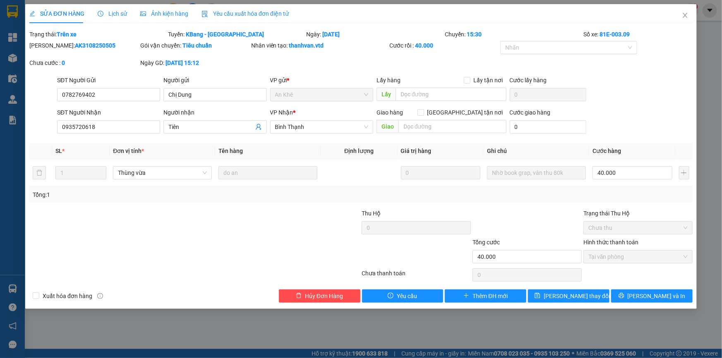
click at [335, 62] on div "Mã ĐH: AK3108250505 Gói vận chuyển: Tiêu chuẩn Nhân viên tạo: thanhvan.vtd Cước…" at bounding box center [361, 58] width 665 height 35
click at [687, 17] on icon "close" at bounding box center [685, 15] width 5 height 5
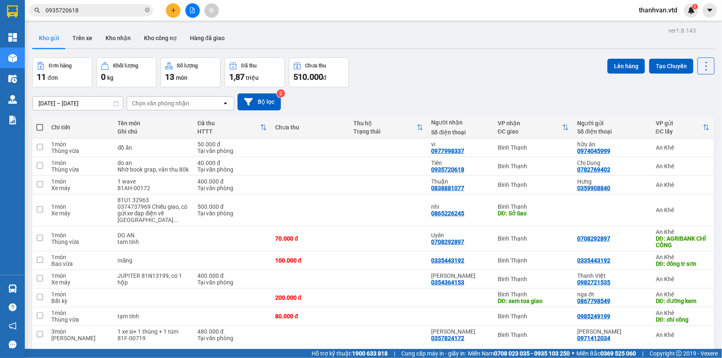
click at [426, 84] on div "Đơn hàng 11 đơn Khối lượng 0 kg Số lượng 13 món Đã thu 1,87 triệu Chưa thu 510.…" at bounding box center [373, 73] width 683 height 30
click at [449, 92] on div "08/09/2025 – 13/09/2025 Press the down arrow key to interact with the calendar …" at bounding box center [373, 101] width 683 height 29
click at [419, 88] on div "08/09/2025 – 13/09/2025 Press the down arrow key to interact with the calendar …" at bounding box center [373, 101] width 683 height 29
click at [464, 79] on div "Đơn hàng 11 đơn Khối lượng 0 kg Số lượng 13 món Đã thu 1,87 triệu Chưa thu 510.…" at bounding box center [373, 73] width 683 height 30
click at [444, 83] on div "Đơn hàng 11 đơn Khối lượng 0 kg Số lượng 13 món Đã thu 1,87 triệu Chưa thu 510.…" at bounding box center [373, 73] width 683 height 30
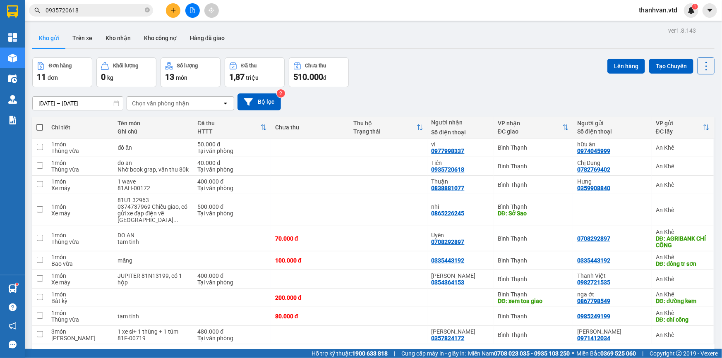
click at [436, 75] on div "Đơn hàng 11 đơn Khối lượng 0 kg Số lượng 13 món Đã thu 1,87 triệu Chưa thu 510.…" at bounding box center [373, 73] width 683 height 30
click at [416, 93] on div "[DATE] – [DATE] Press the down arrow key to interact with the calendar and sele…" at bounding box center [373, 101] width 683 height 29
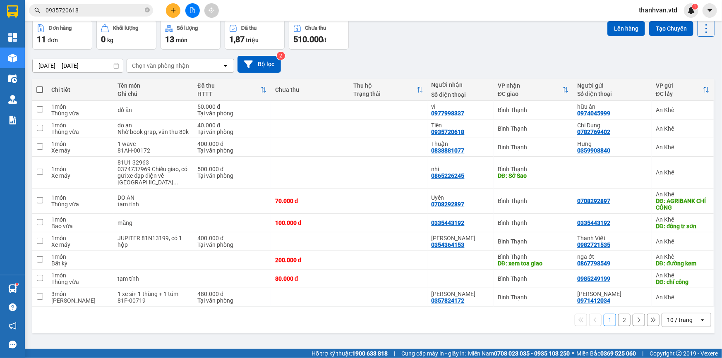
click at [449, 25] on div "Đơn hàng 11 đơn Khối lượng 0 kg Số lượng 13 món Đã thu 1,87 triệu Chưa thu 510.…" at bounding box center [373, 35] width 683 height 30
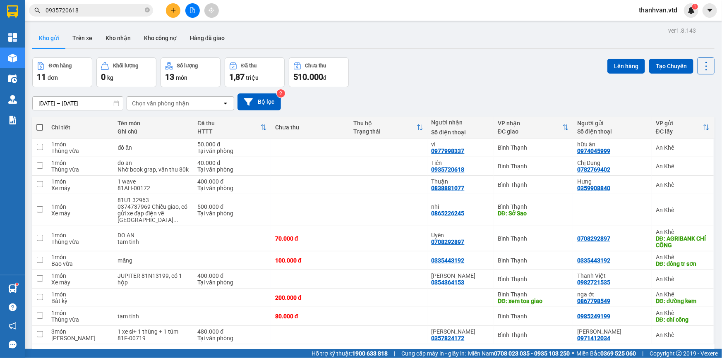
click at [491, 82] on div "Đơn hàng 11 đơn Khối lượng 0 kg Số lượng 13 món Đã thu 1,87 triệu Chưa thu 510.…" at bounding box center [373, 73] width 683 height 30
click at [651, 13] on span "thanhvan.vtd" at bounding box center [659, 10] width 52 height 10
click at [655, 26] on span "Đăng xuất" at bounding box center [662, 25] width 35 height 9
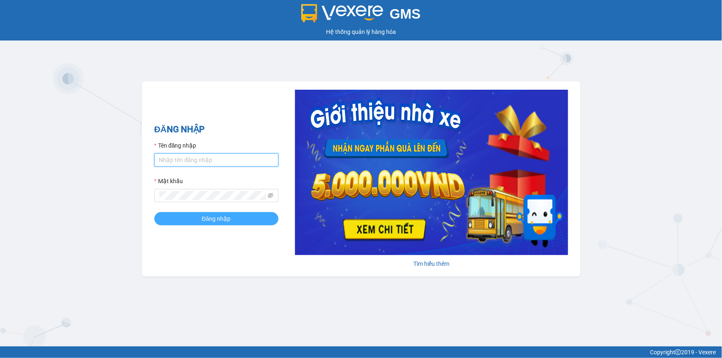
type input "nhaxe.vtd"
click at [205, 215] on span "Đăng nhập" at bounding box center [216, 218] width 29 height 9
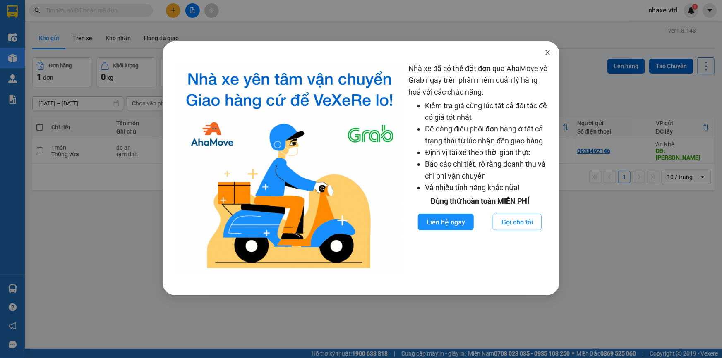
click at [546, 53] on icon "close" at bounding box center [548, 52] width 7 height 7
